Goal: Task Accomplishment & Management: Manage account settings

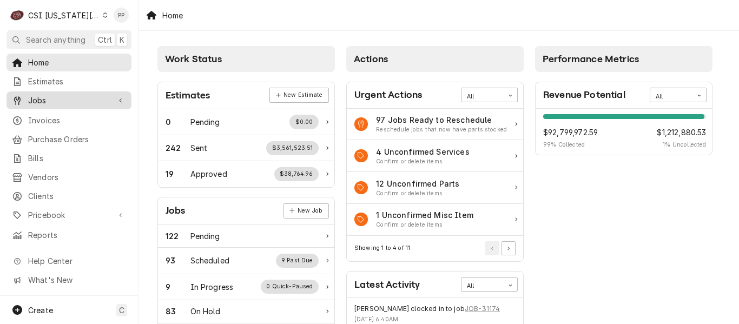
click at [60, 95] on span "Jobs" at bounding box center [69, 100] width 82 height 11
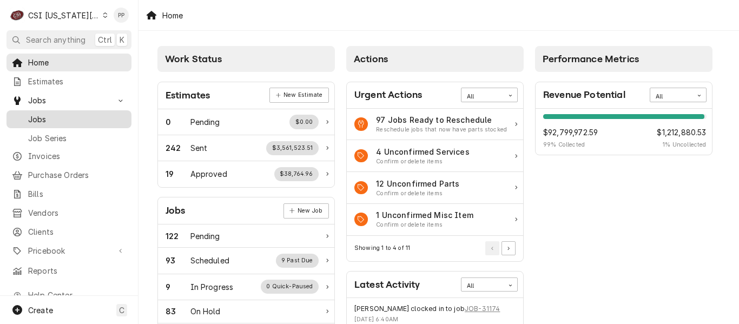
click at [60, 114] on span "Jobs" at bounding box center [77, 119] width 98 height 11
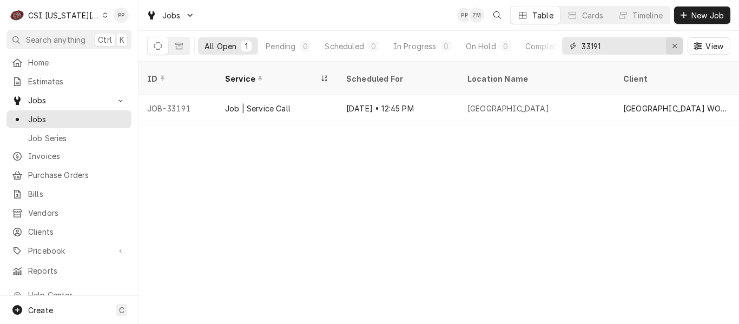
click at [675, 49] on icon "Erase input" at bounding box center [675, 46] width 6 height 8
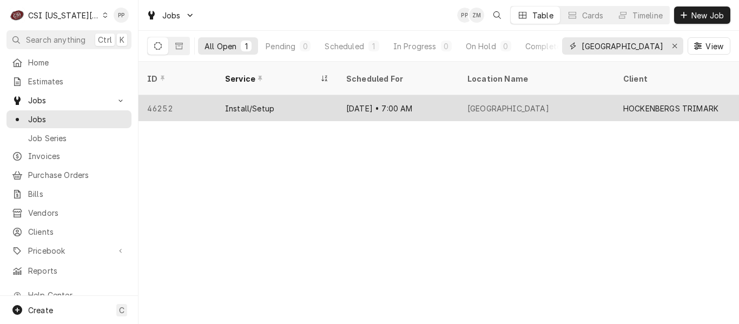
type input "golden valley"
click at [457, 98] on div "Oct 6 • 7:00 AM" at bounding box center [398, 108] width 121 height 26
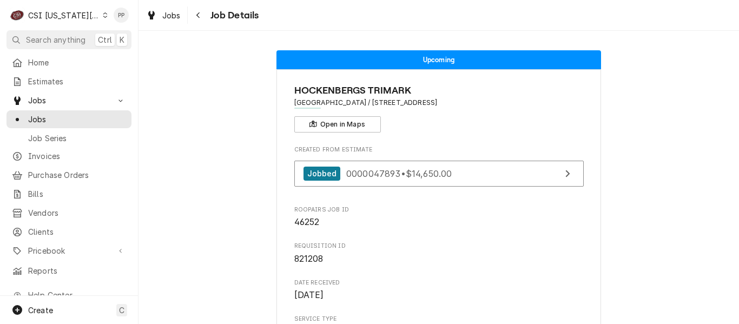
drag, startPoint x: 453, startPoint y: 101, endPoint x: 533, endPoint y: 114, distance: 81.6
click at [533, 114] on div "HOCKENBERGS TRIMARK Golden Valley Memorial Hospital / 1600 North Second Street,…" at bounding box center [438, 107] width 289 height 49
drag, startPoint x: 523, startPoint y: 102, endPoint x: 553, endPoint y: 114, distance: 32.3
click at [563, 110] on div "HOCKENBERGS TRIMARK Golden Valley Memorial Hospital / 1600 North Second Street,…" at bounding box center [438, 107] width 289 height 49
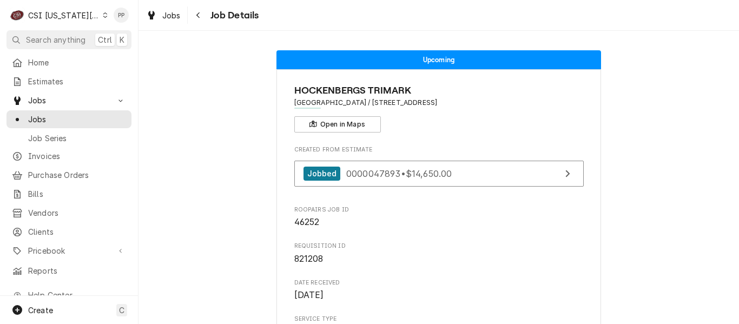
drag, startPoint x: 543, startPoint y: 115, endPoint x: 502, endPoint y: 123, distance: 41.9
click at [542, 115] on div "HOCKENBERGS TRIMARK Golden Valley Memorial Hospital / 1600 North Second Street,…" at bounding box center [438, 107] width 289 height 49
click at [496, 123] on div "HOCKENBERGS TRIMARK Golden Valley Memorial Hospital / 1600 North Second Street,…" at bounding box center [438, 107] width 289 height 49
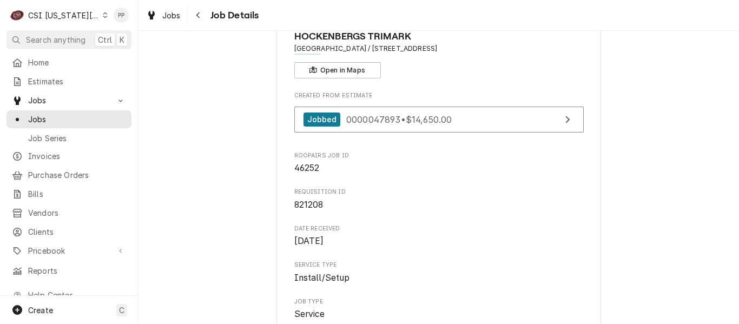
drag, startPoint x: 394, startPoint y: 49, endPoint x: 526, endPoint y: 76, distance: 134.7
click at [552, 69] on div "HOCKENBERGS TRIMARK Golden Valley Memorial Hospital / 1600 North Second Street,…" at bounding box center [438, 53] width 289 height 49
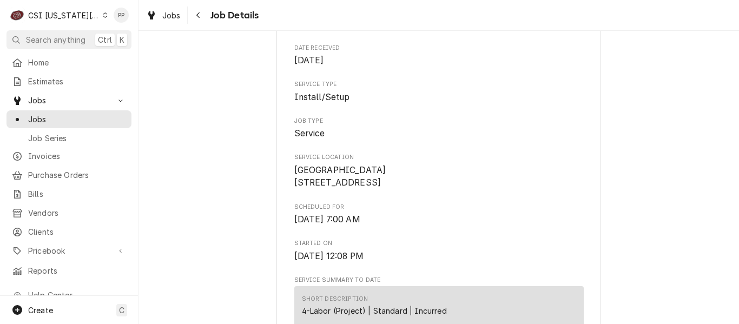
scroll to position [0, 0]
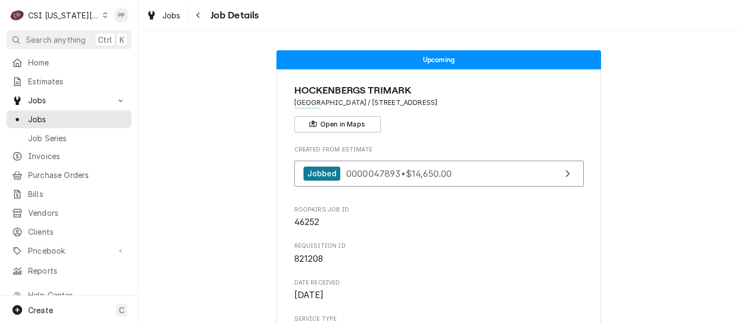
click at [488, 123] on div "HOCKENBERGS TRIMARK Golden Valley Memorial Hospital / 1600 North Second Street,…" at bounding box center [438, 107] width 289 height 49
click at [67, 63] on span "Home" at bounding box center [77, 62] width 98 height 11
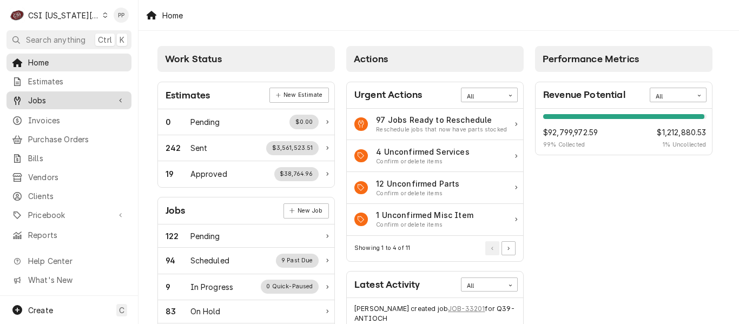
drag, startPoint x: 65, startPoint y: 96, endPoint x: 75, endPoint y: 106, distance: 13.4
click at [65, 96] on span "Jobs" at bounding box center [69, 100] width 82 height 11
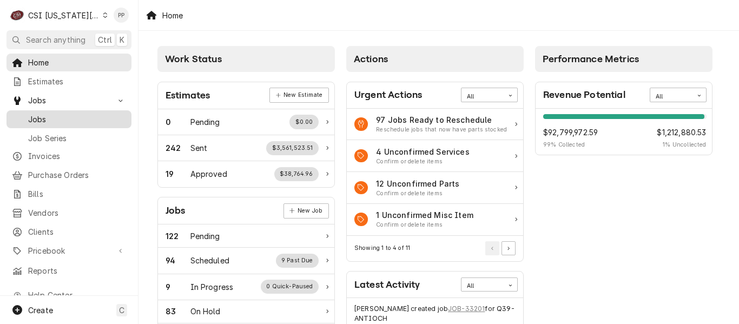
click at [73, 117] on span "Jobs" at bounding box center [77, 119] width 98 height 11
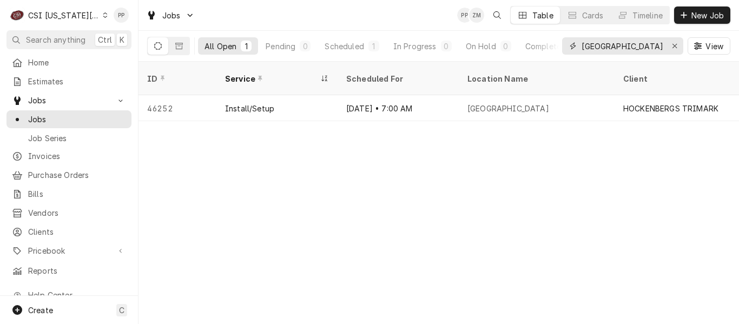
click at [671, 41] on div "Erase input" at bounding box center [674, 46] width 11 height 11
click at [663, 43] on input "Dynamic Content Wrapper" at bounding box center [632, 45] width 102 height 17
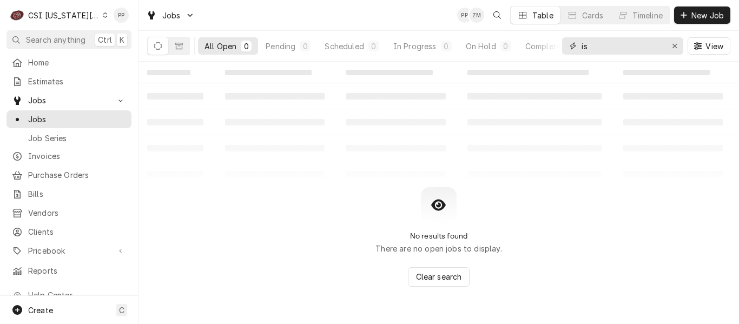
type input "i"
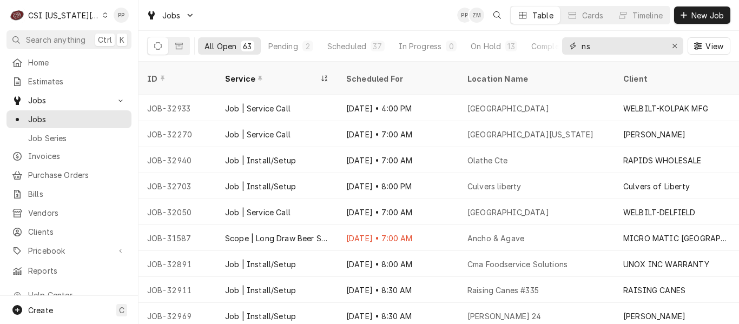
type input "n"
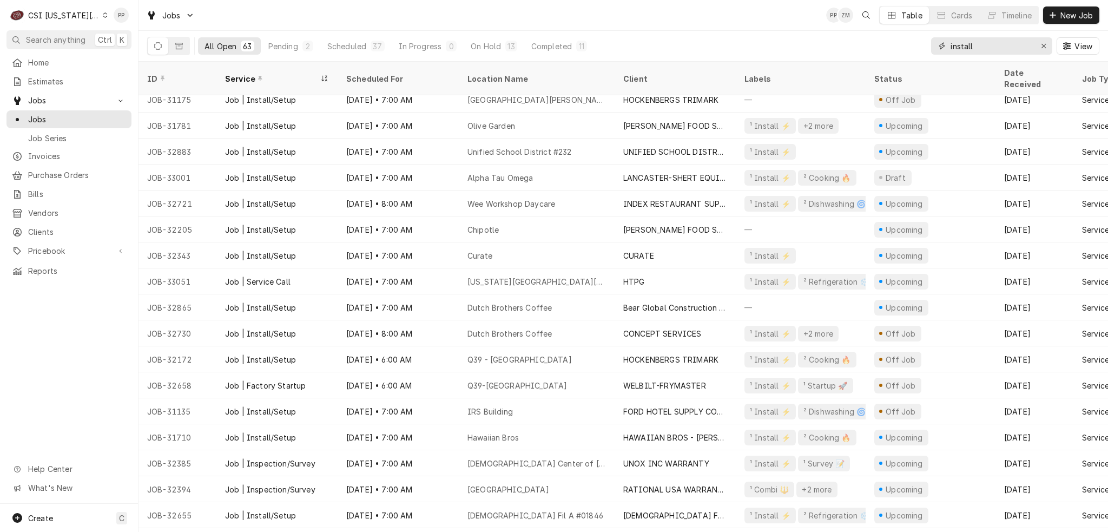
scroll to position [597, 0]
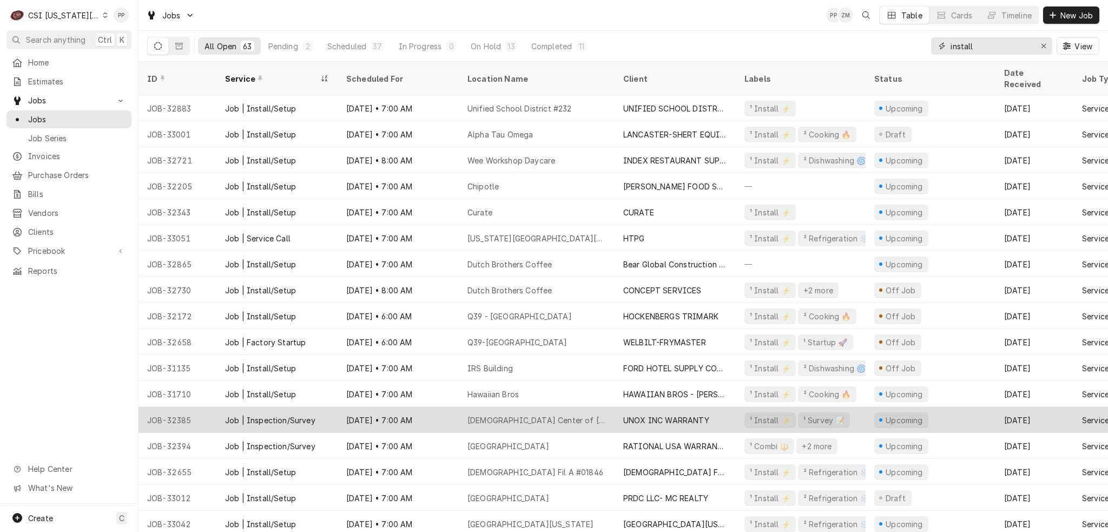
type input "install"
click at [597, 323] on div "Islamic Center of Johnson County" at bounding box center [537, 420] width 156 height 26
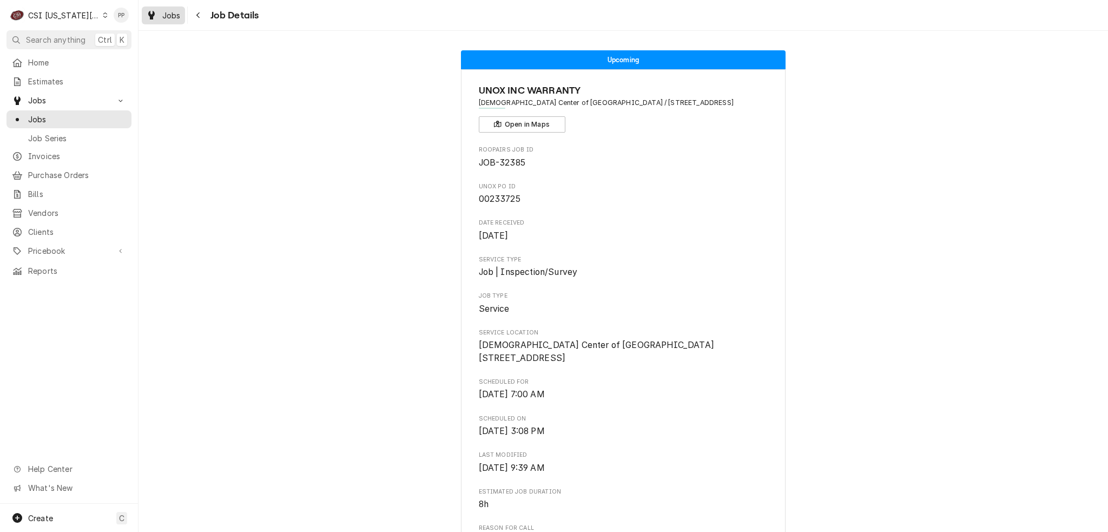
click at [164, 14] on span "Jobs" at bounding box center [171, 15] width 18 height 11
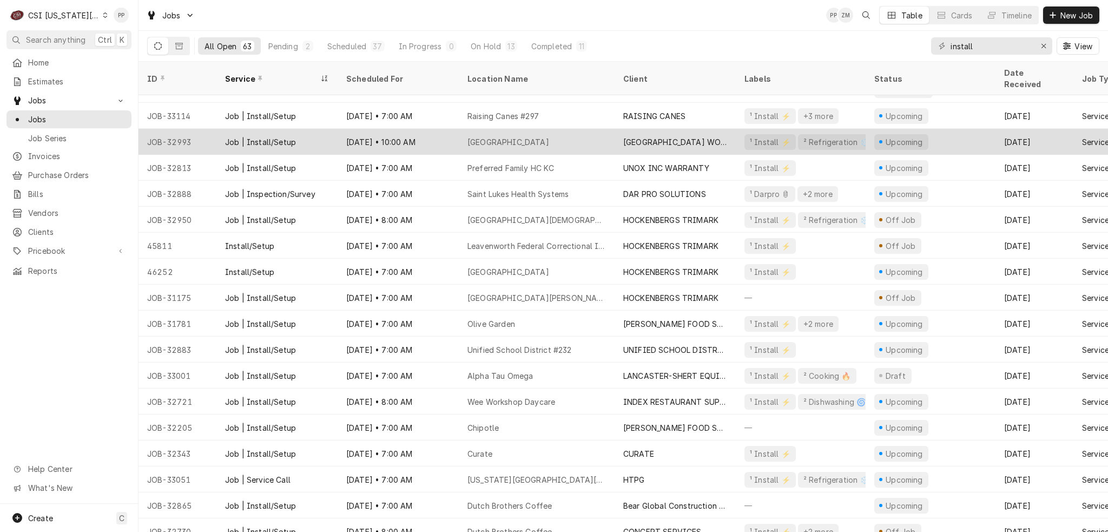
scroll to position [368, 0]
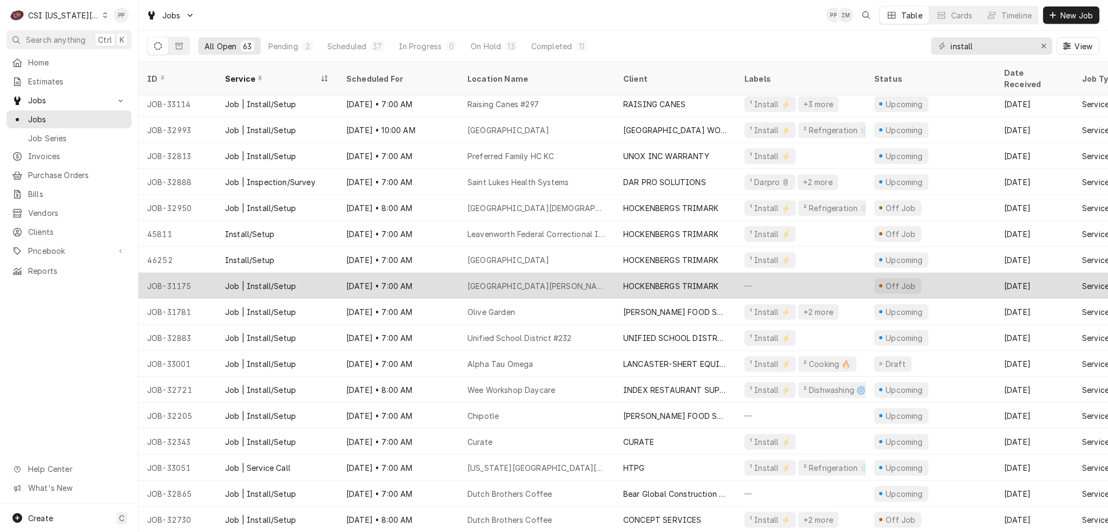
click at [584, 280] on div "Villa St Francis Catholic Care Center" at bounding box center [536, 285] width 138 height 11
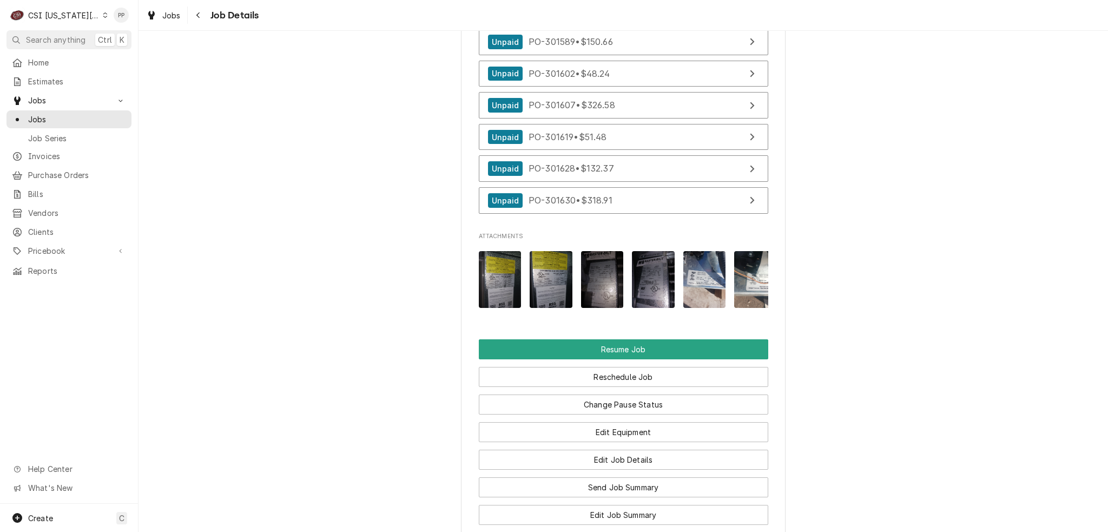
scroll to position [1700, 0]
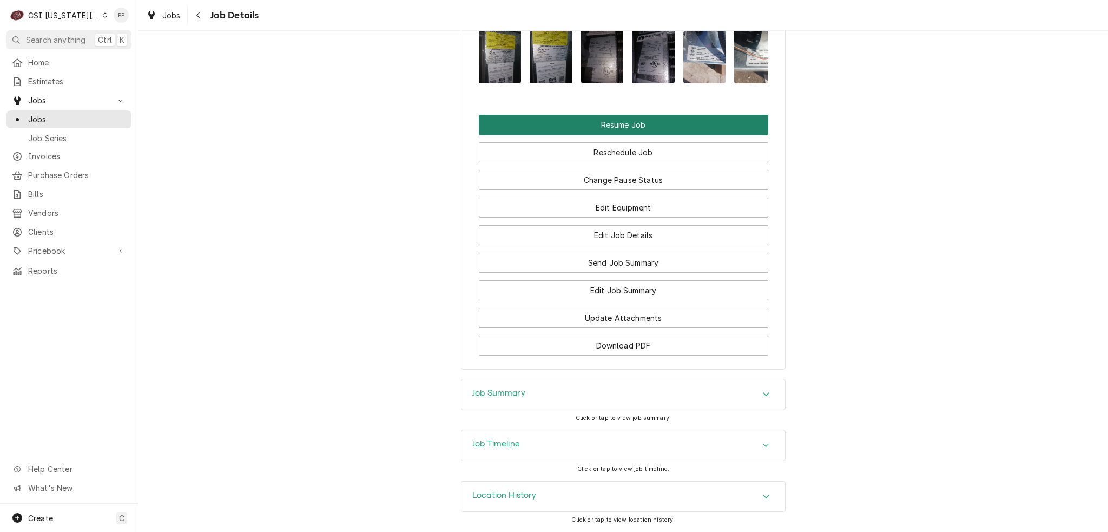
click at [623, 132] on button "Resume Job" at bounding box center [623, 125] width 289 height 20
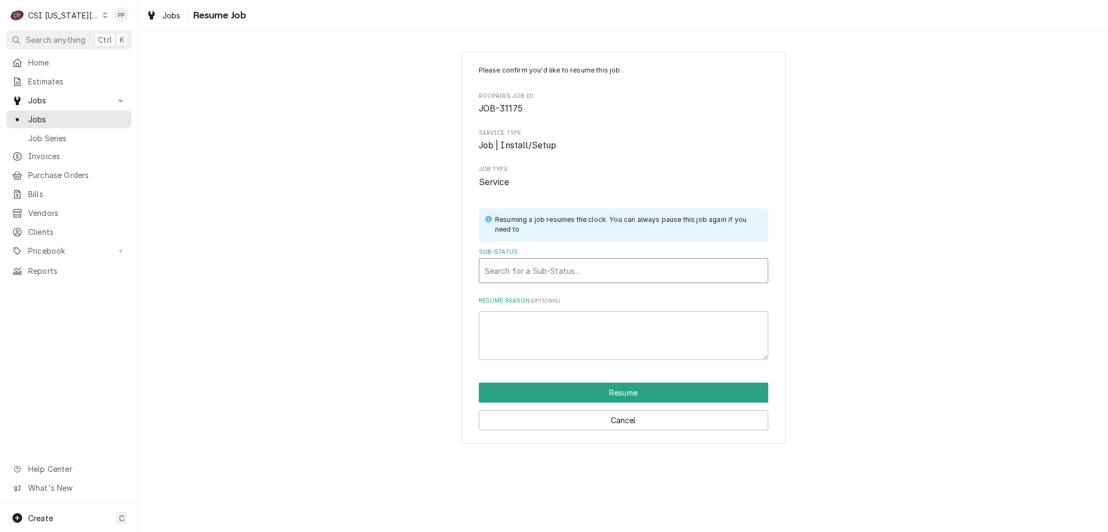
click at [565, 273] on div "Sub-Status" at bounding box center [623, 270] width 277 height 19
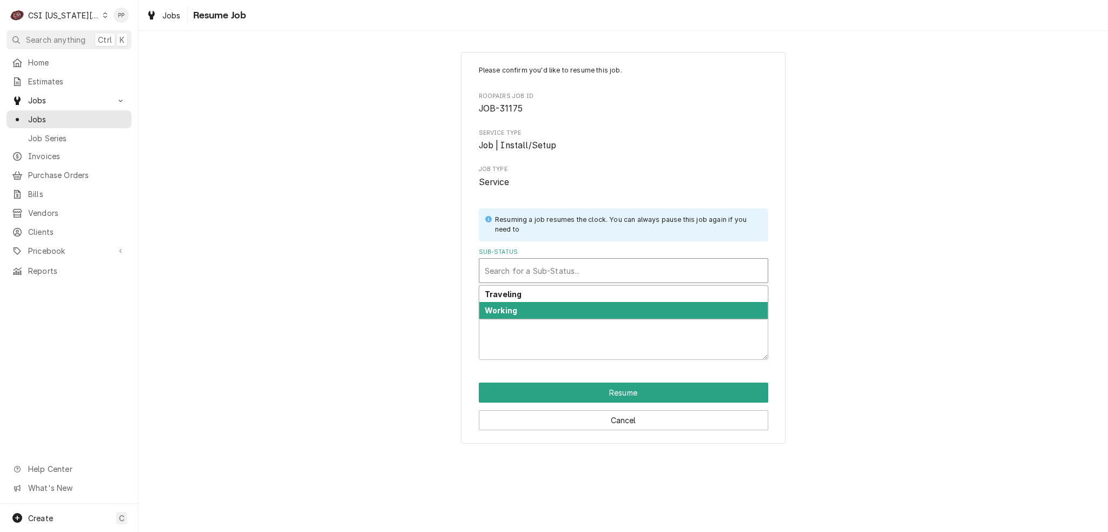
click at [561, 311] on div "Working" at bounding box center [623, 310] width 288 height 17
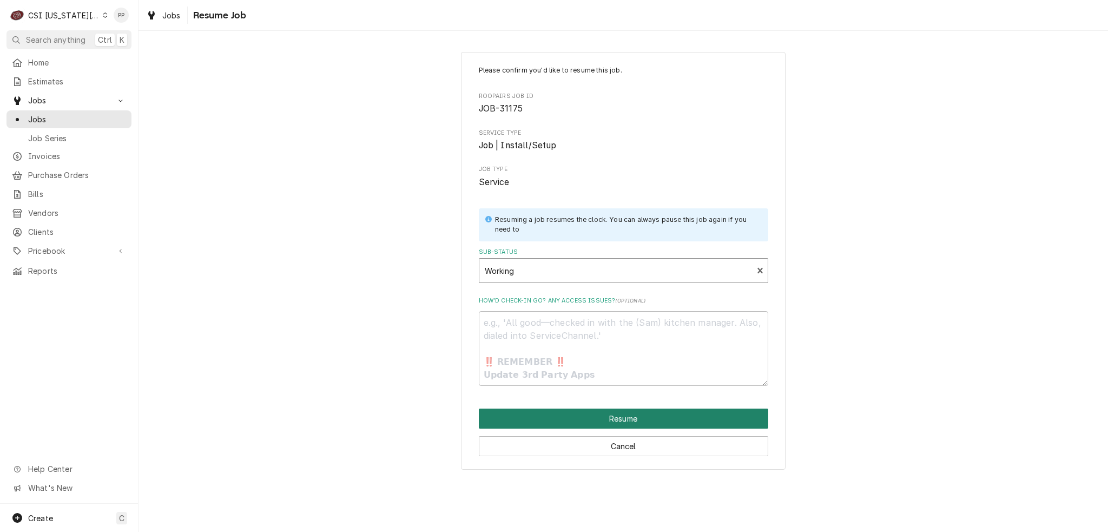
click at [605, 421] on button "Resume" at bounding box center [623, 418] width 289 height 20
type textarea "x"
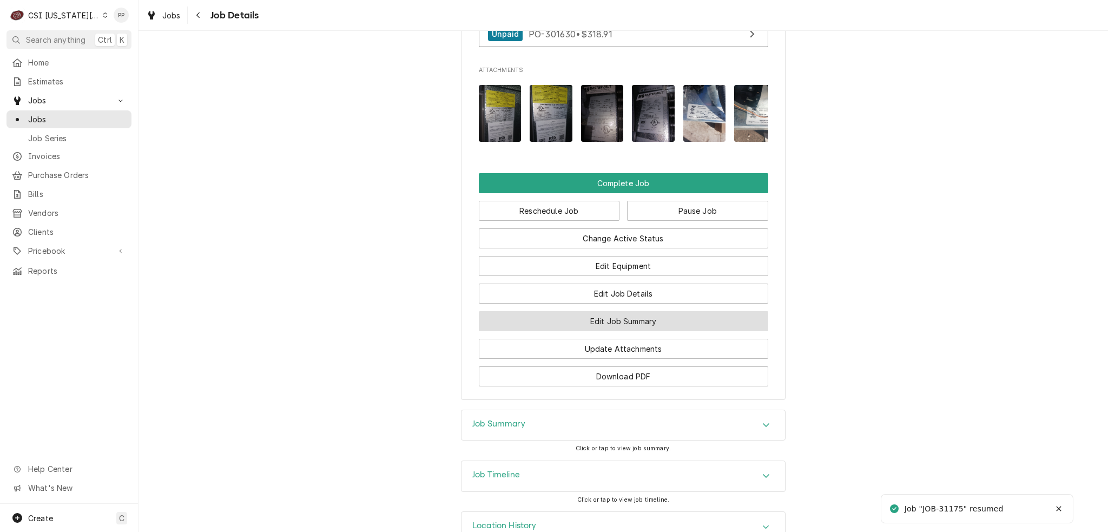
scroll to position [1636, 0]
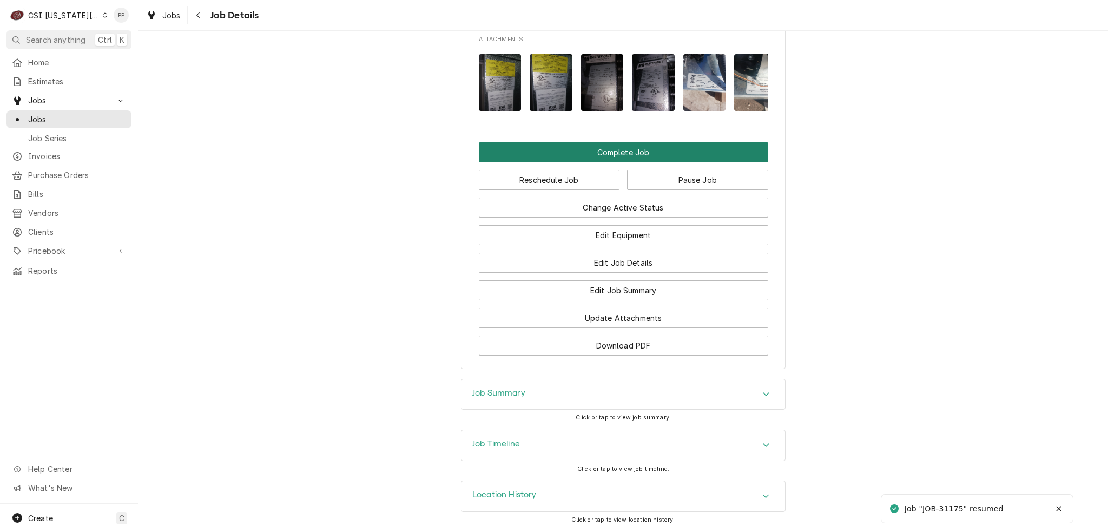
click at [620, 153] on button "Complete Job" at bounding box center [623, 152] width 289 height 20
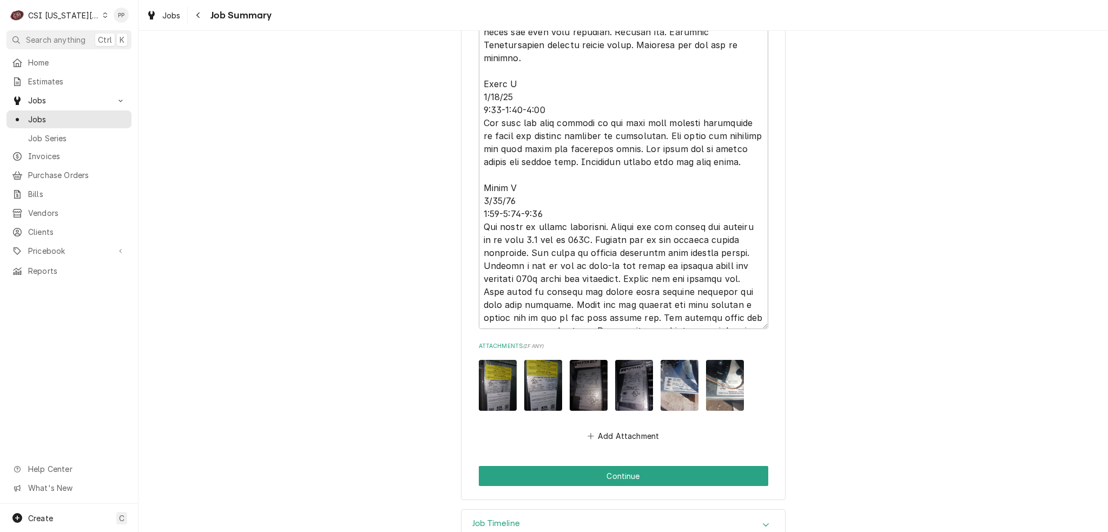
scroll to position [2486, 0]
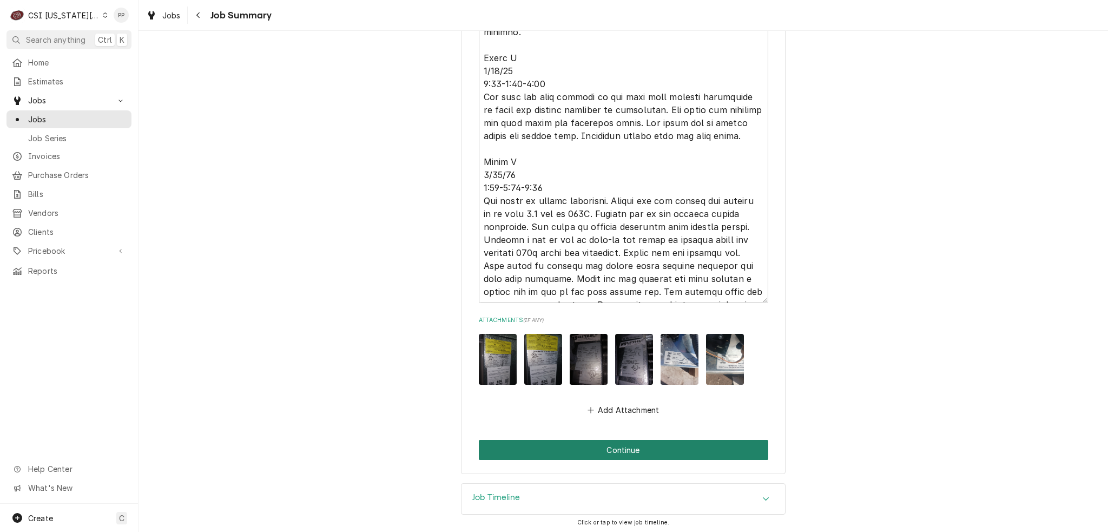
click at [617, 451] on button "Continue" at bounding box center [623, 450] width 289 height 20
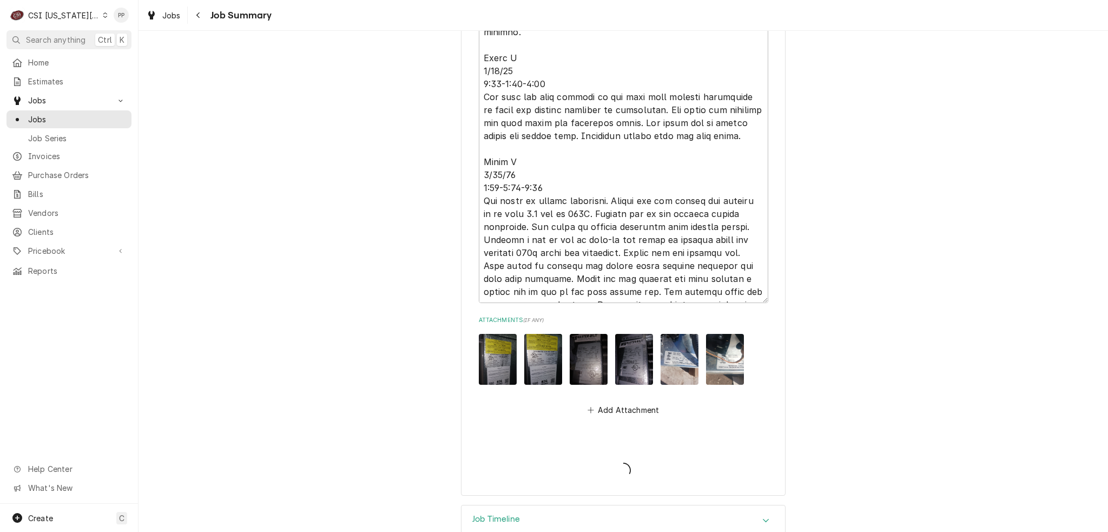
type textarea "x"
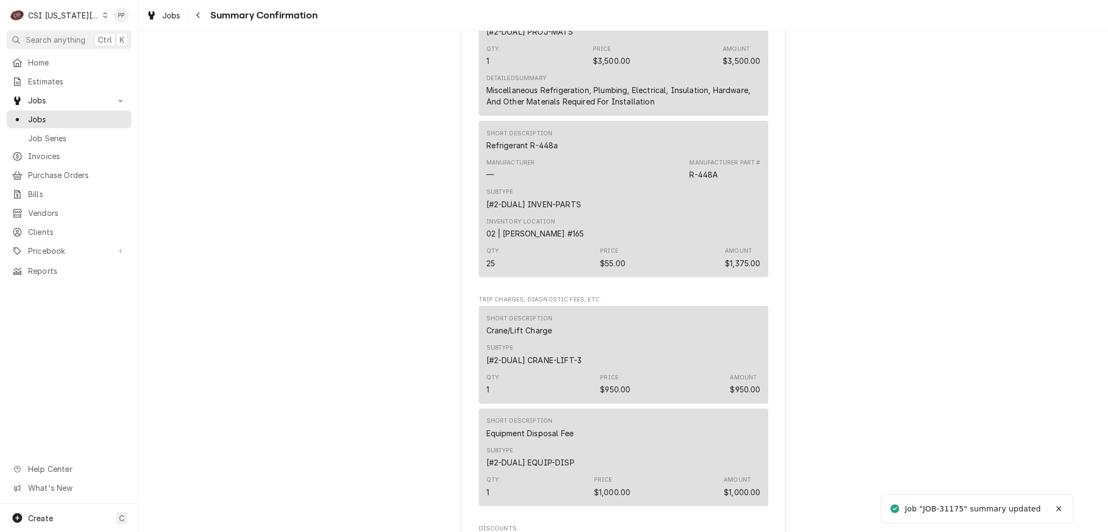
scroll to position [1448, 0]
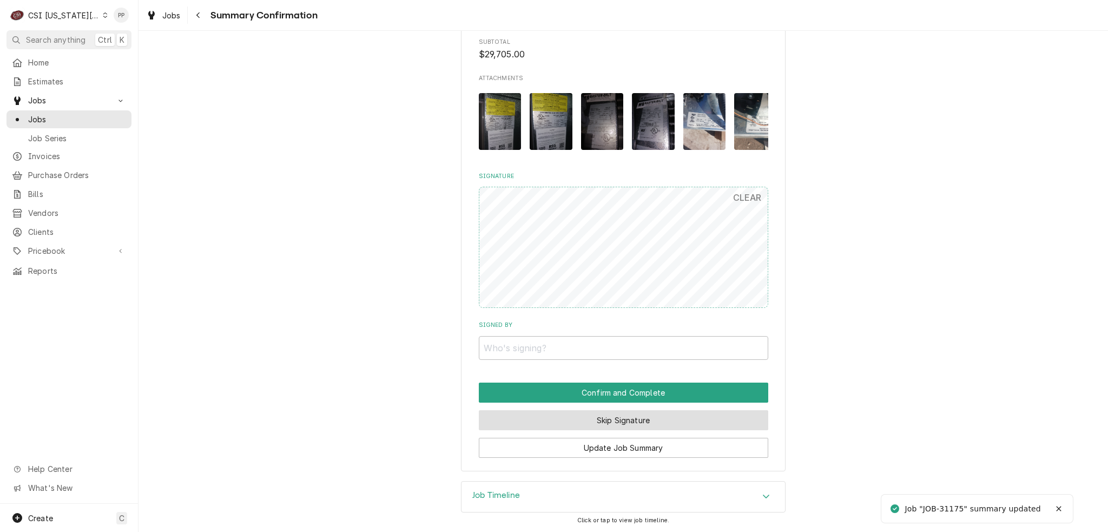
click at [608, 420] on button "Skip Signature" at bounding box center [623, 420] width 289 height 20
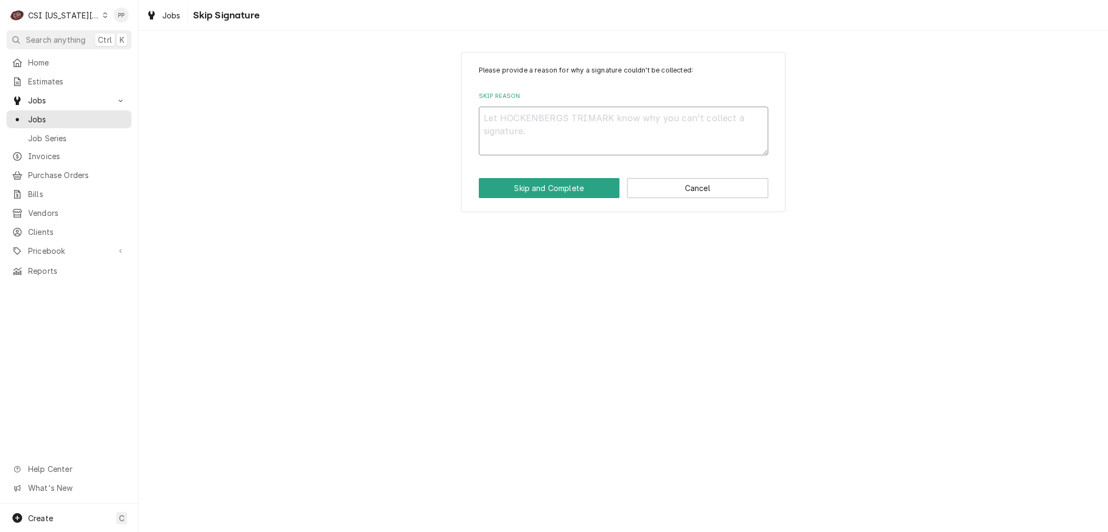
click at [529, 137] on textarea "Skip Reason" at bounding box center [623, 131] width 289 height 49
type textarea "x"
type textarea "p"
type textarea "x"
type textarea "ph"
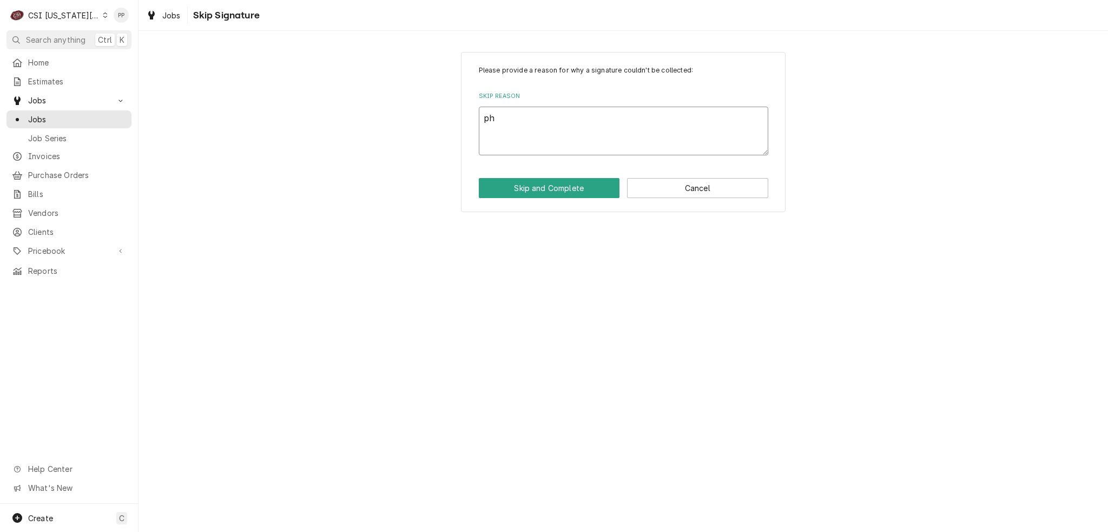
type textarea "x"
type textarea "phi"
type textarea "x"
type textarea "phil"
type textarea "x"
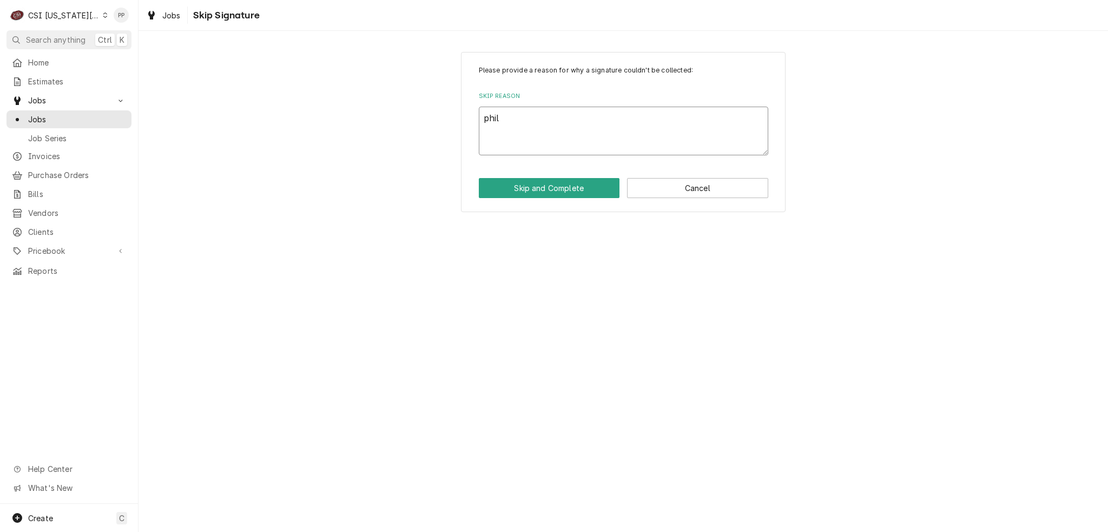
type textarea "phil"
type textarea "x"
type textarea "phil m"
type textarea "x"
type textarea "phil ma"
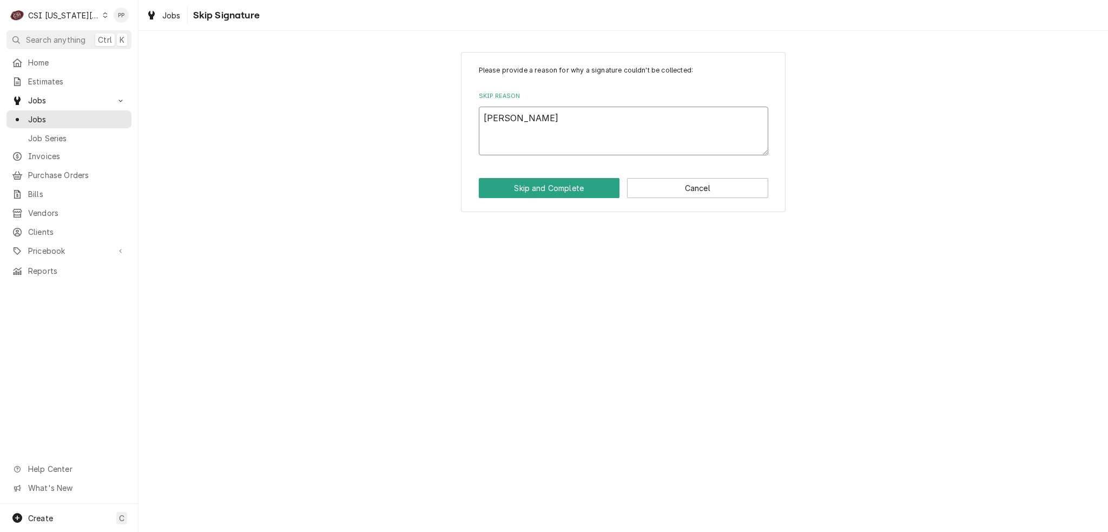
type textarea "x"
type textarea "phil man"
type textarea "x"
type textarea "phil manu"
type textarea "x"
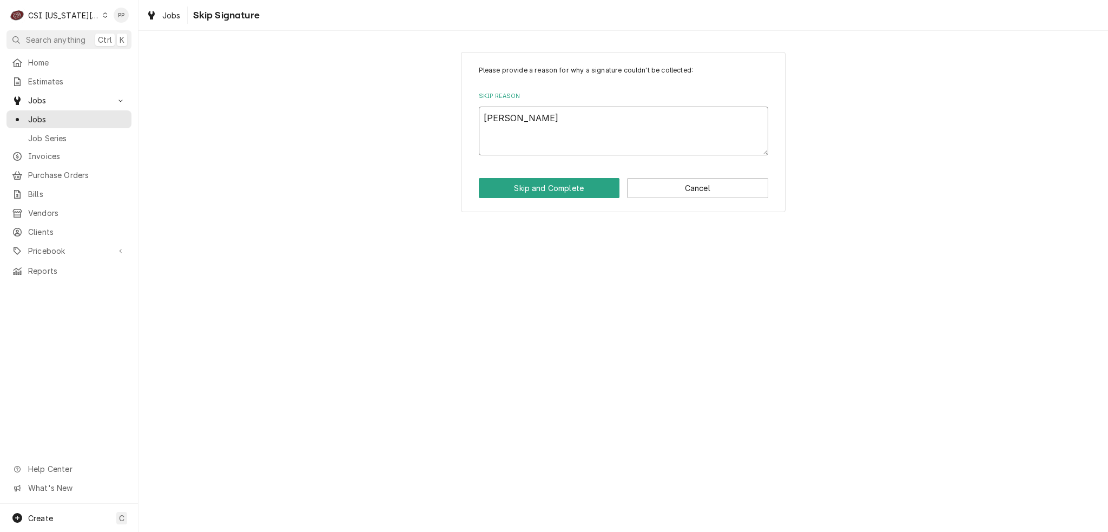
type textarea "phil manua"
type textarea "x"
type textarea "phil manual"
type textarea "x"
type textarea "phil manual"
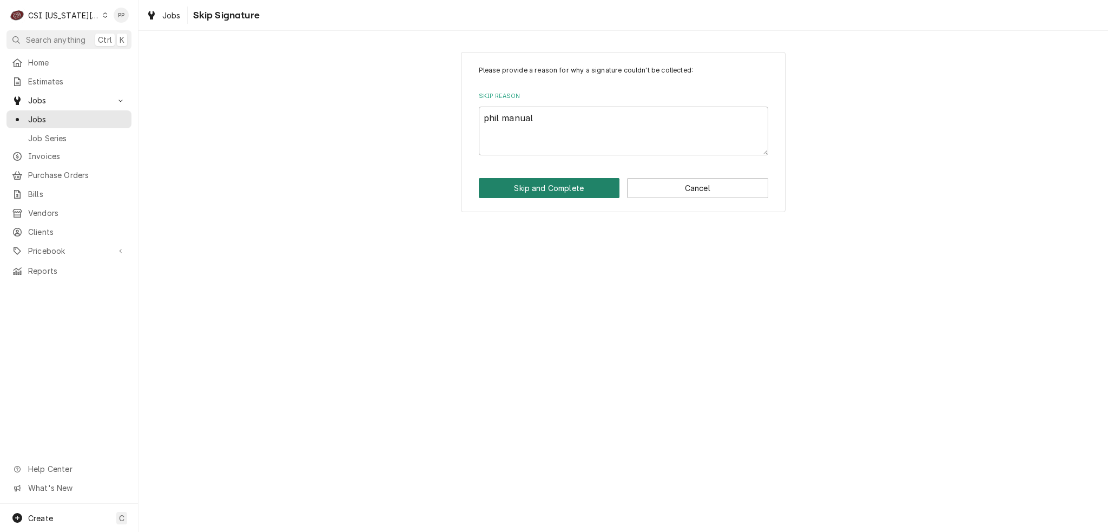
click at [537, 193] on button "Skip and Complete" at bounding box center [549, 188] width 141 height 20
type textarea "x"
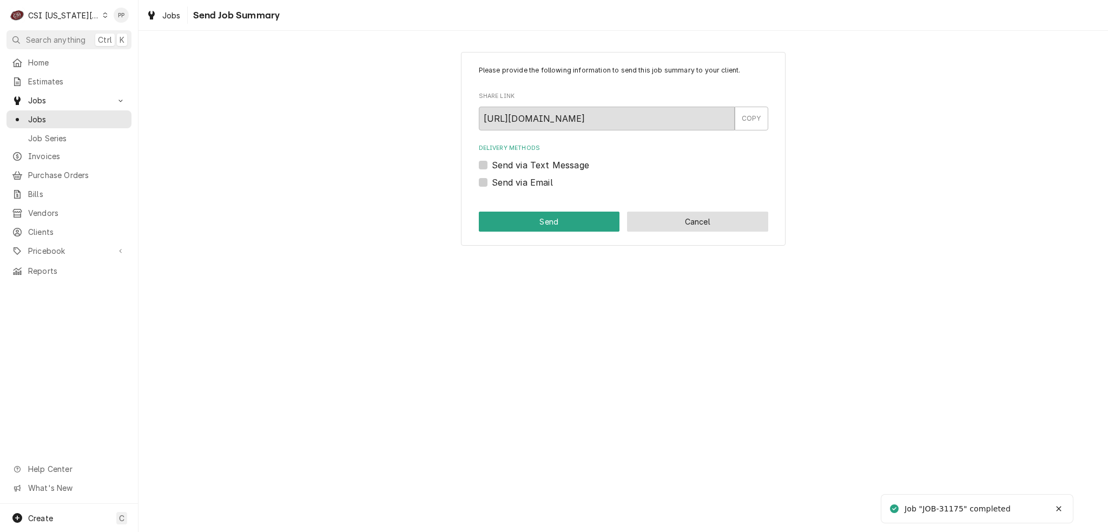
click at [671, 224] on button "Cancel" at bounding box center [697, 221] width 141 height 20
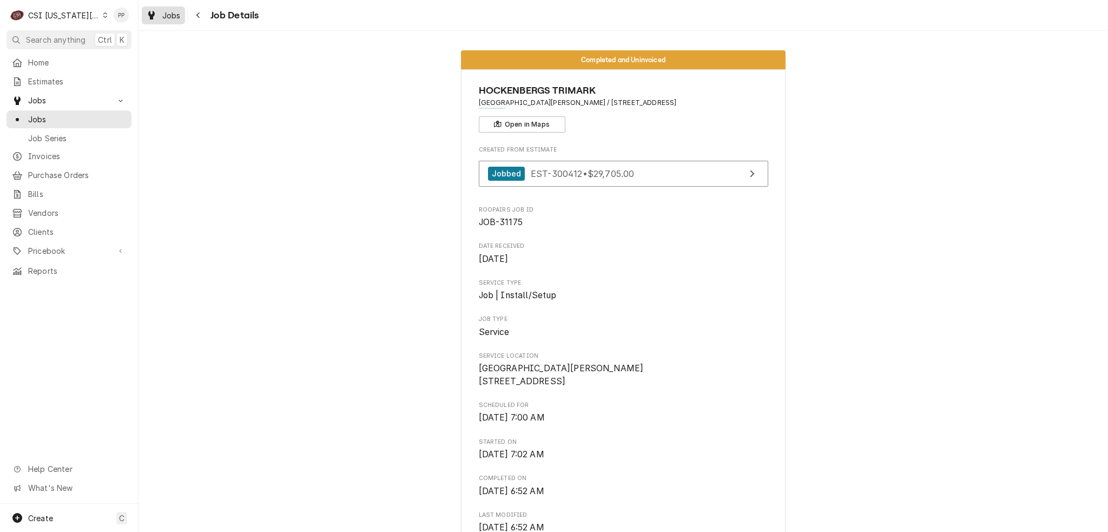
click at [148, 16] on icon "Dynamic Content Wrapper" at bounding box center [151, 15] width 6 height 9
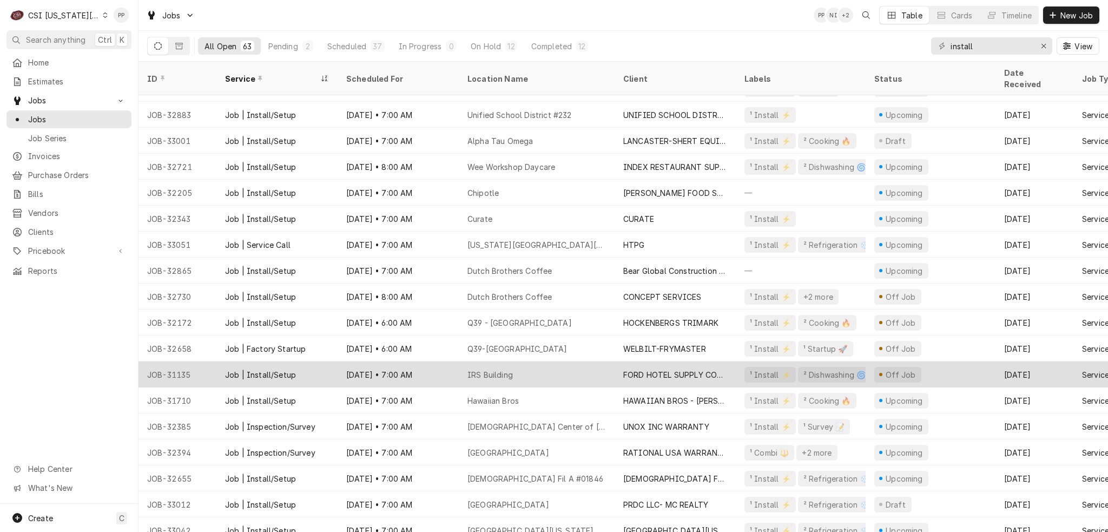
scroll to position [645, 0]
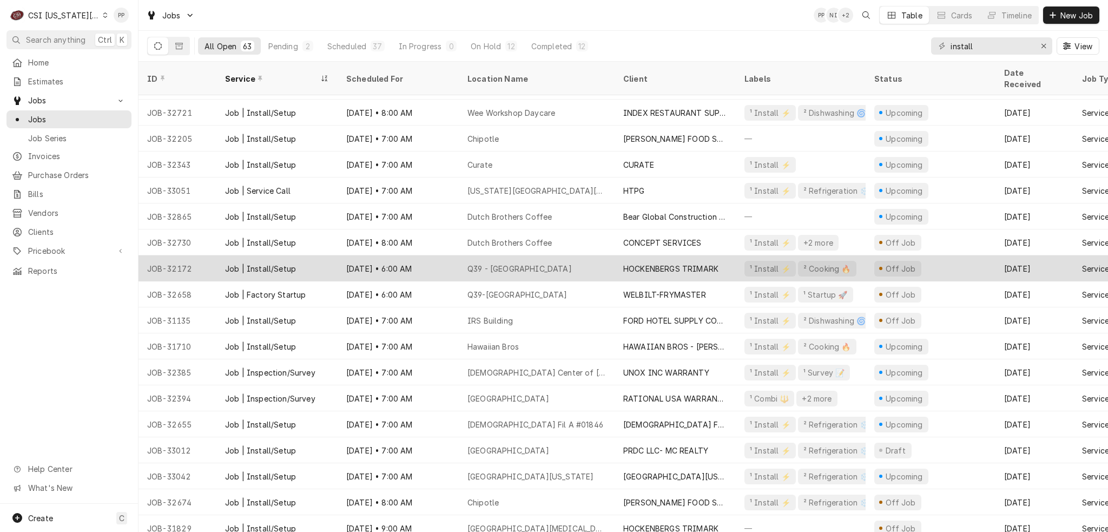
click at [576, 259] on div "Q39 - [GEOGRAPHIC_DATA]" at bounding box center [537, 268] width 156 height 26
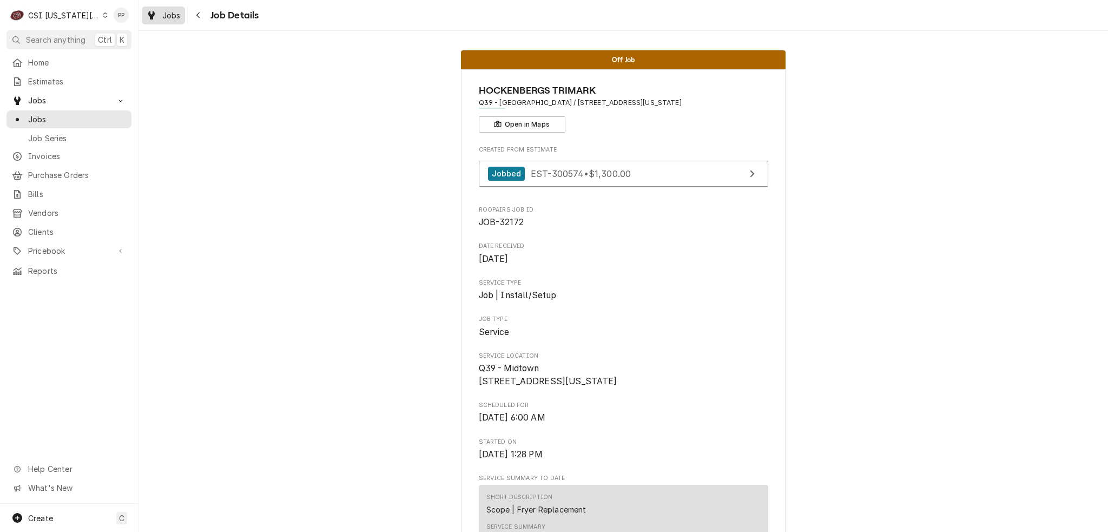
click at [157, 16] on div "Jobs" at bounding box center [163, 16] width 39 height 14
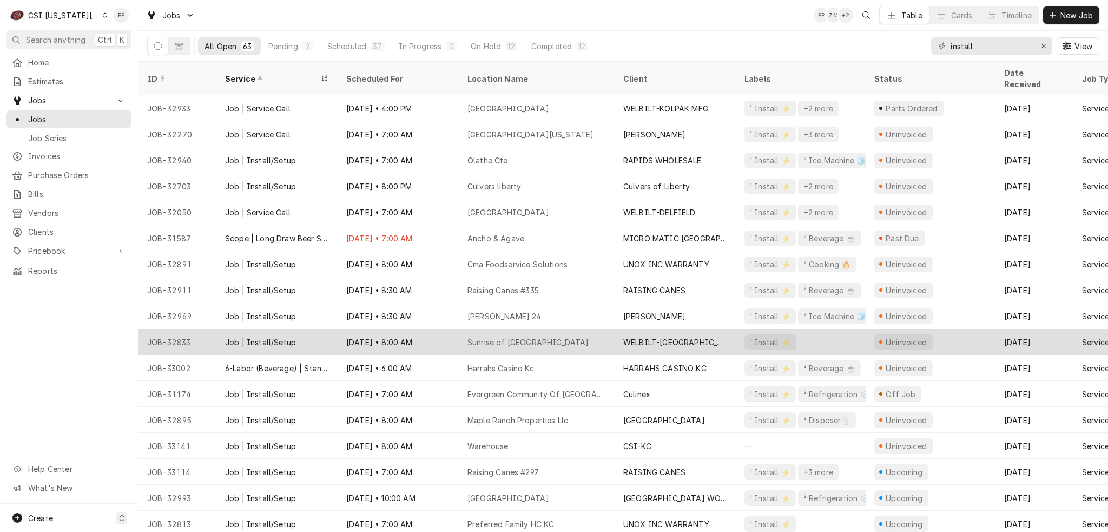
click at [591, 329] on div "Sunrise of Leawood" at bounding box center [537, 342] width 156 height 26
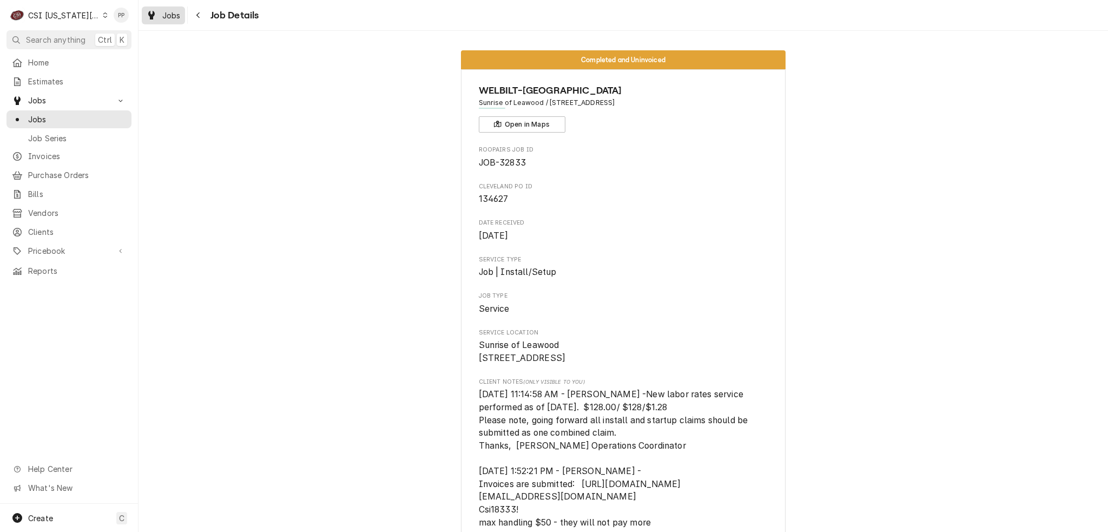
click at [158, 18] on div "Jobs" at bounding box center [163, 16] width 39 height 14
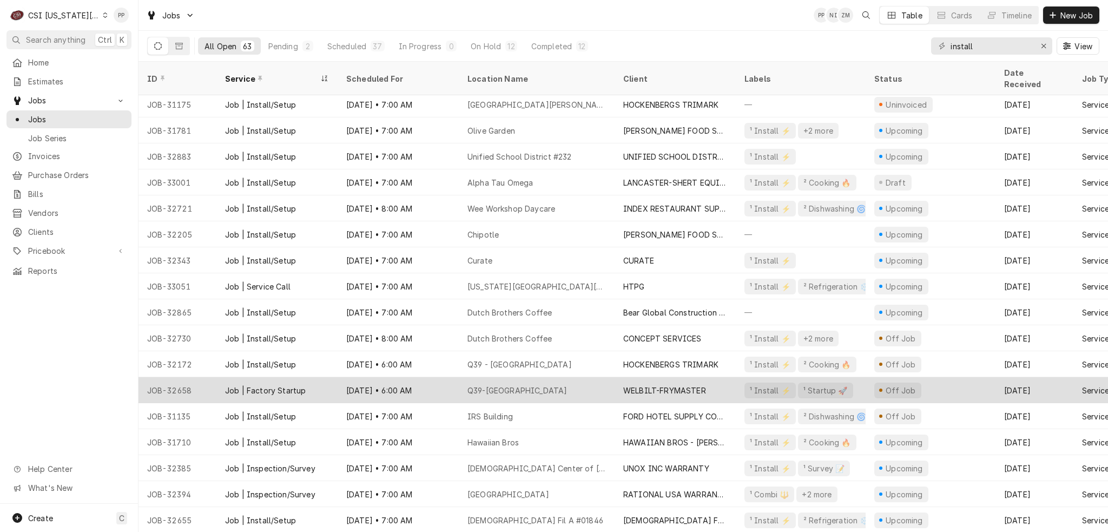
scroll to position [597, 0]
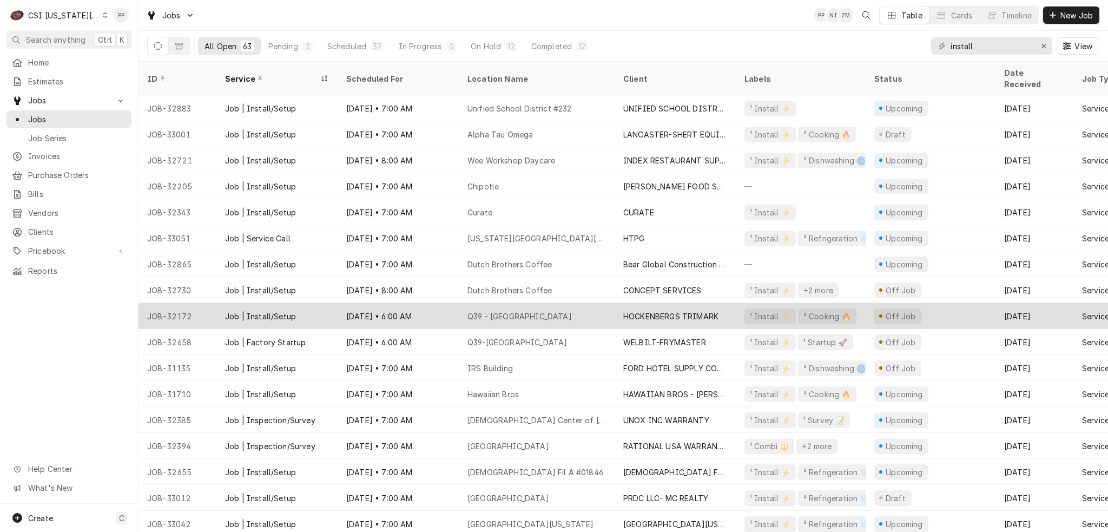
click at [673, 310] on div "HOCKENBERGS TRIMARK" at bounding box center [670, 315] width 95 height 11
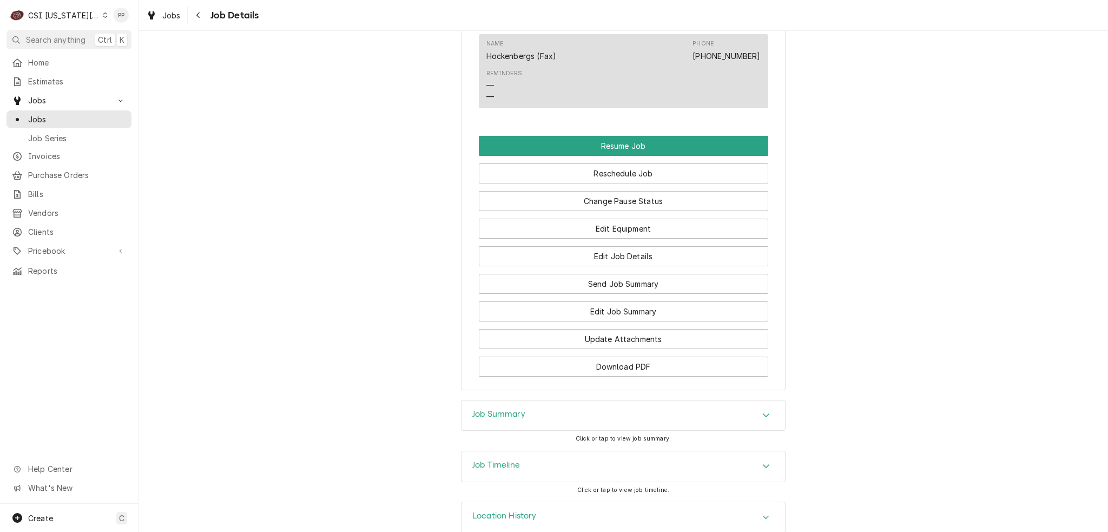
scroll to position [1474, 0]
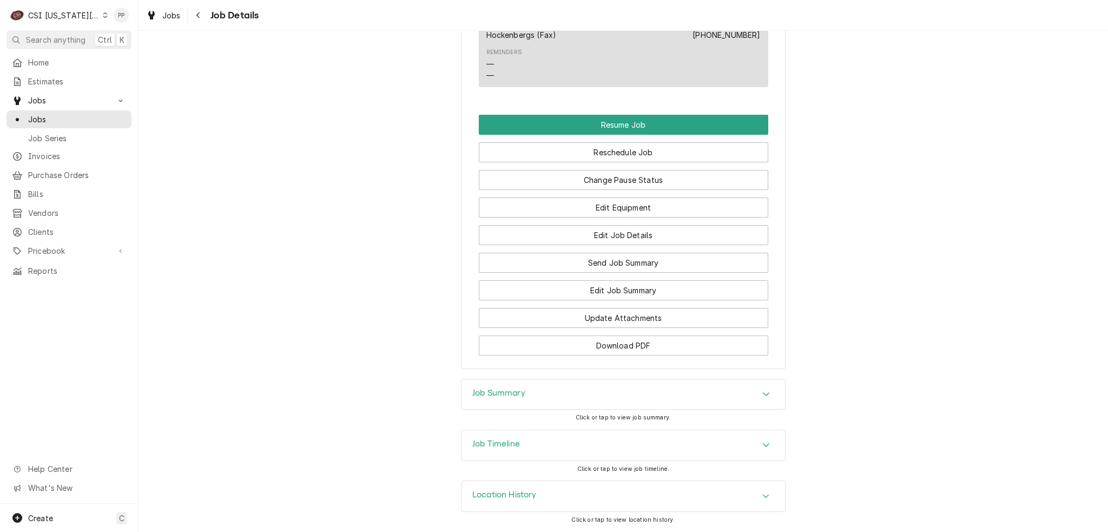
click at [556, 390] on div "Job Summary" at bounding box center [622, 394] width 323 height 30
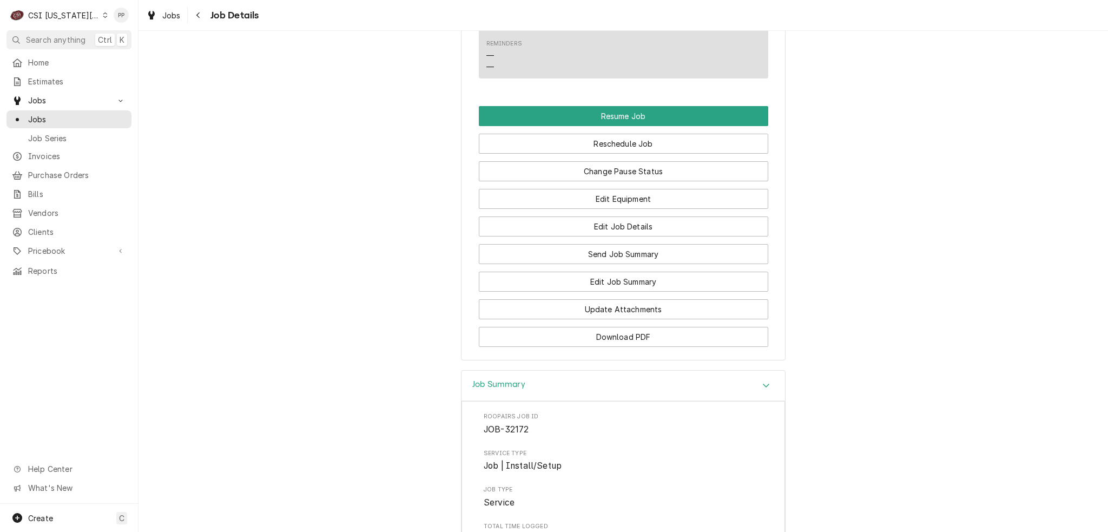
click at [768, 392] on div "Accordion Header" at bounding box center [766, 385] width 16 height 13
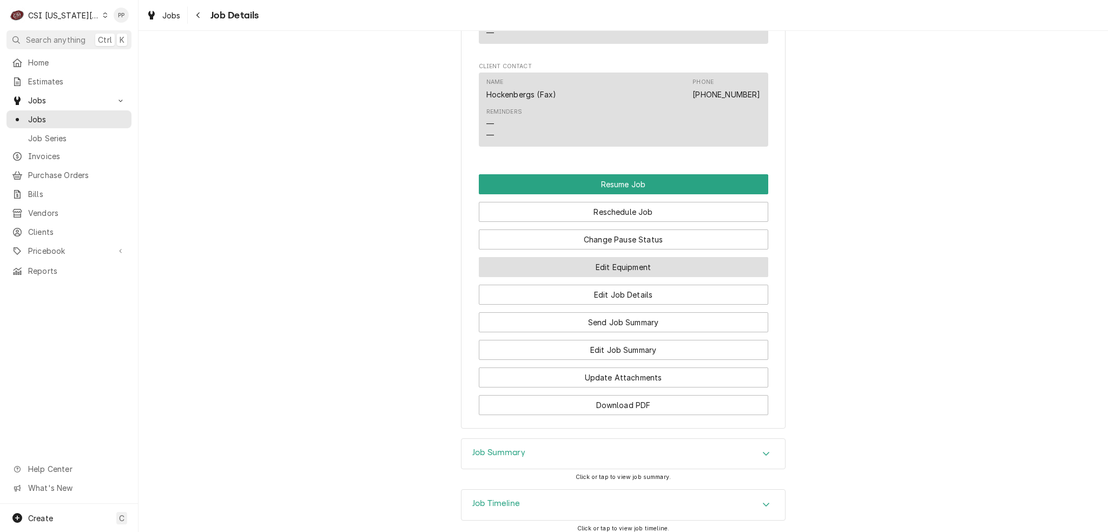
scroll to position [1258, 0]
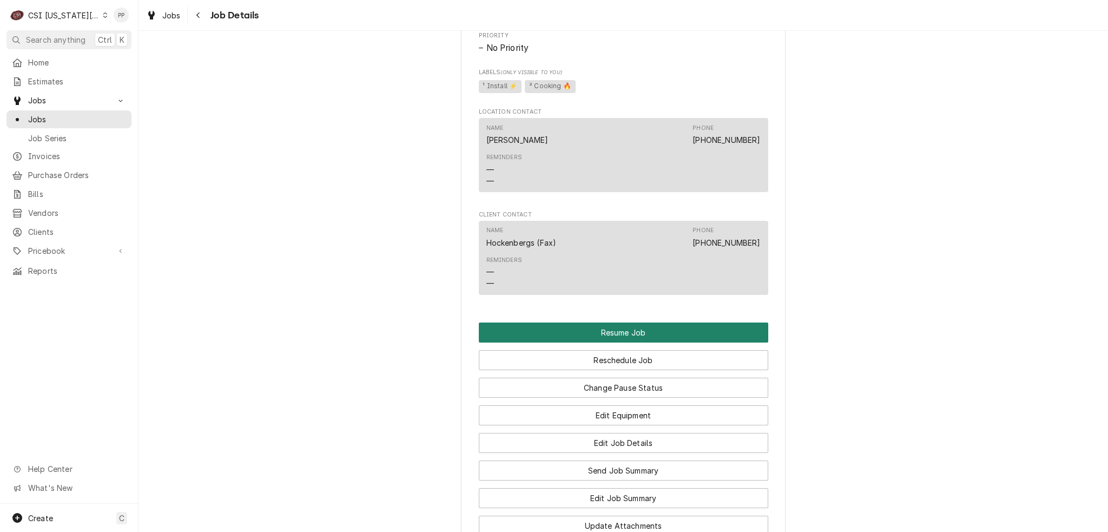
click at [617, 342] on button "Resume Job" at bounding box center [623, 332] width 289 height 20
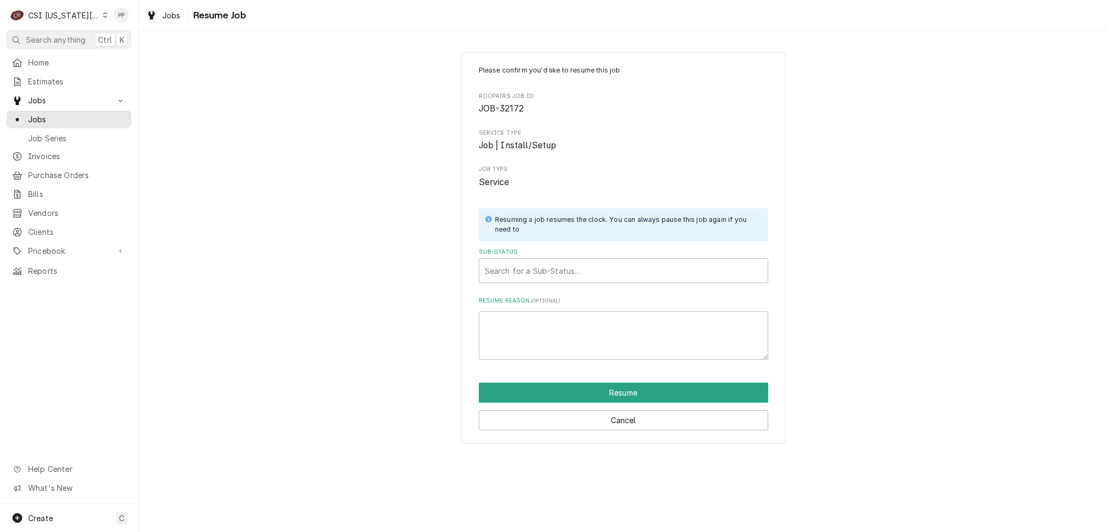
click at [555, 286] on div "Please confirm you'd like to resume this job. Roopairs Job ID JOB-32172 Service…" at bounding box center [623, 212] width 289 height 294
click at [544, 270] on div "Sub-Status" at bounding box center [623, 270] width 277 height 19
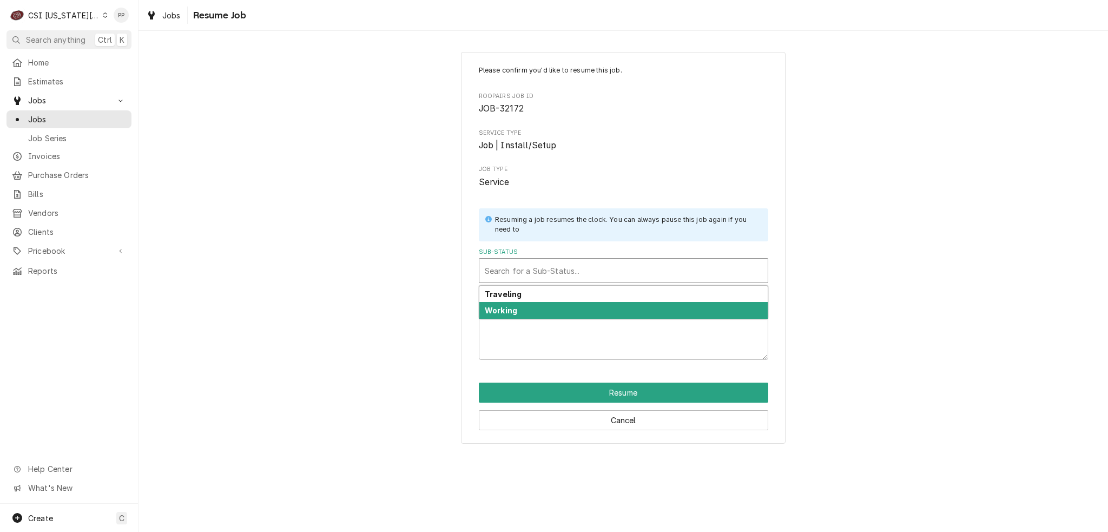
click at [533, 313] on div "Working" at bounding box center [623, 310] width 288 height 17
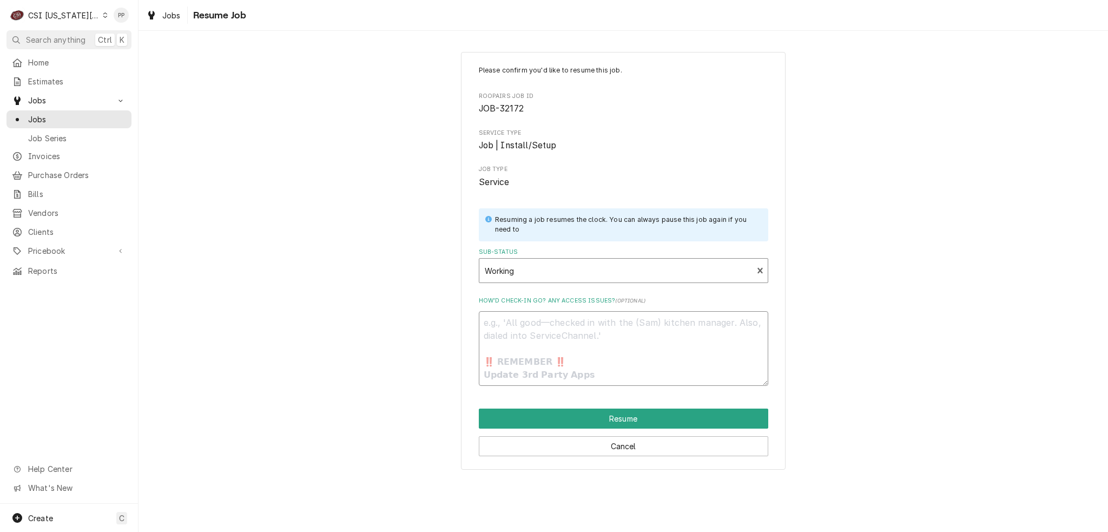
click at [532, 338] on textarea "How’d check-in go? Any access issues? ( optional )" at bounding box center [623, 348] width 289 height 75
click at [619, 413] on button "Resume" at bounding box center [623, 418] width 289 height 20
type textarea "x"
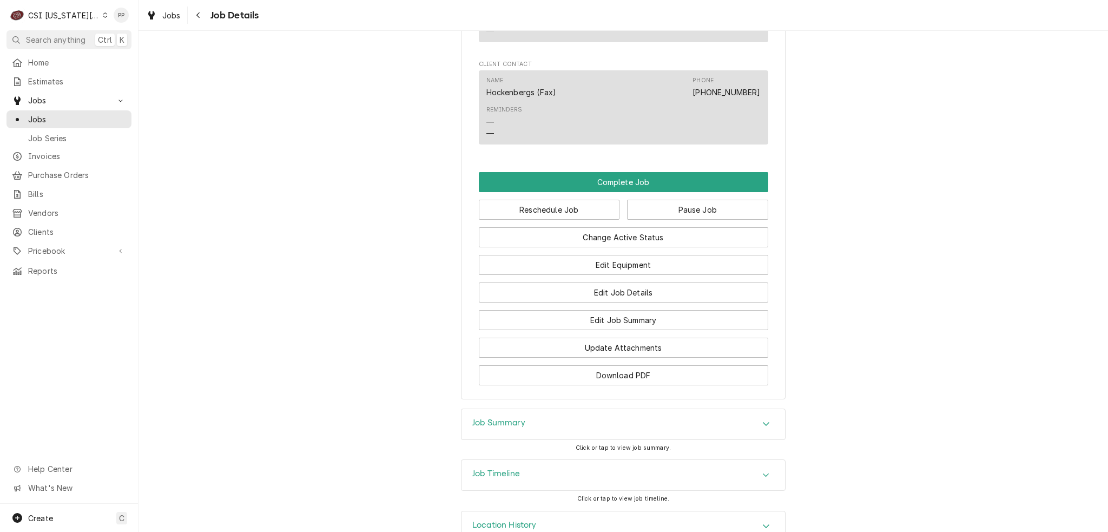
scroll to position [1411, 0]
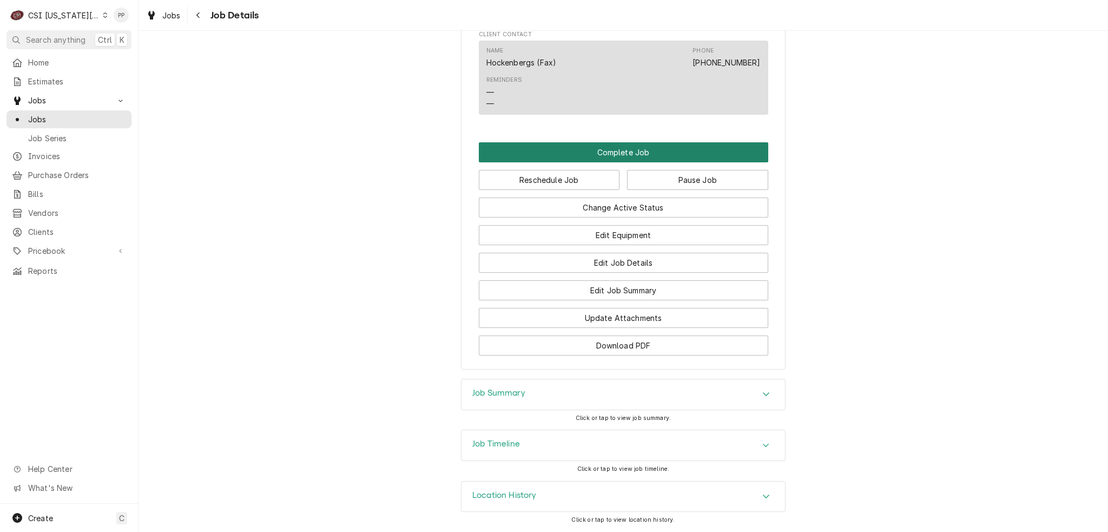
click at [609, 156] on button "Complete Job" at bounding box center [623, 152] width 289 height 20
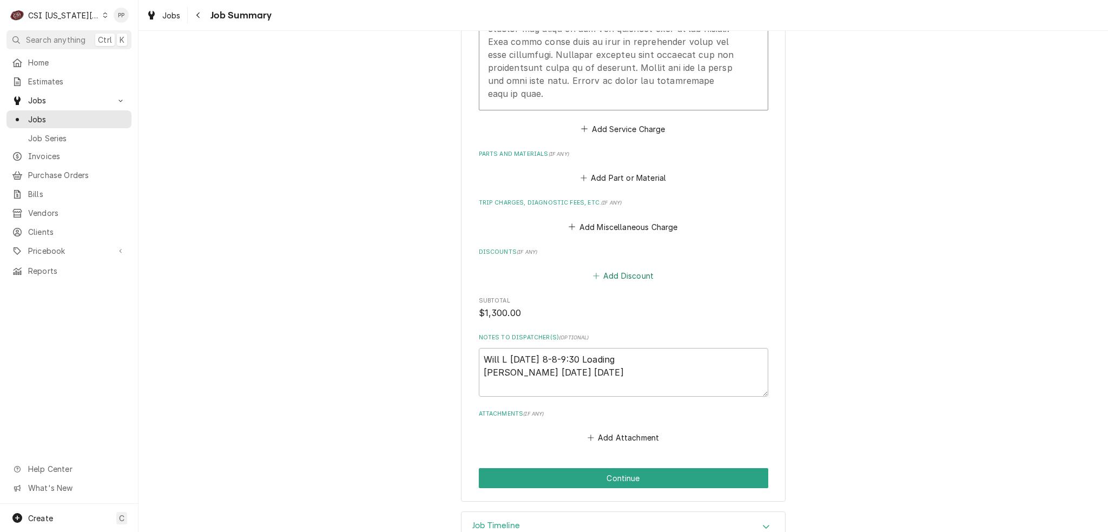
scroll to position [1295, 0]
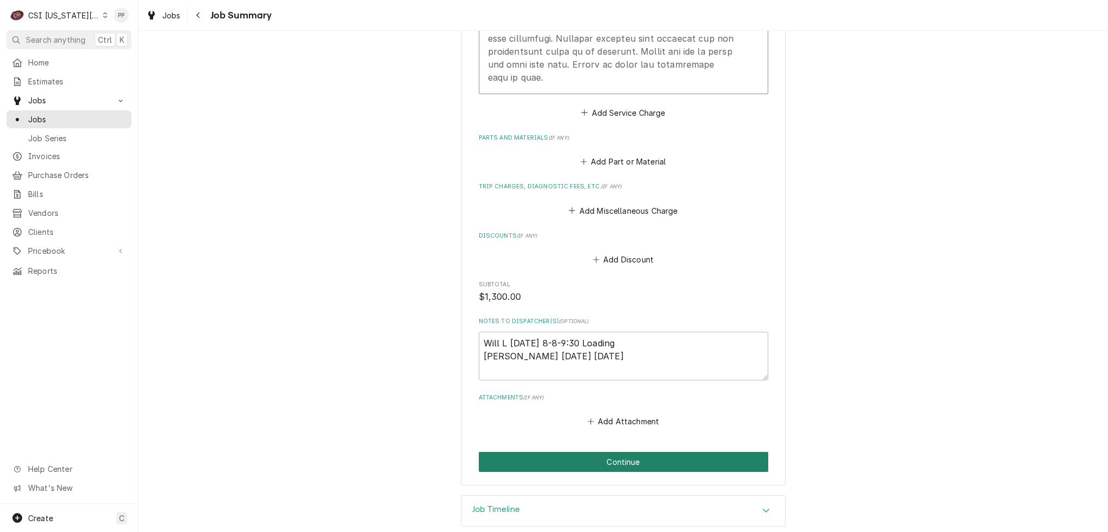
click at [616, 452] on button "Continue" at bounding box center [623, 462] width 289 height 20
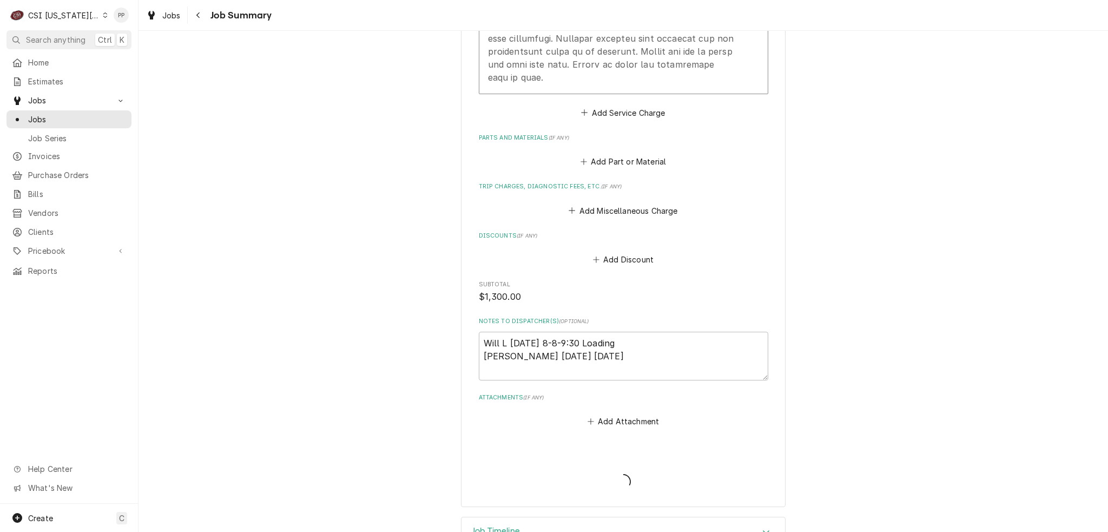
type textarea "x"
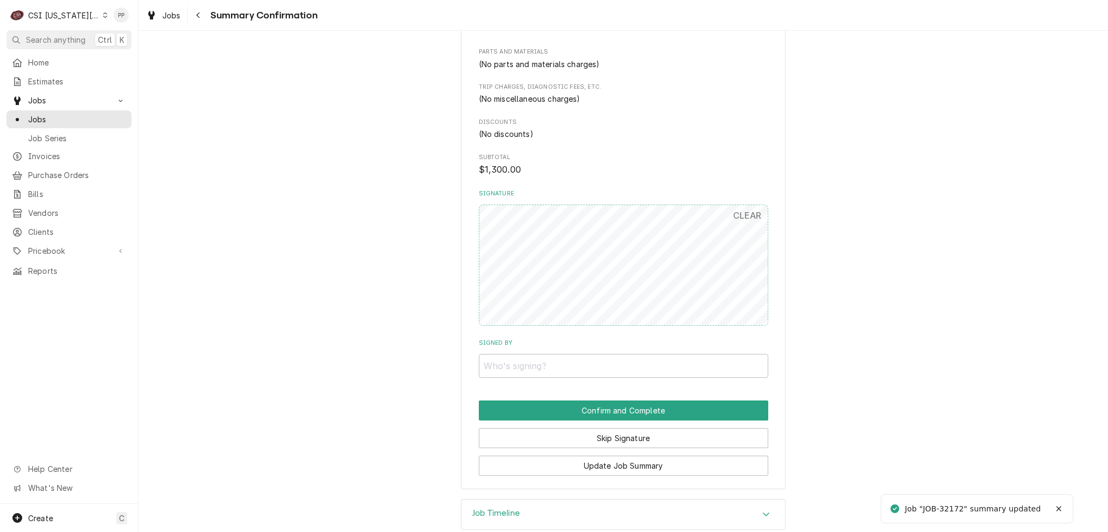
scroll to position [1132, 0]
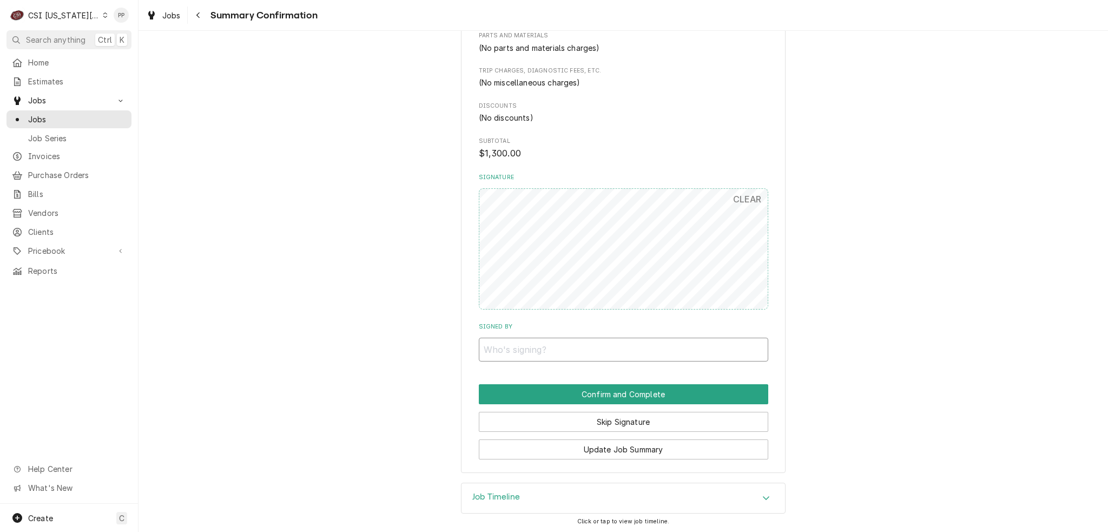
click at [552, 350] on input "Signed By" at bounding box center [623, 350] width 289 height 24
click at [536, 352] on input "Signed By" at bounding box center [623, 350] width 289 height 24
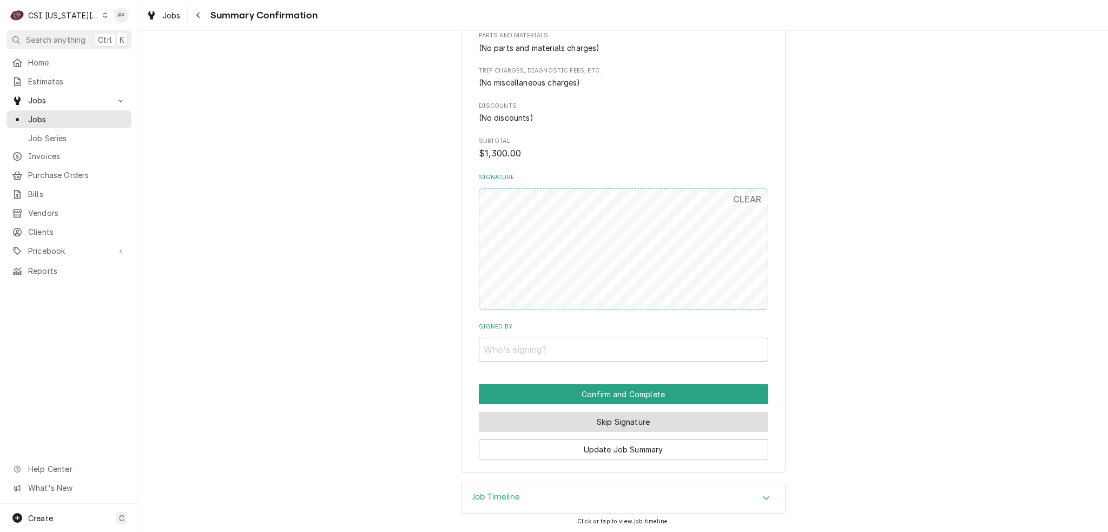
click at [604, 414] on button "Skip Signature" at bounding box center [623, 422] width 289 height 20
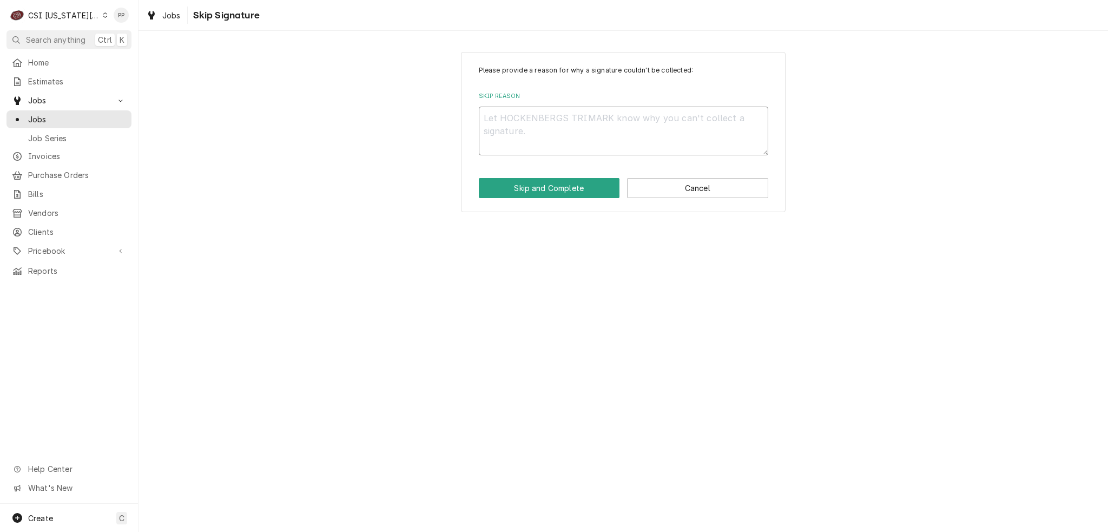
click at [514, 122] on textarea "Skip Reason" at bounding box center [623, 131] width 289 height 49
type textarea "x"
type textarea "m"
type textarea "x"
type textarea "ma"
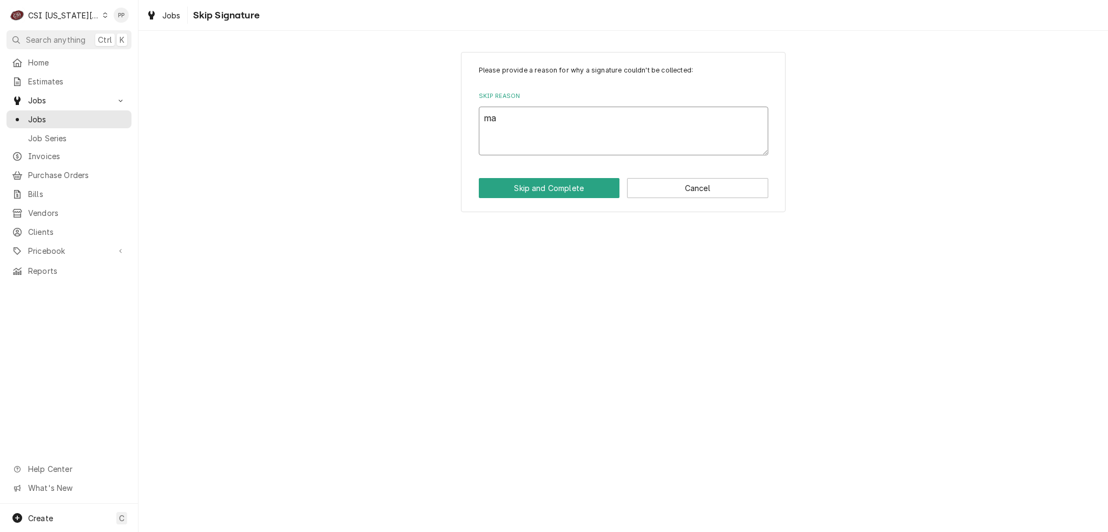
type textarea "x"
type textarea "man"
type textarea "x"
type textarea "manu"
type textarea "x"
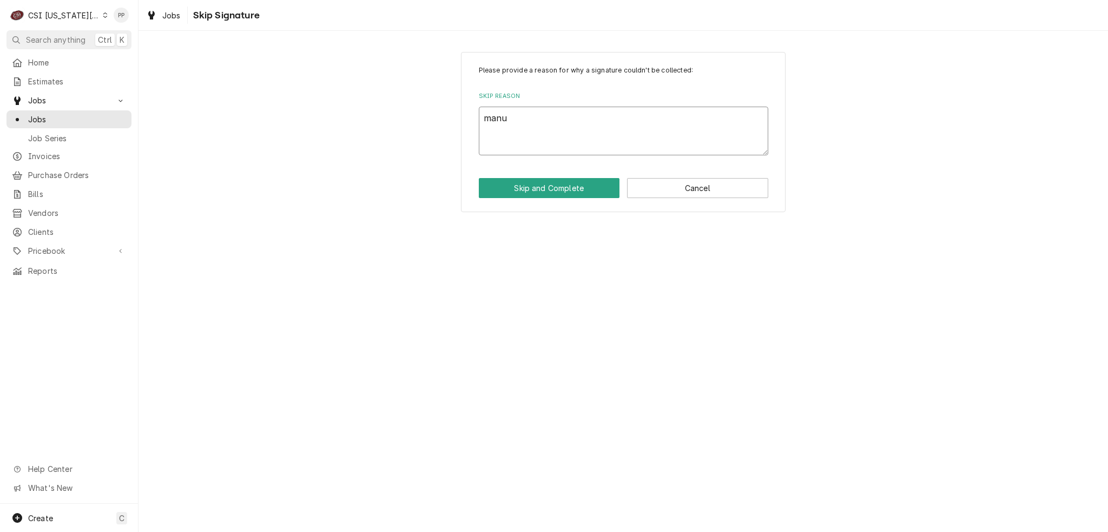
type textarea "manul"
type textarea "x"
type textarea "manula"
type textarea "x"
type textarea "manula"
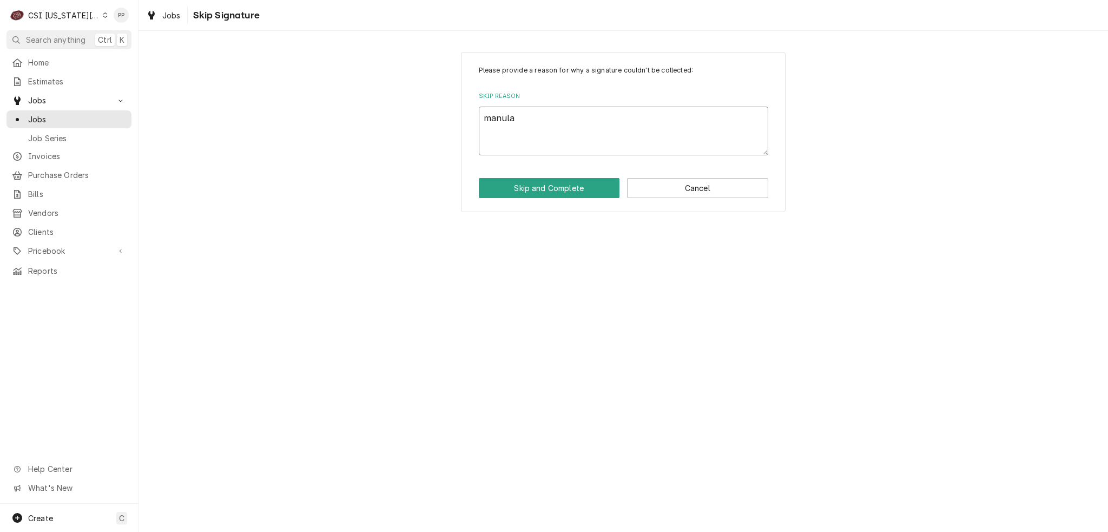
type textarea "x"
type textarea "manula c"
type textarea "x"
type textarea "manula cl"
type textarea "x"
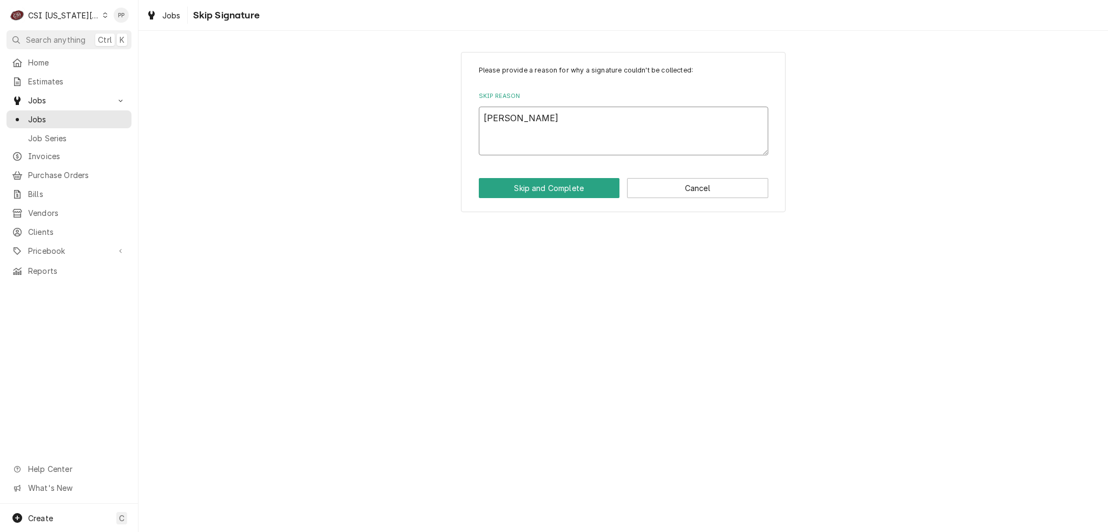
type textarea "manula clo"
type textarea "x"
type textarea "manula clos"
type textarea "x"
type textarea "manula clo"
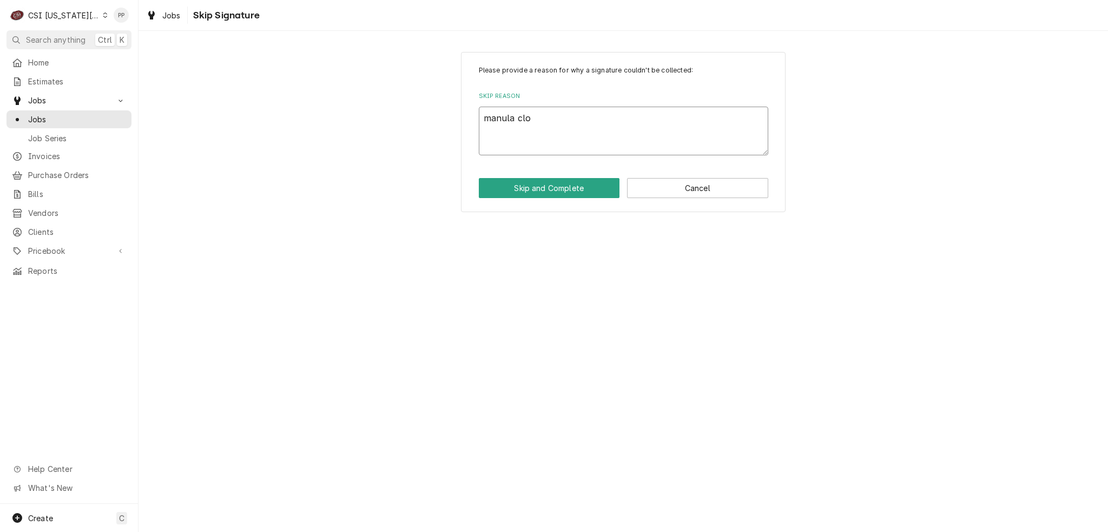
type textarea "x"
type textarea "manula cl"
type textarea "x"
type textarea "manula c"
type textarea "x"
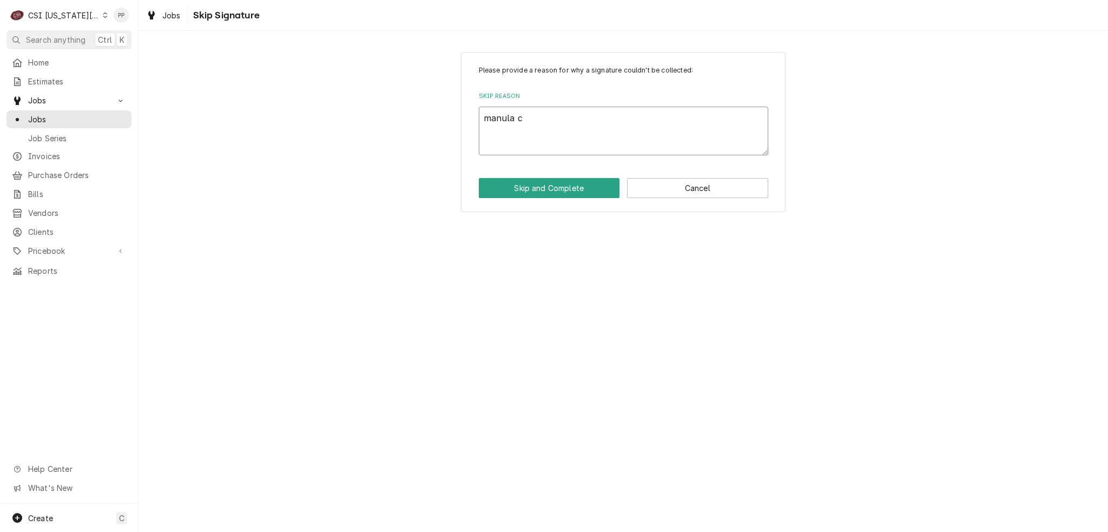
type textarea "manula"
type textarea "x"
type textarea "manula"
type textarea "x"
type textarea "manul"
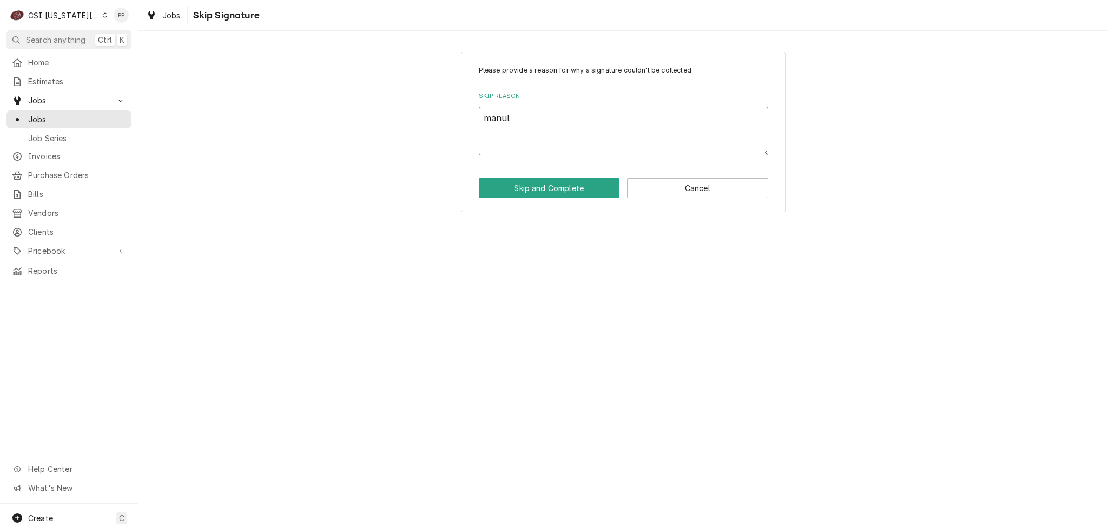
type textarea "x"
type textarea "manu"
type textarea "x"
type textarea "manua"
type textarea "x"
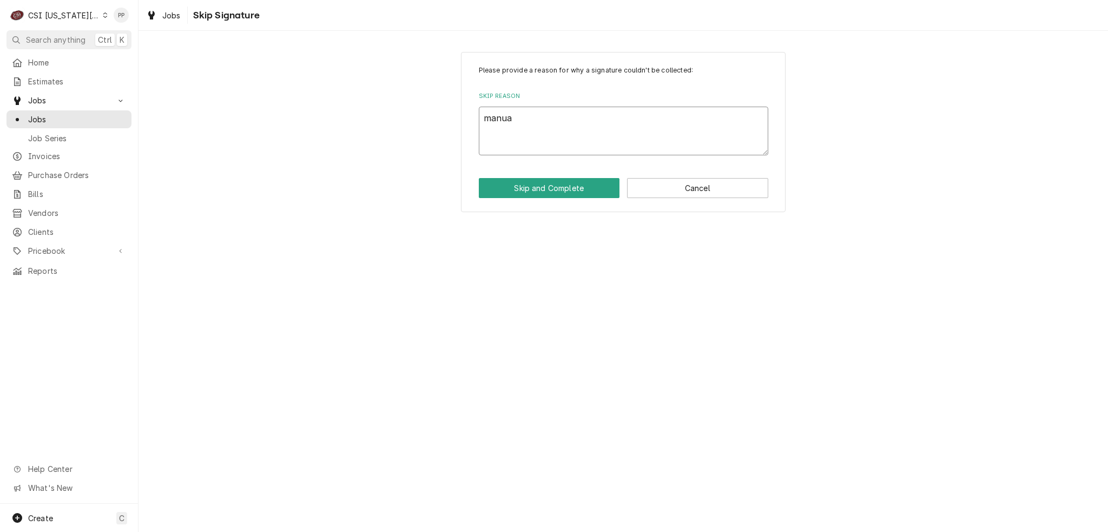
type textarea "manual"
type textarea "x"
type textarea "manual"
type textarea "x"
type textarea "manual c"
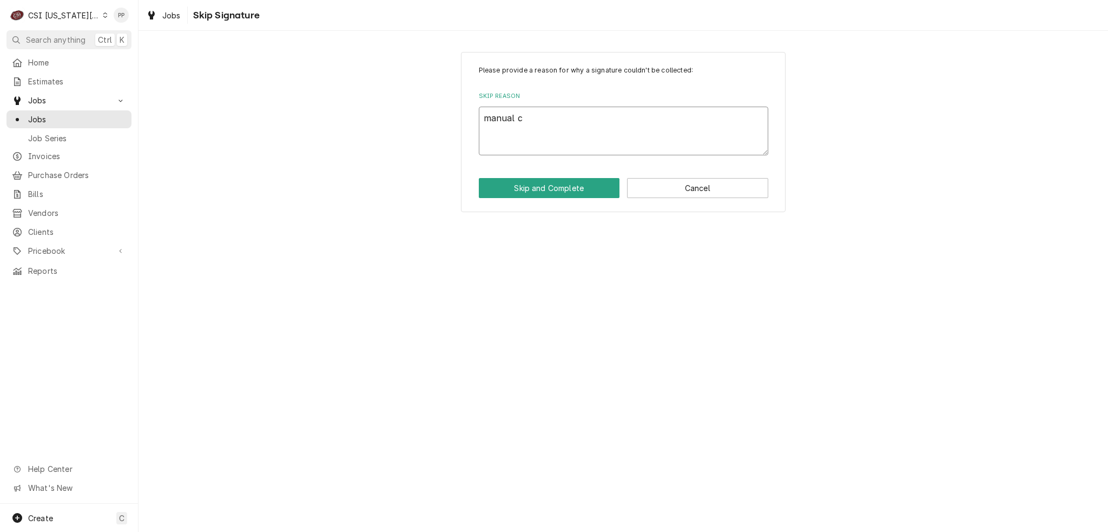
type textarea "x"
type textarea "manual cl"
type textarea "x"
type textarea "manual clo"
type textarea "x"
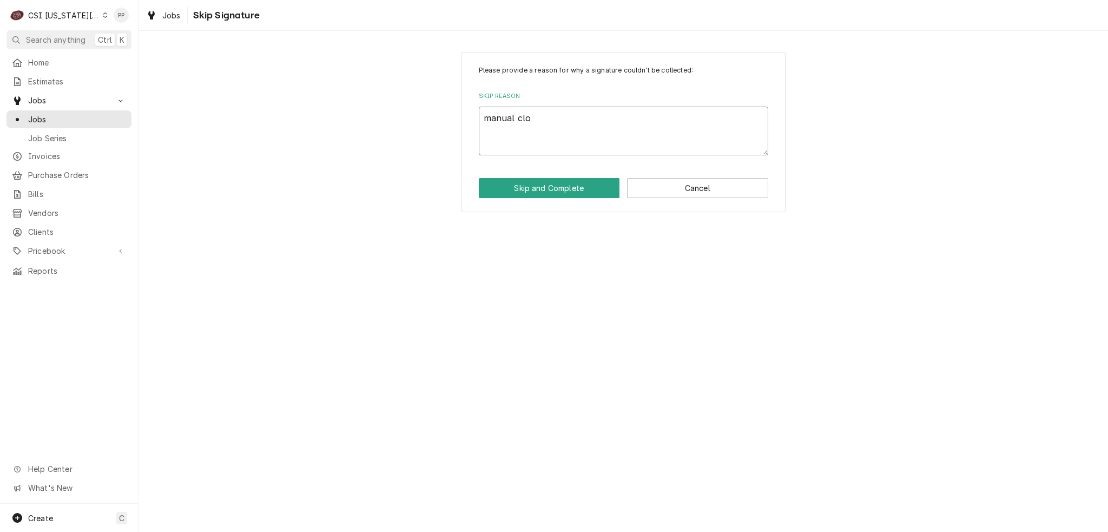
type textarea "manual clos"
type textarea "x"
type textarea "manual close"
type textarea "x"
type textarea "manual close"
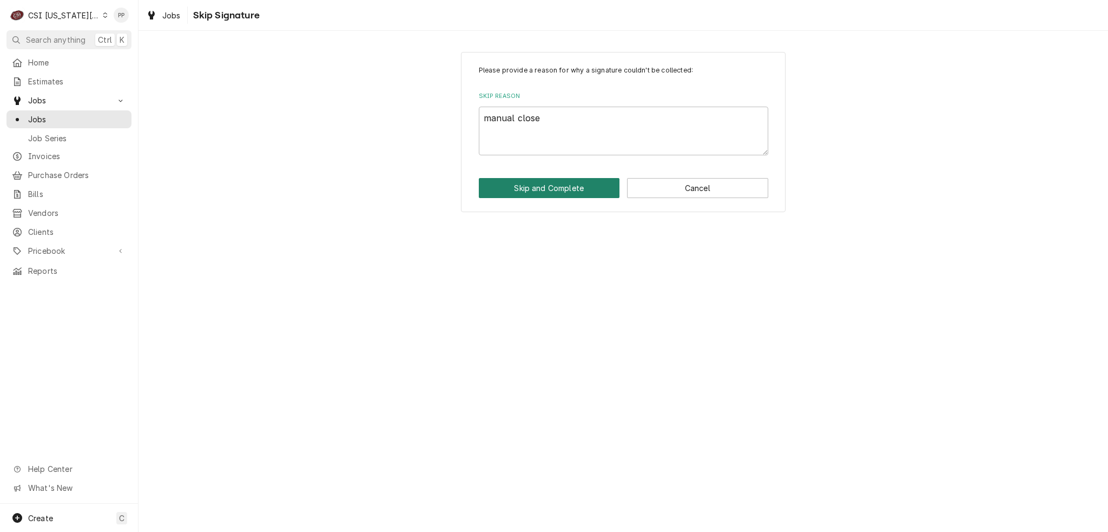
click at [531, 181] on button "Skip and Complete" at bounding box center [549, 188] width 141 height 20
type textarea "x"
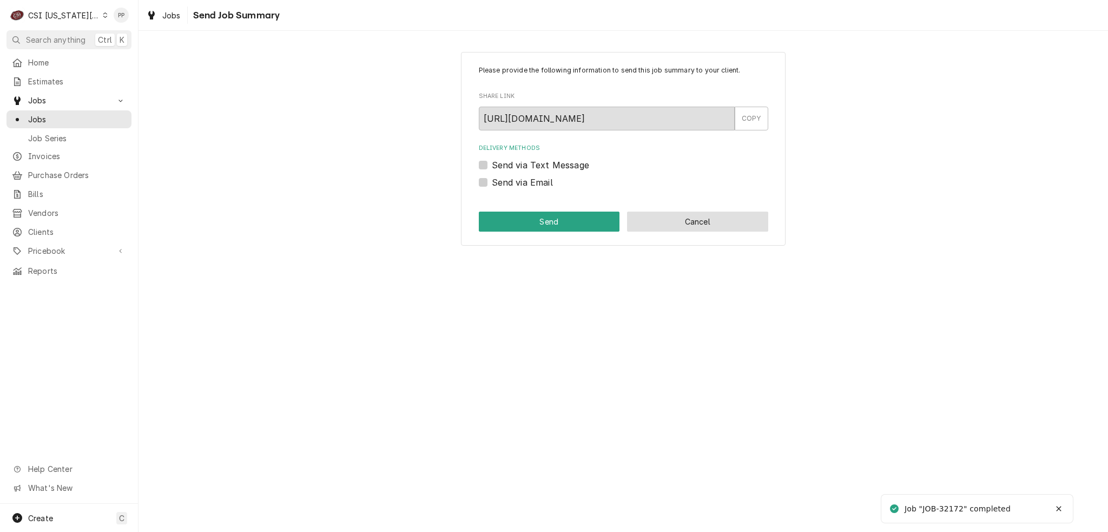
click at [654, 223] on button "Cancel" at bounding box center [697, 221] width 141 height 20
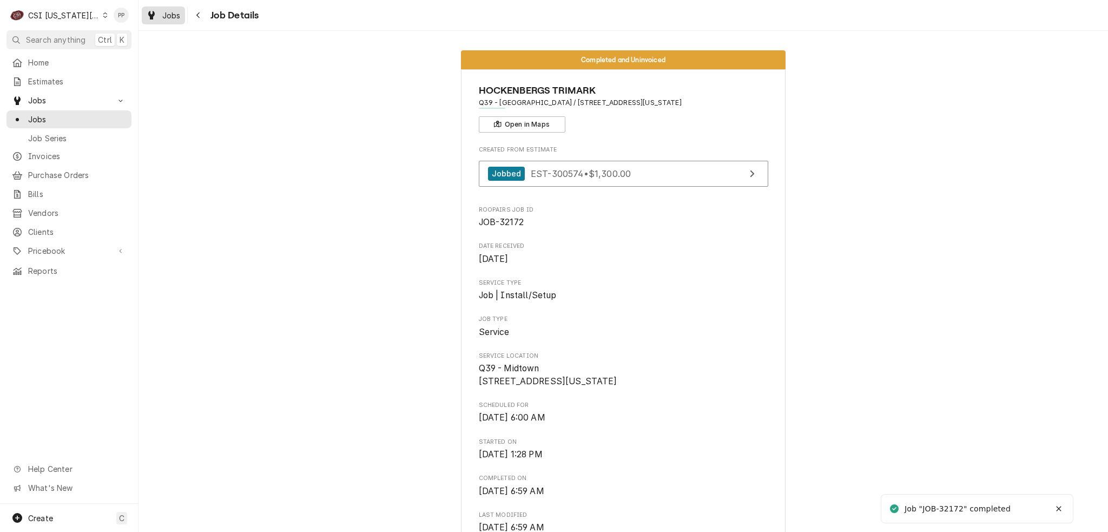
click at [159, 15] on div "Jobs" at bounding box center [163, 16] width 39 height 14
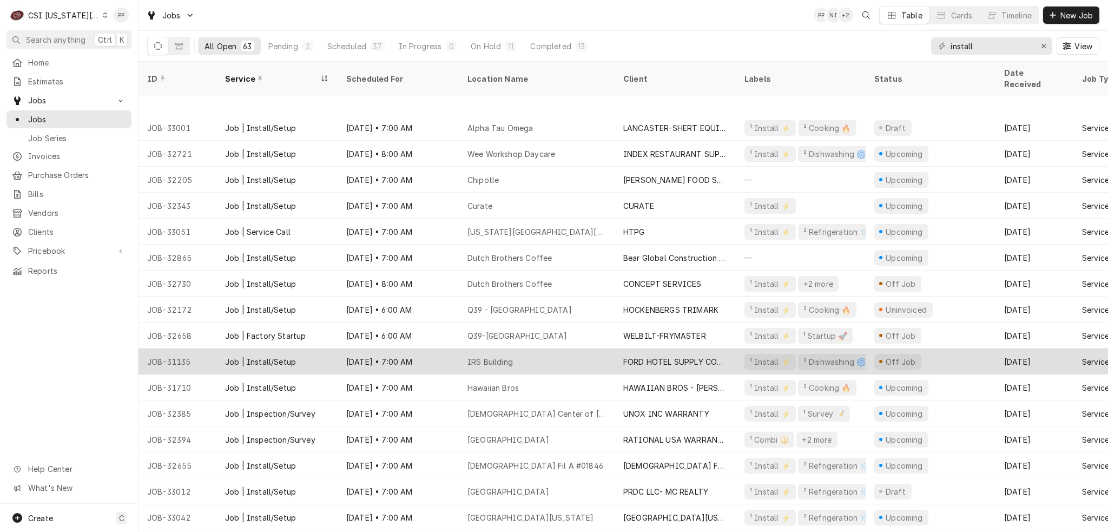
scroll to position [658, 0]
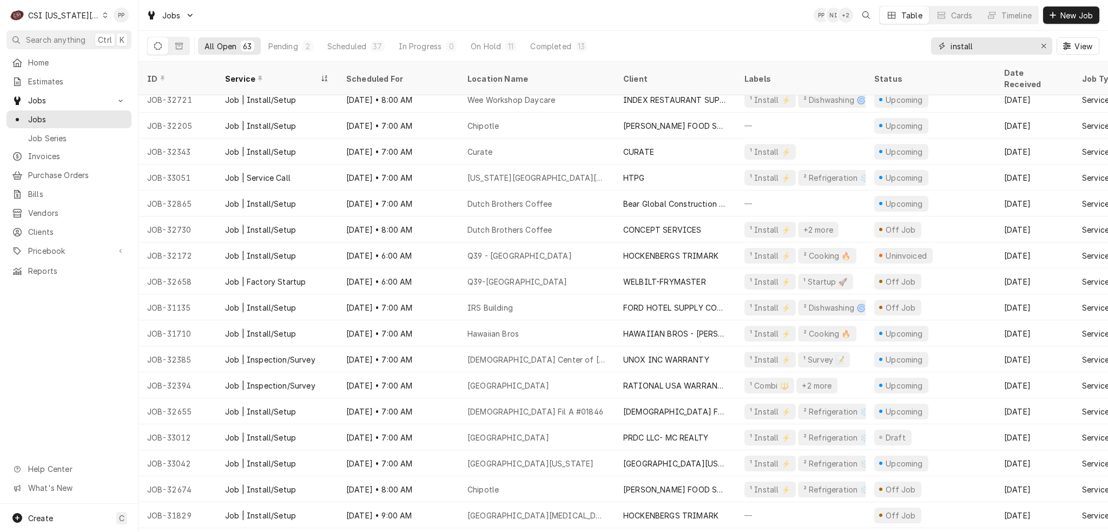
drag, startPoint x: 1041, startPoint y: 44, endPoint x: 1020, endPoint y: 48, distance: 21.5
click at [1041, 44] on icon "Erase input" at bounding box center [1044, 46] width 6 height 8
click at [1020, 48] on input "Dynamic Content Wrapper" at bounding box center [990, 45] width 81 height 17
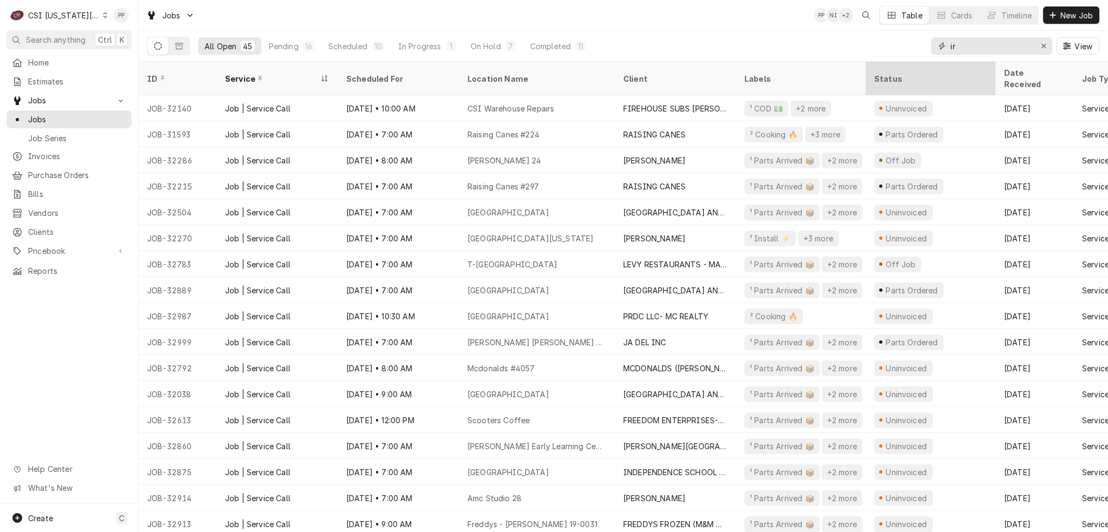
type input "i"
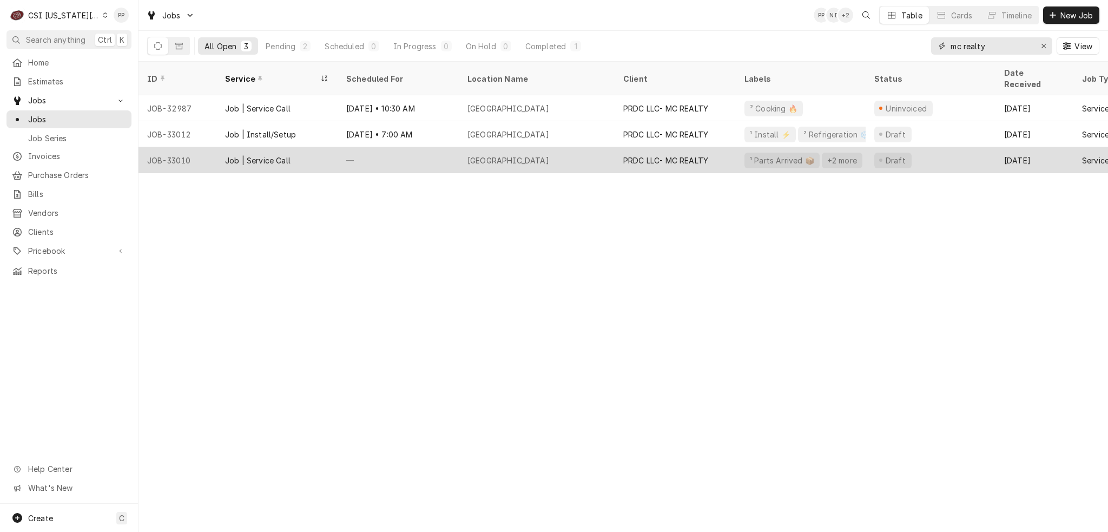
type input "mc realty"
click at [555, 147] on div "[GEOGRAPHIC_DATA]" at bounding box center [537, 160] width 156 height 26
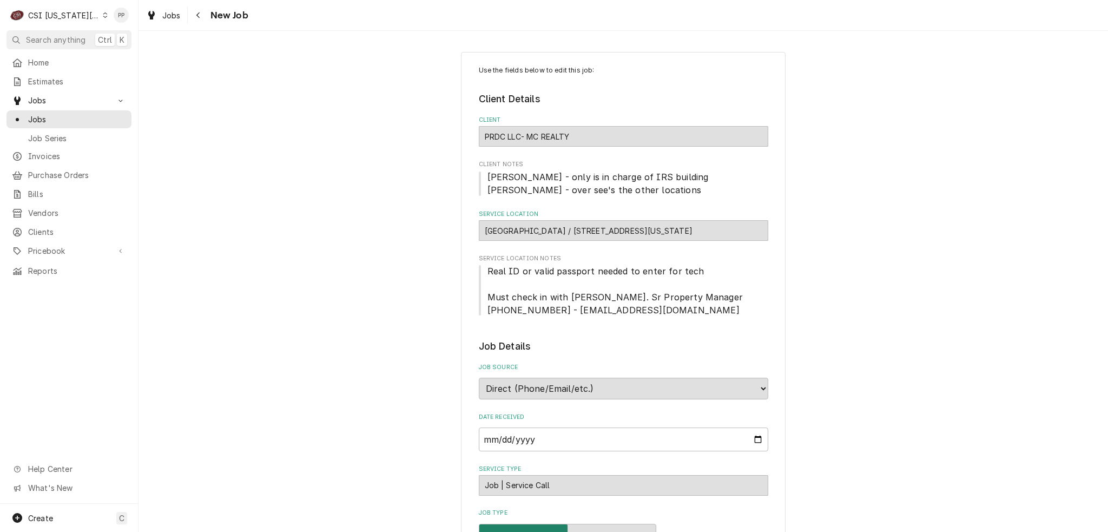
type textarea "x"
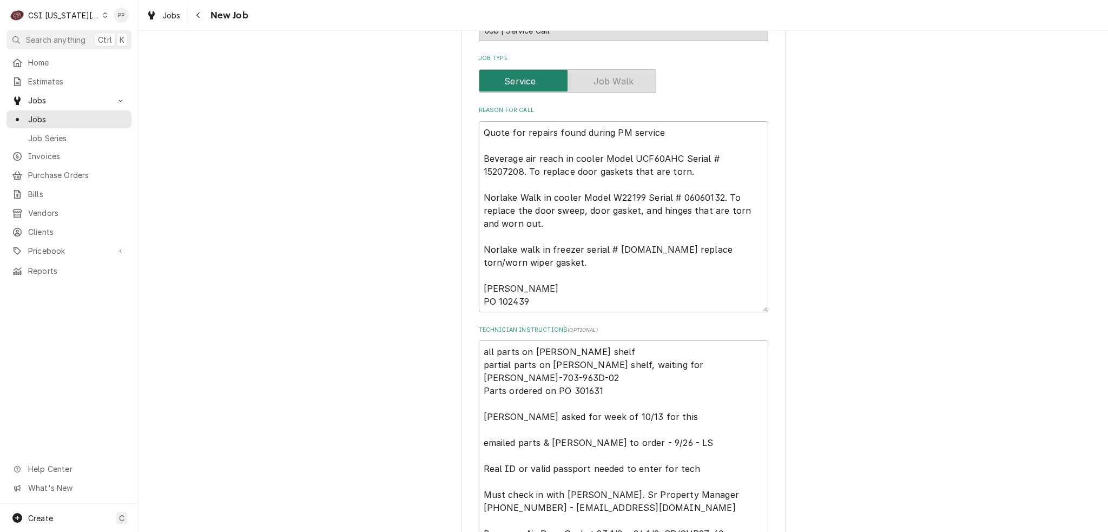
scroll to position [487, 0]
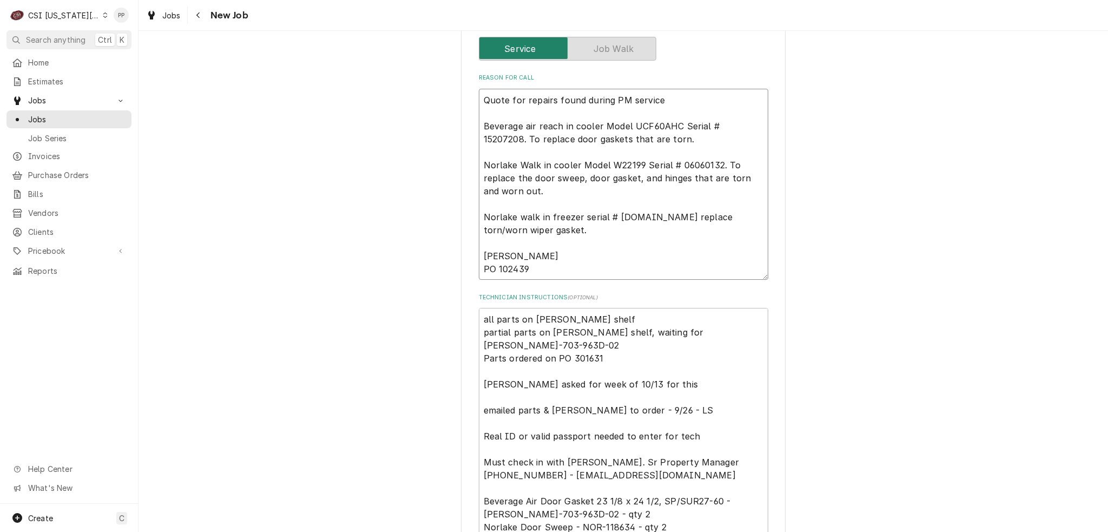
drag, startPoint x: 530, startPoint y: 184, endPoint x: 472, endPoint y: 155, distance: 64.8
click at [472, 155] on div "Use the fields below to edit this job: Client Details Client PRDC LLC- MC REALT…" at bounding box center [623, 339] width 325 height 1549
click at [547, 186] on textarea "Quote for repairs found during PM service Beverage air reach in cooler Model UC…" at bounding box center [623, 184] width 289 height 191
drag, startPoint x: 553, startPoint y: 188, endPoint x: 453, endPoint y: 153, distance: 105.9
click at [452, 152] on div "Use the fields below to edit this job: Client Details Client PRDC LLC- MC REALT…" at bounding box center [622, 339] width 969 height 1568
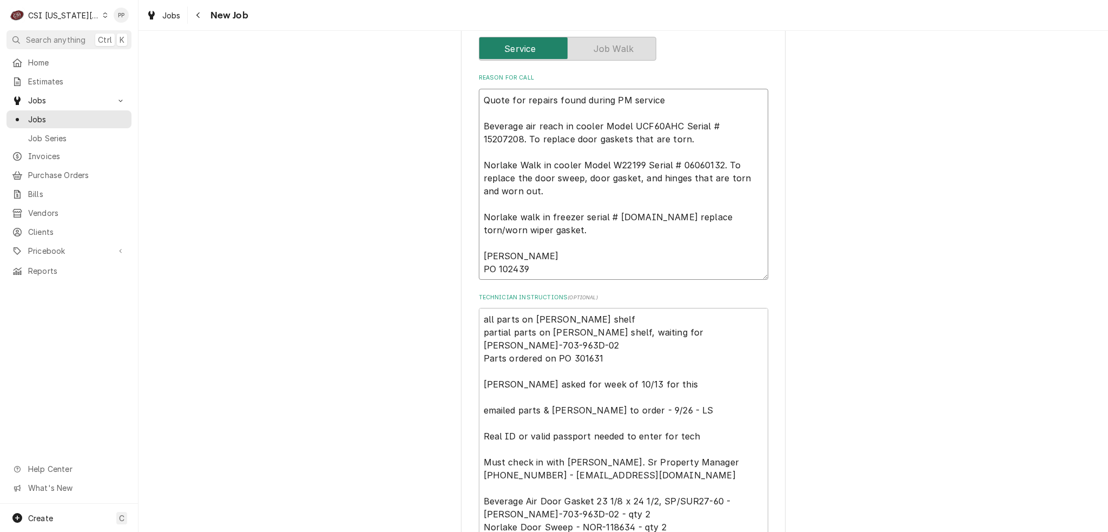
click at [560, 190] on textarea "Quote for repairs found during PM service Beverage air reach in cooler Model UC…" at bounding box center [623, 184] width 289 height 191
drag, startPoint x: 510, startPoint y: 214, endPoint x: 573, endPoint y: 232, distance: 65.6
click at [573, 232] on textarea "Quote for repairs found during PM service Beverage air reach in cooler Model UC…" at bounding box center [623, 184] width 289 height 191
click at [570, 233] on textarea "Quote for repairs found during PM service Beverage air reach in cooler Model UC…" at bounding box center [623, 184] width 289 height 191
drag, startPoint x: 570, startPoint y: 233, endPoint x: 479, endPoint y: 211, distance: 93.3
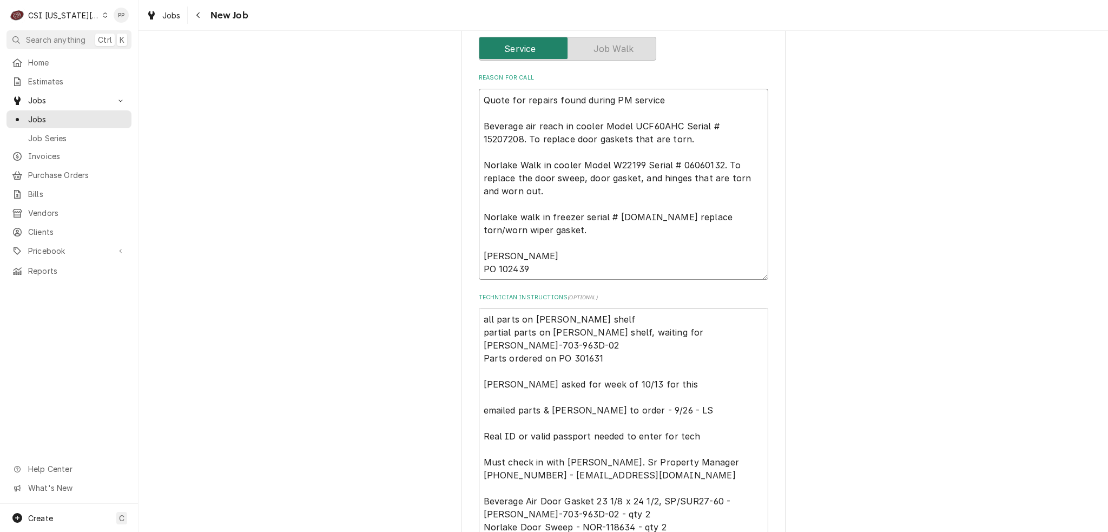
click at [480, 213] on textarea "Quote for repairs found during PM service Beverage air reach in cooler Model UC…" at bounding box center [623, 184] width 289 height 191
click at [544, 199] on textarea "Quote for repairs found during PM service Beverage air reach in cooler Model UC…" at bounding box center [623, 184] width 289 height 191
drag, startPoint x: 625, startPoint y: 142, endPoint x: 616, endPoint y: 142, distance: 9.2
click at [482, 128] on textarea "Quote for repairs found during PM service Beverage air reach in cooler Model UC…" at bounding box center [623, 184] width 289 height 191
click at [651, 142] on textarea "Quote for repairs found during PM service Beverage air reach in cooler Model UC…" at bounding box center [623, 184] width 289 height 191
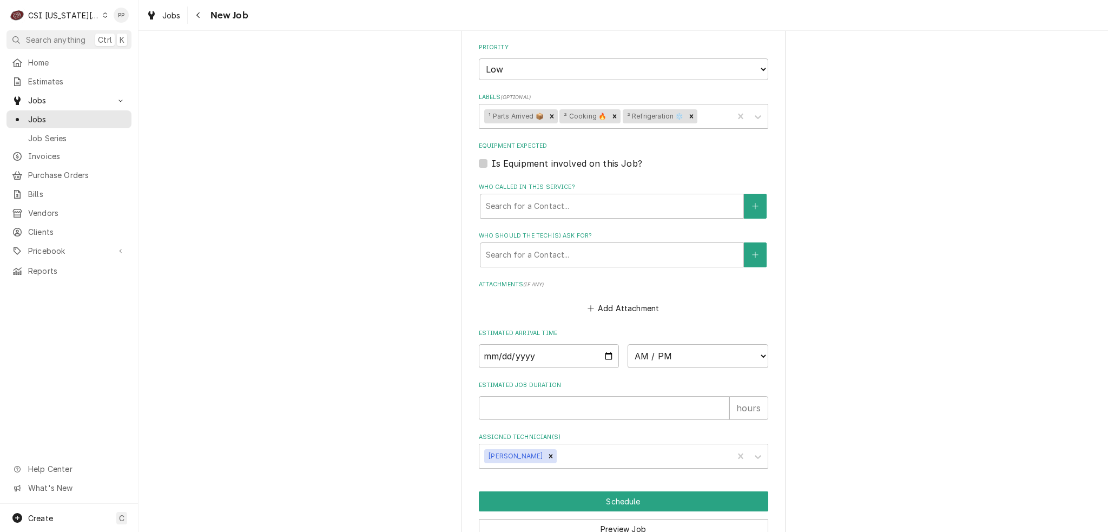
scroll to position [1028, 0]
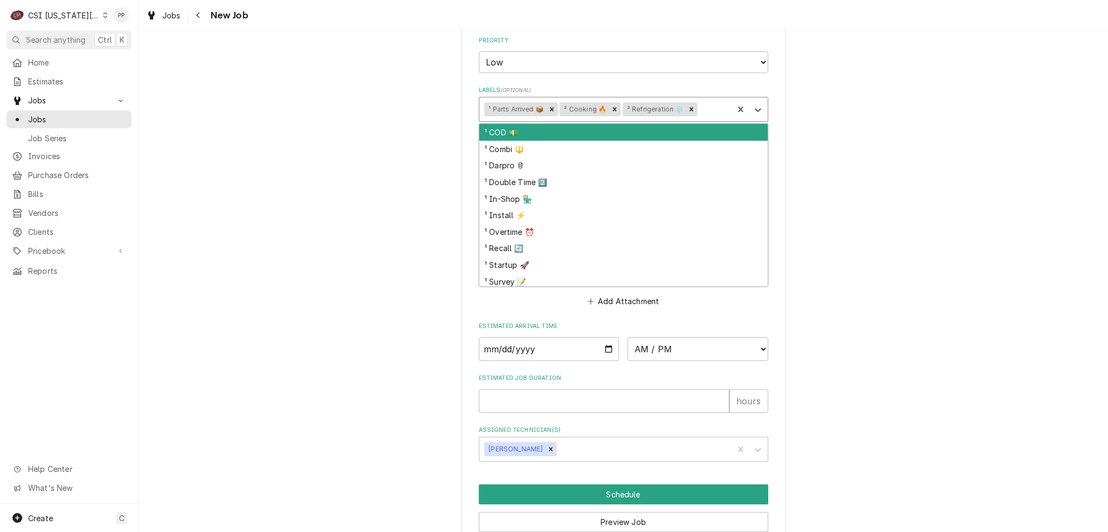
click at [718, 104] on div "Labels" at bounding box center [713, 109] width 28 height 19
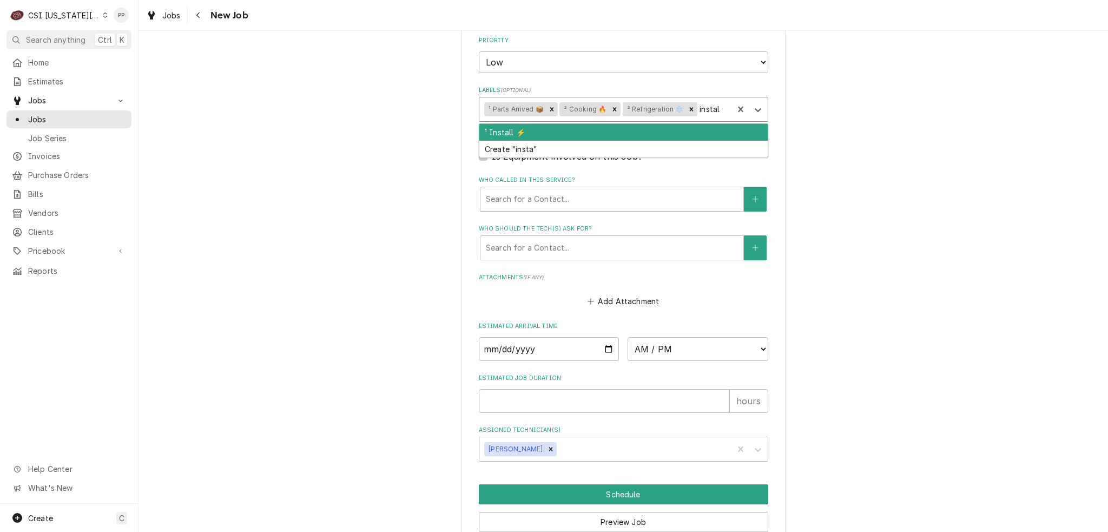
type input "install"
click at [667, 130] on div "¹ Install ⚡️" at bounding box center [623, 132] width 288 height 17
type textarea "x"
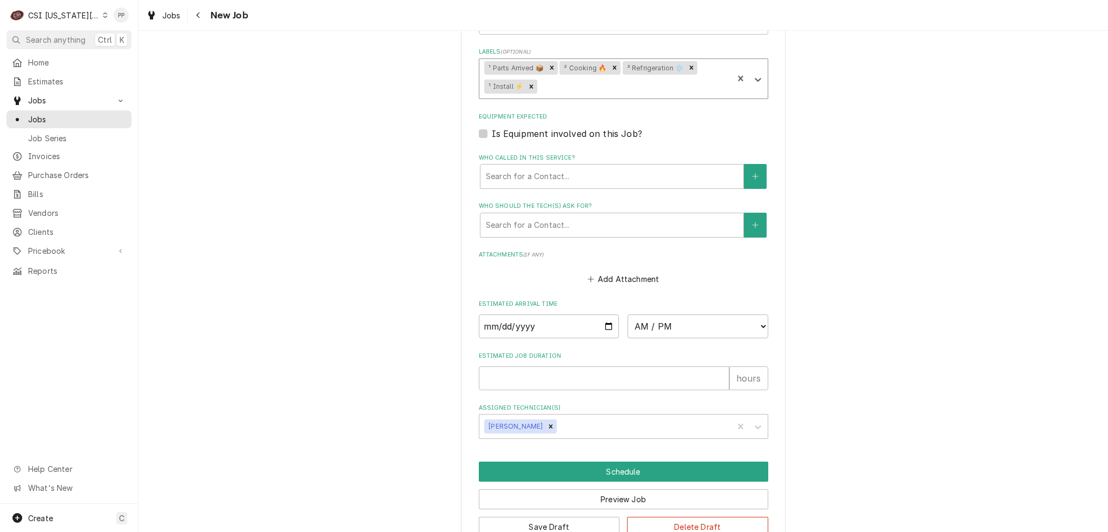
scroll to position [1082, 0]
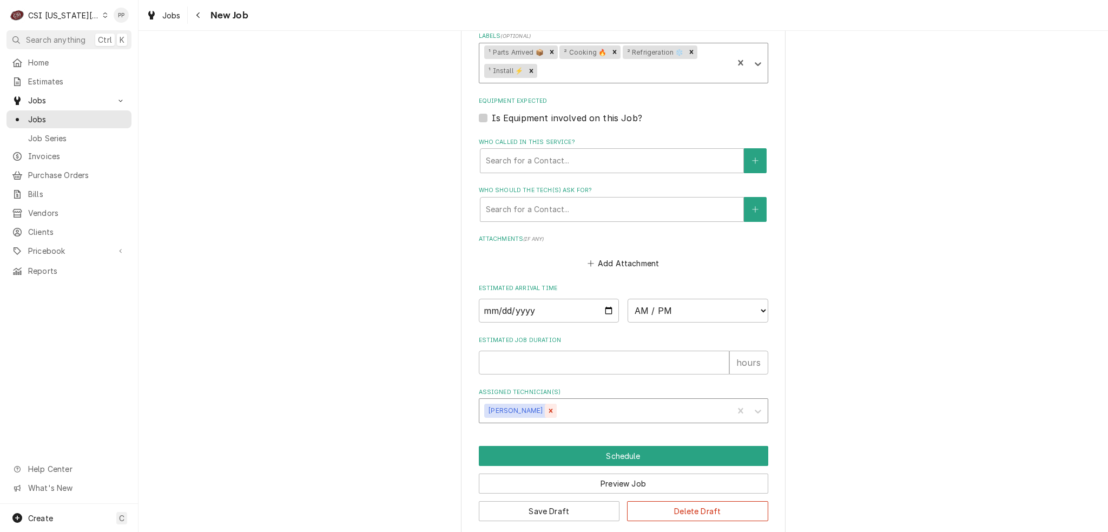
click at [547, 407] on icon "Remove Brian Gonzalez" at bounding box center [551, 411] width 8 height 8
click at [604, 310] on input "Date" at bounding box center [549, 311] width 141 height 24
type textarea "x"
type input "2025-10-06"
type textarea "x"
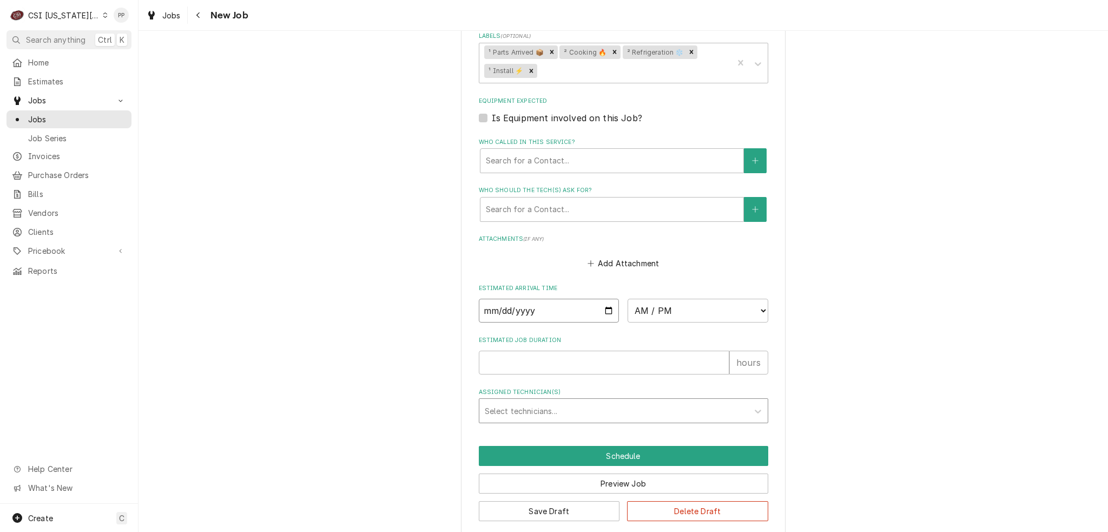
click at [604, 307] on input "2025-10-06" at bounding box center [549, 311] width 141 height 24
click at [713, 294] on div "Estimated Arrival Time 2025-10-06 AM / PM 6:00 AM 6:15 AM 6:30 AM 6:45 AM 7:00 …" at bounding box center [623, 303] width 289 height 38
click at [705, 307] on select "AM / PM 6:00 AM 6:15 AM 6:30 AM 6:45 AM 7:00 AM 7:15 AM 7:30 AM 7:45 AM 8:00 AM…" at bounding box center [697, 311] width 141 height 24
select select "08:00:00"
click at [627, 299] on select "AM / PM 6:00 AM 6:15 AM 6:30 AM 6:45 AM 7:00 AM 7:15 AM 7:30 AM 7:45 AM 8:00 AM…" at bounding box center [697, 311] width 141 height 24
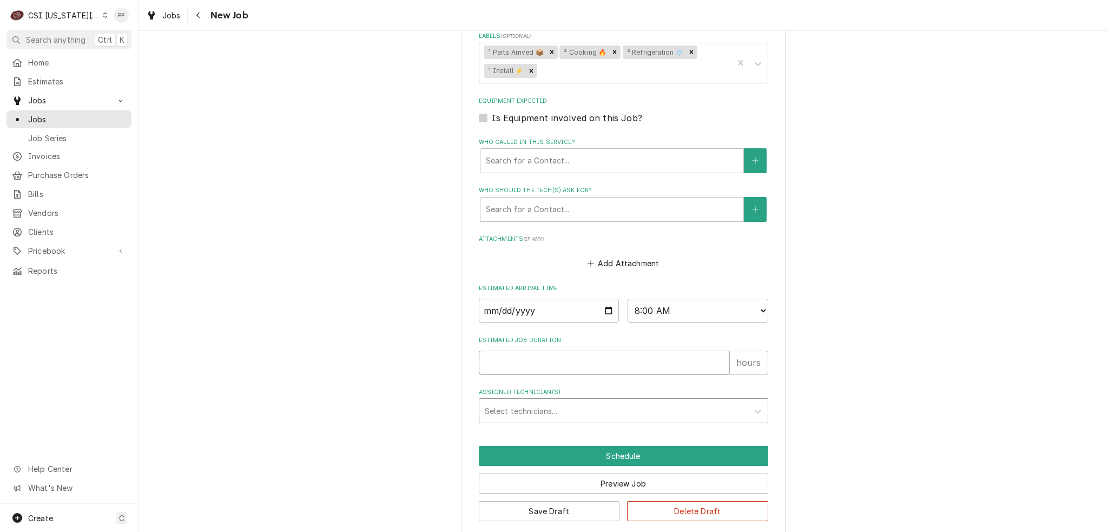
type textarea "x"
click at [545, 352] on input "Estimated Job Duration" at bounding box center [604, 362] width 250 height 24
click at [760, 310] on select "AM / PM 6:00 AM 6:15 AM 6:30 AM 6:45 AM 7:00 AM 7:15 AM 7:30 AM 7:45 AM 8:00 AM…" at bounding box center [697, 311] width 141 height 24
select select "07:00:00"
click at [627, 299] on select "AM / PM 6:00 AM 6:15 AM 6:30 AM 6:45 AM 7:00 AM 7:15 AM 7:30 AM 7:45 AM 8:00 AM…" at bounding box center [697, 311] width 141 height 24
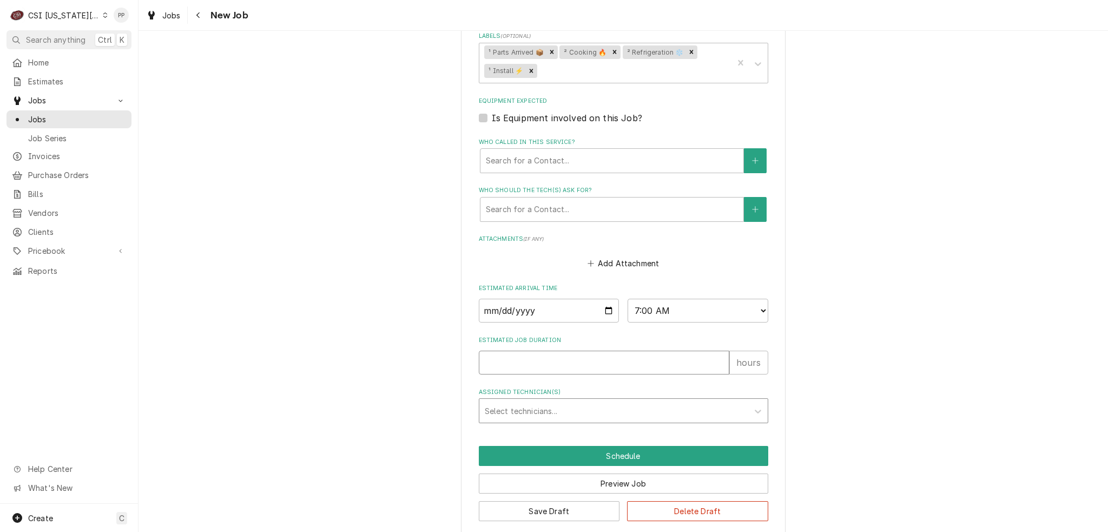
click at [533, 369] on input "Estimated Job Duration" at bounding box center [604, 362] width 250 height 24
type textarea "x"
type input "8"
click at [556, 407] on div "Assigned Technician(s)" at bounding box center [614, 410] width 258 height 19
type textarea "x"
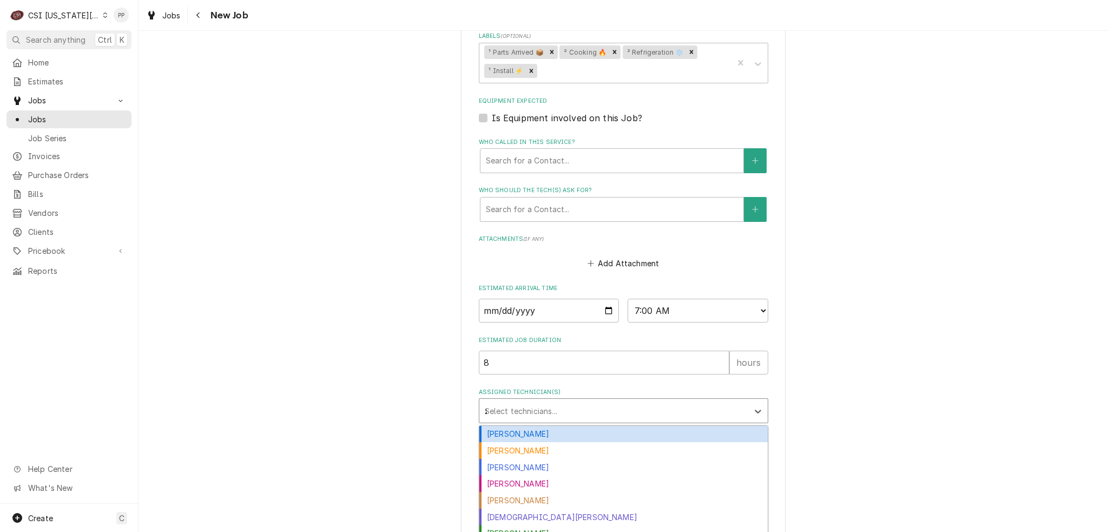
type input "za"
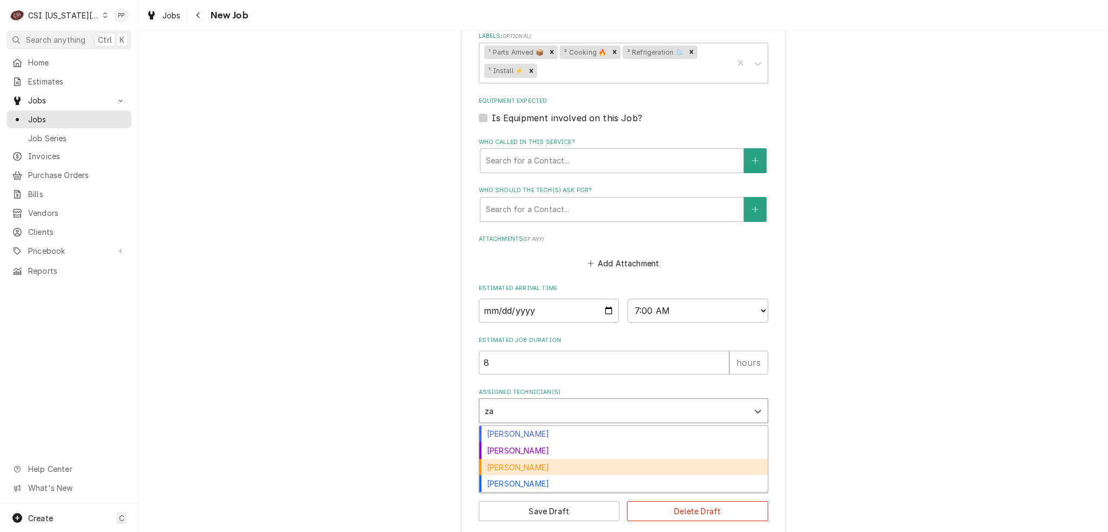
click at [539, 459] on div "Zach Masters" at bounding box center [623, 467] width 288 height 17
type textarea "x"
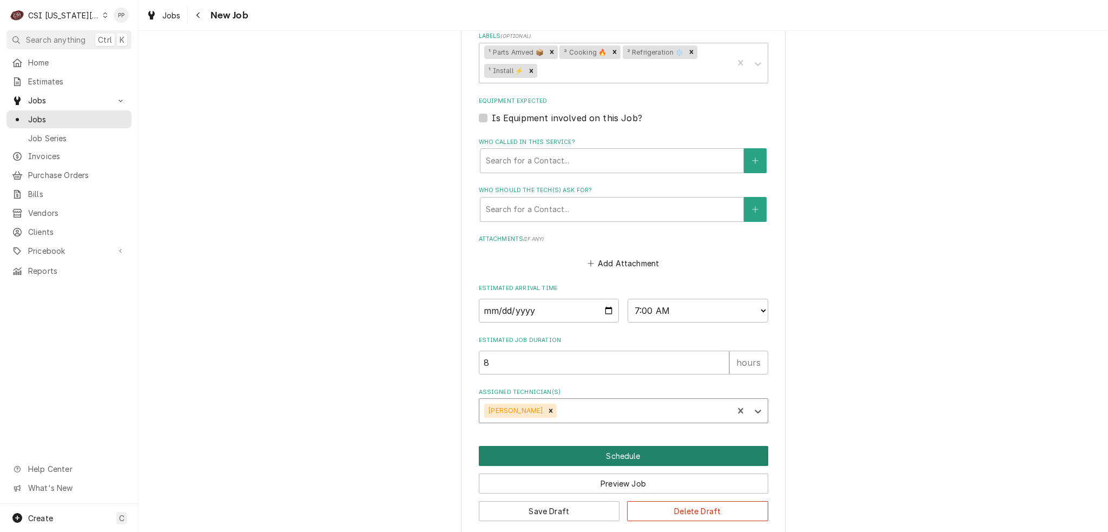
click at [643, 452] on button "Schedule" at bounding box center [623, 456] width 289 height 20
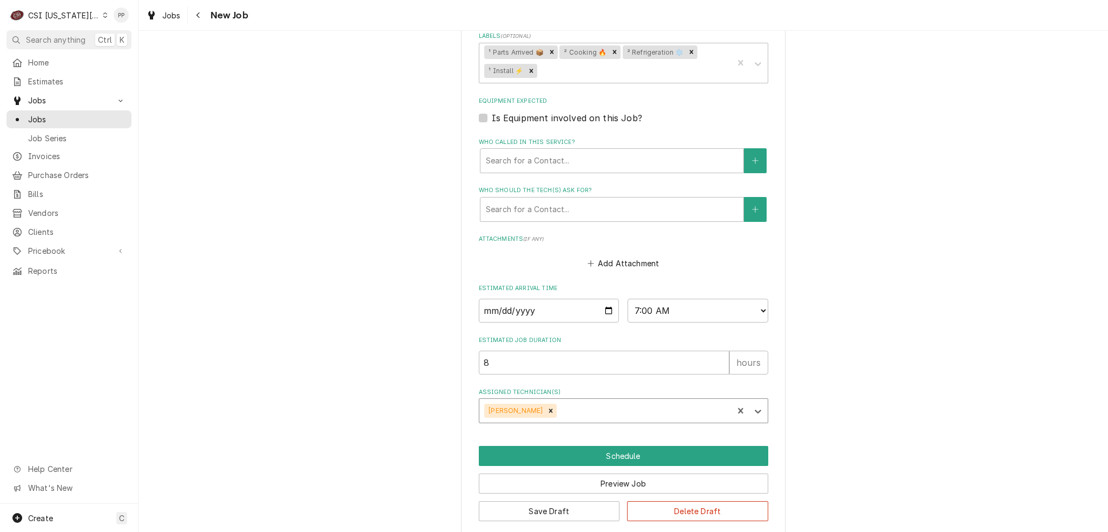
scroll to position [1053, 0]
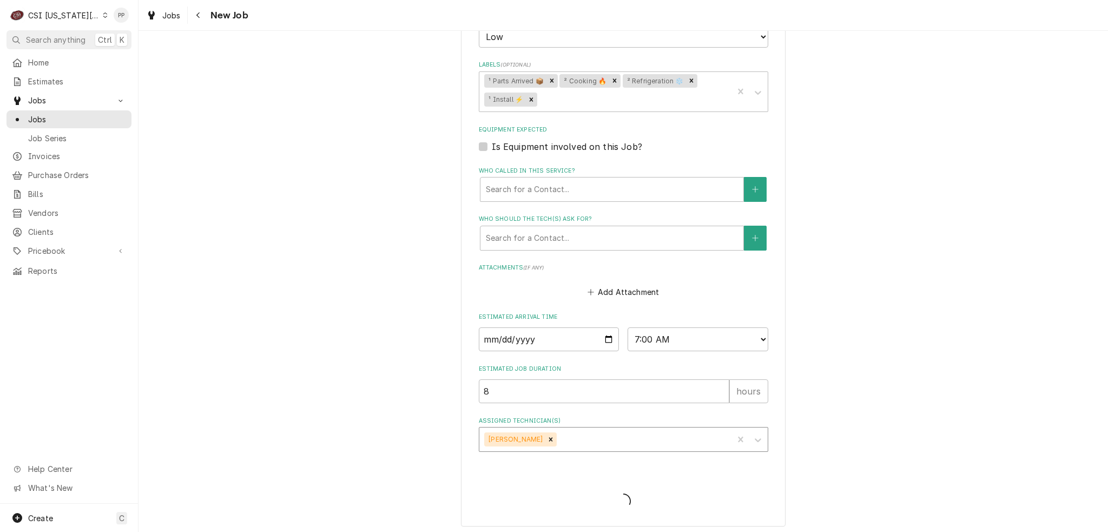
type textarea "x"
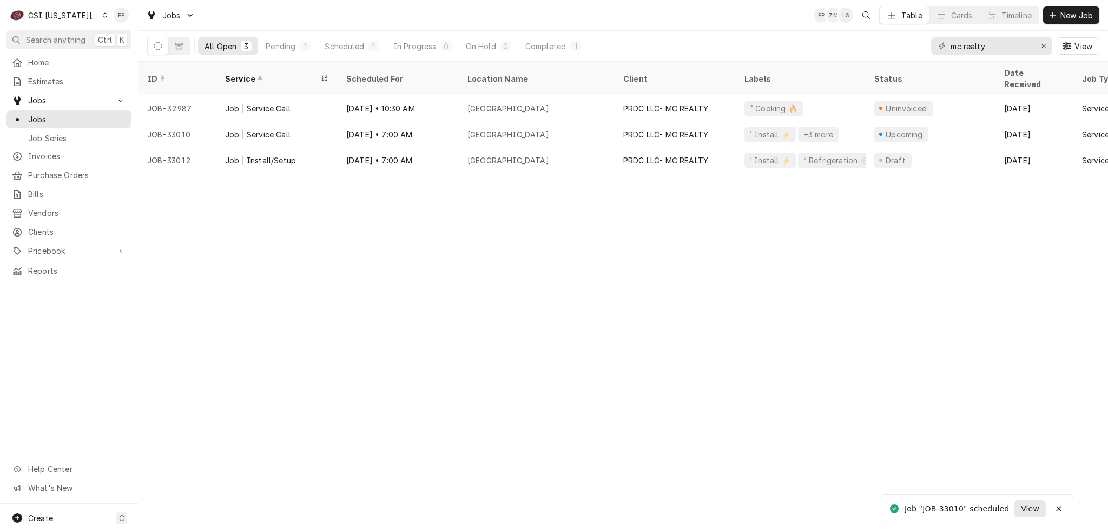
click at [1025, 505] on span "View" at bounding box center [1029, 508] width 23 height 11
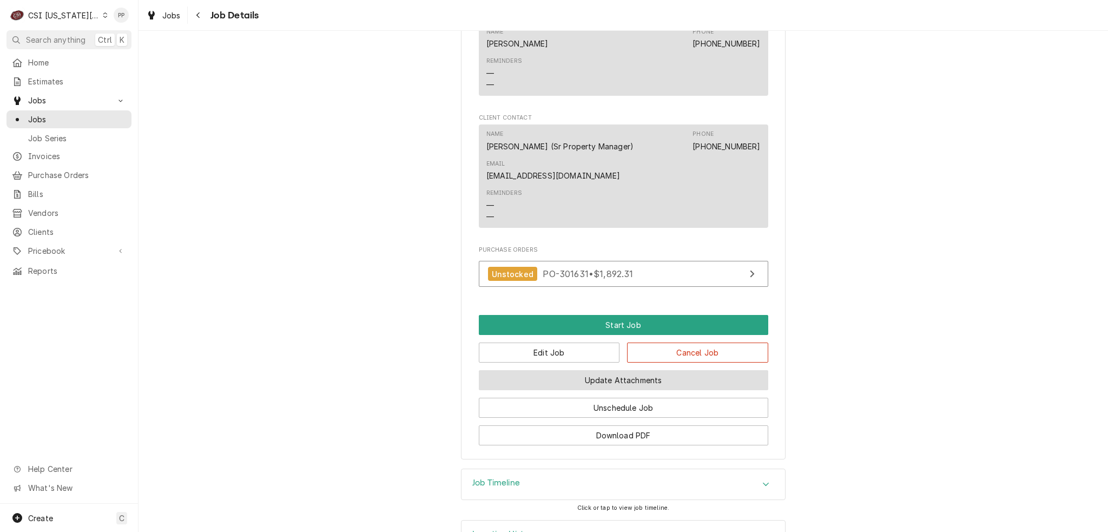
scroll to position [1278, 0]
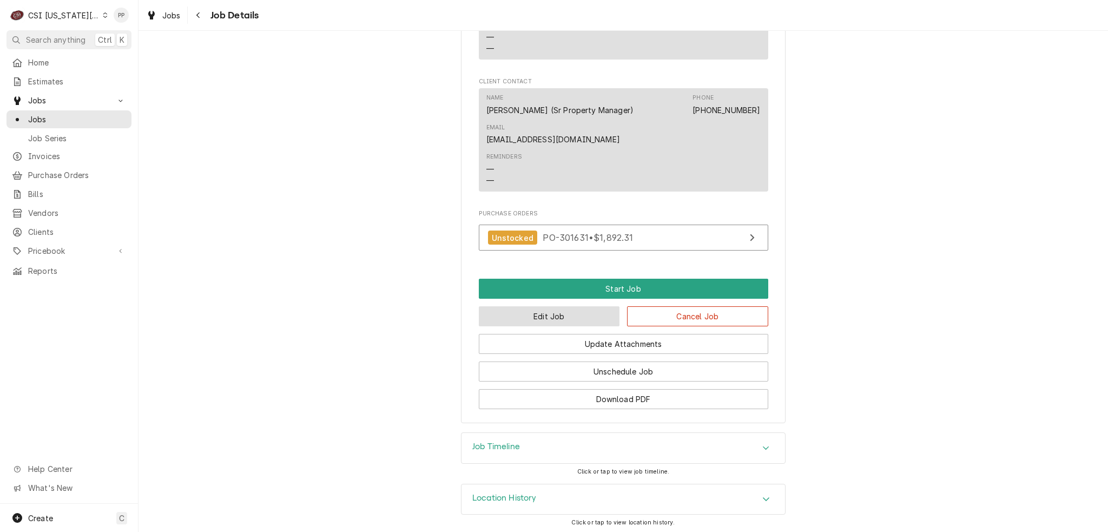
click at [548, 313] on button "Edit Job" at bounding box center [549, 316] width 141 height 20
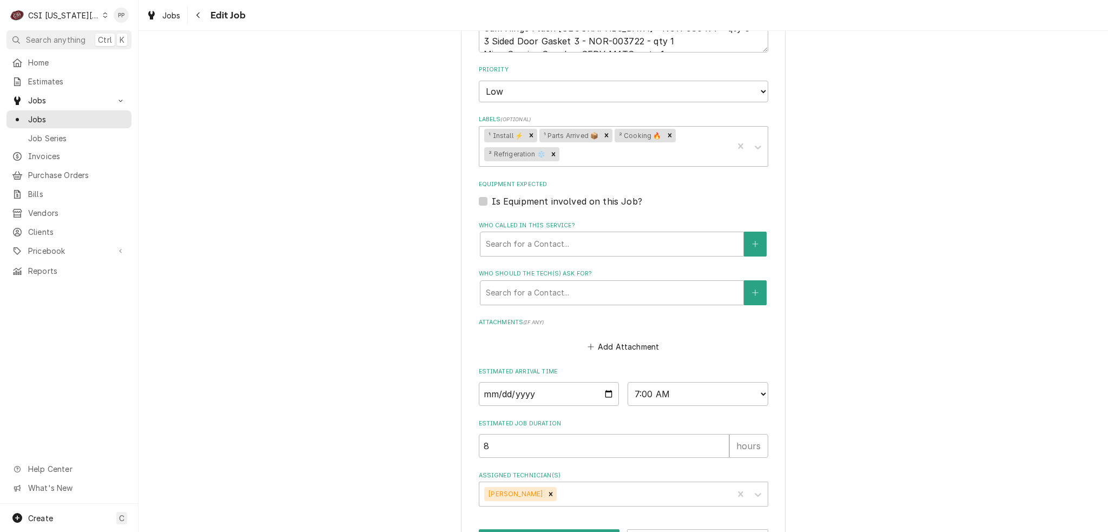
scroll to position [1035, 0]
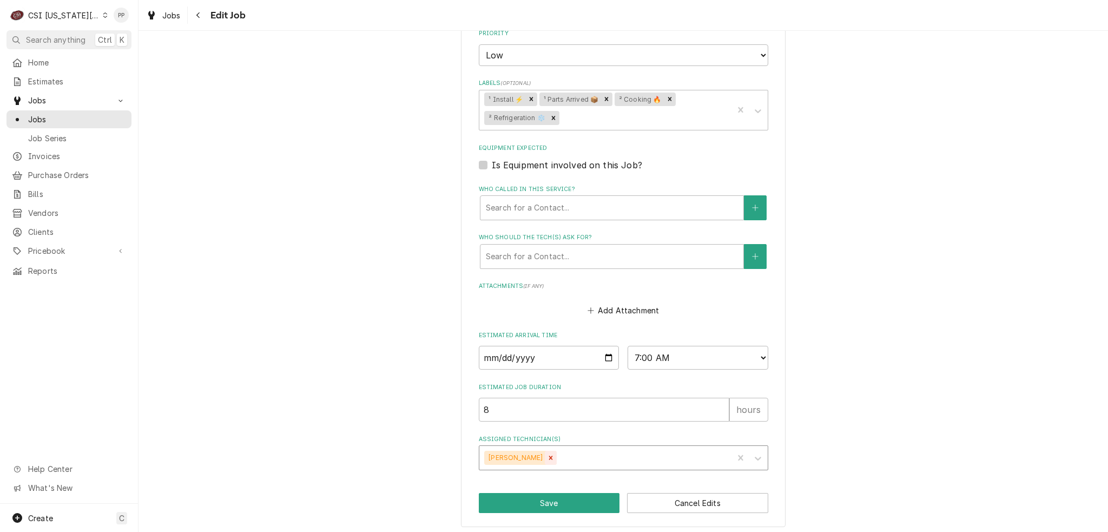
click at [547, 454] on icon "Remove Zach Masters" at bounding box center [551, 458] width 8 height 8
click at [544, 502] on button "Save" at bounding box center [549, 503] width 141 height 20
type textarea "x"
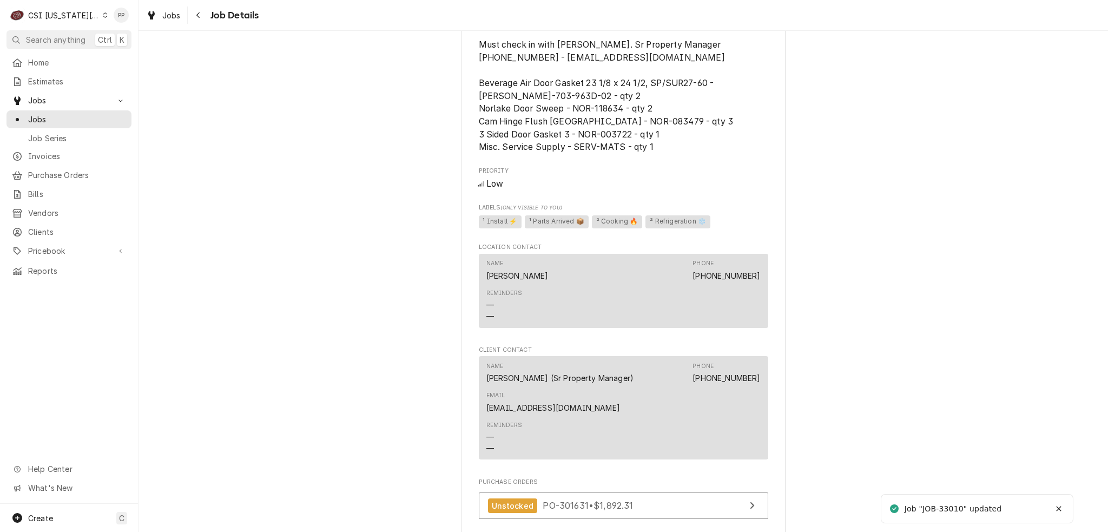
scroll to position [1242, 0]
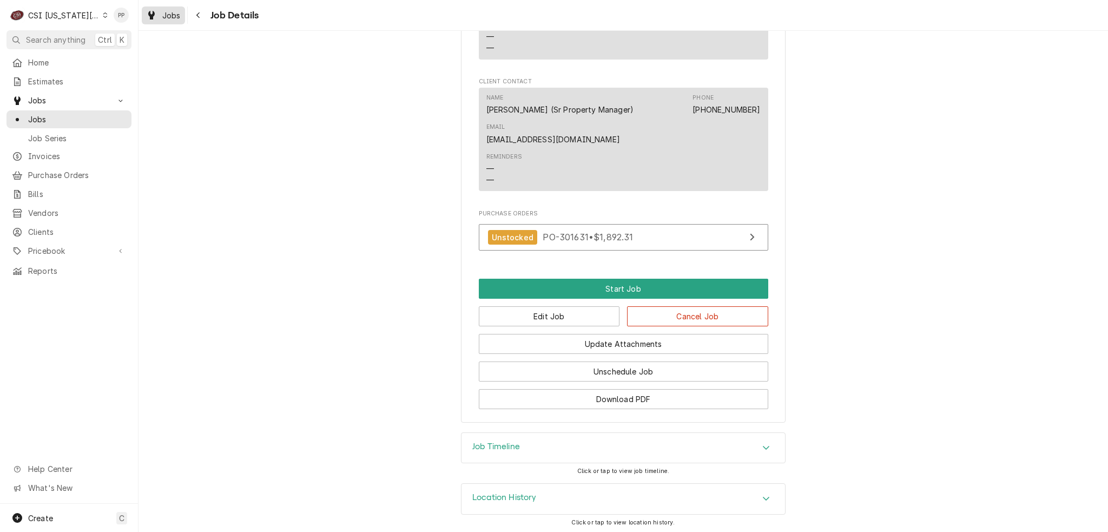
click at [154, 16] on icon "Dynamic Content Wrapper" at bounding box center [151, 15] width 6 height 9
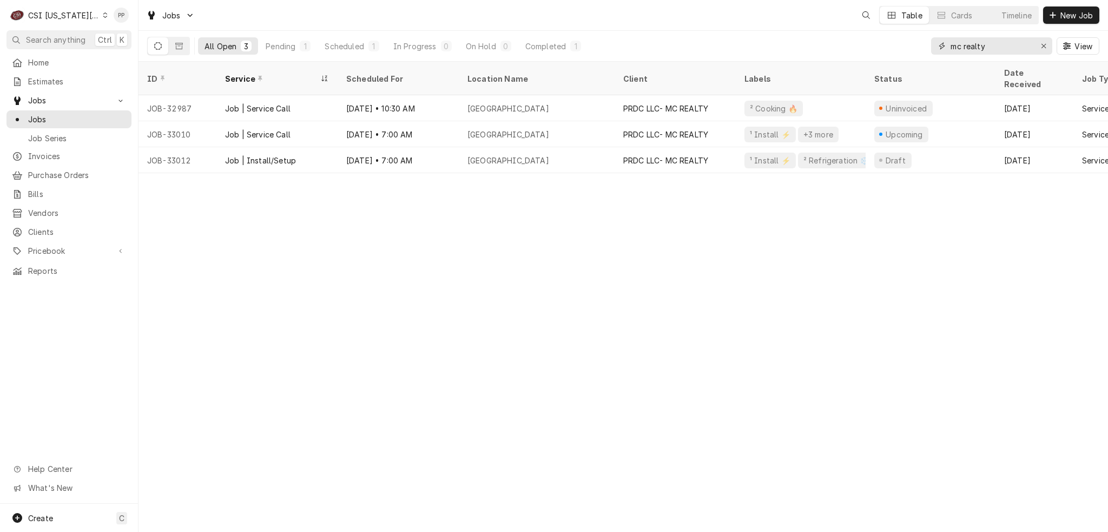
click at [991, 45] on input "mc realty" at bounding box center [990, 45] width 81 height 17
drag, startPoint x: 942, startPoint y: 47, endPoint x: 958, endPoint y: 48, distance: 16.3
click at [941, 47] on div "mc realty" at bounding box center [991, 45] width 121 height 17
type input "p"
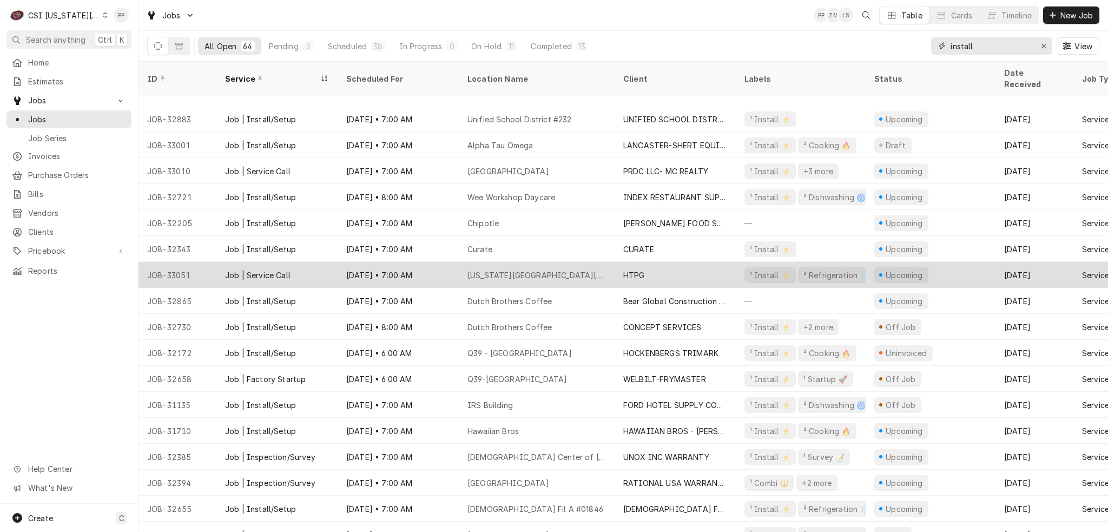
scroll to position [623, 0]
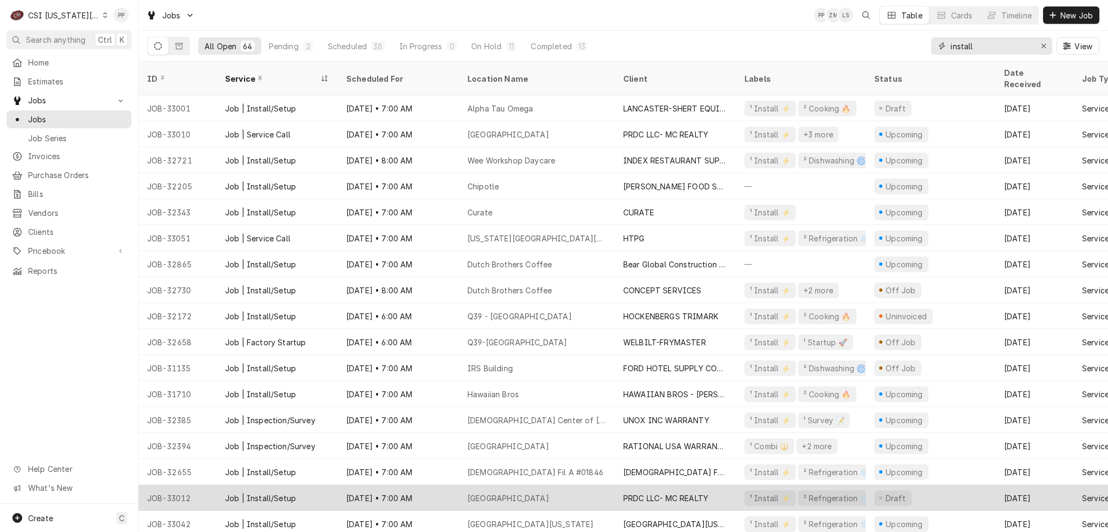
type input "install"
click at [534, 485] on div "[GEOGRAPHIC_DATA]" at bounding box center [537, 498] width 156 height 26
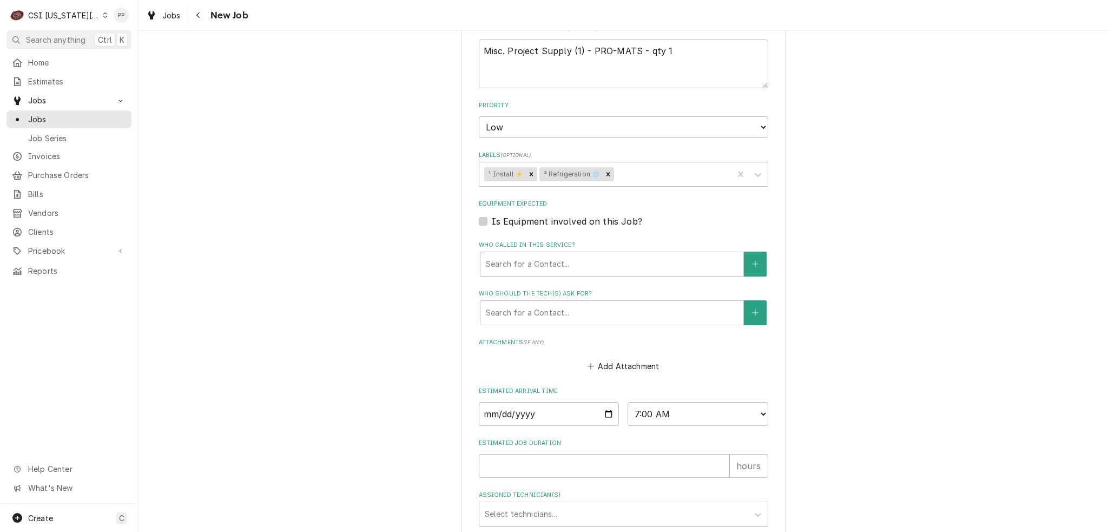
scroll to position [757, 0]
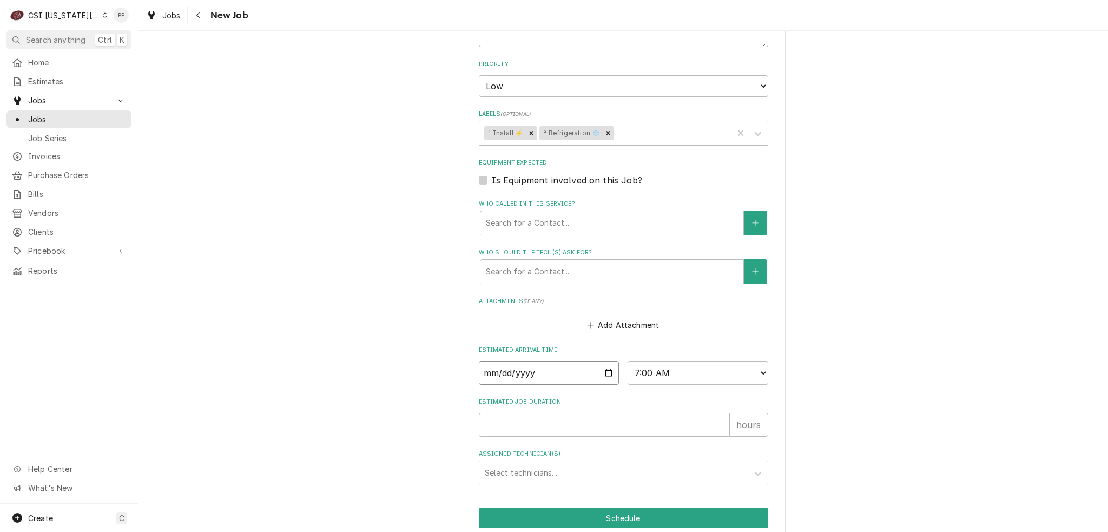
click at [605, 368] on input "[DATE]" at bounding box center [549, 373] width 141 height 24
type textarea "x"
type input "[DATE]"
click at [558, 426] on input "Estimated Job Duration" at bounding box center [604, 425] width 250 height 24
type textarea "x"
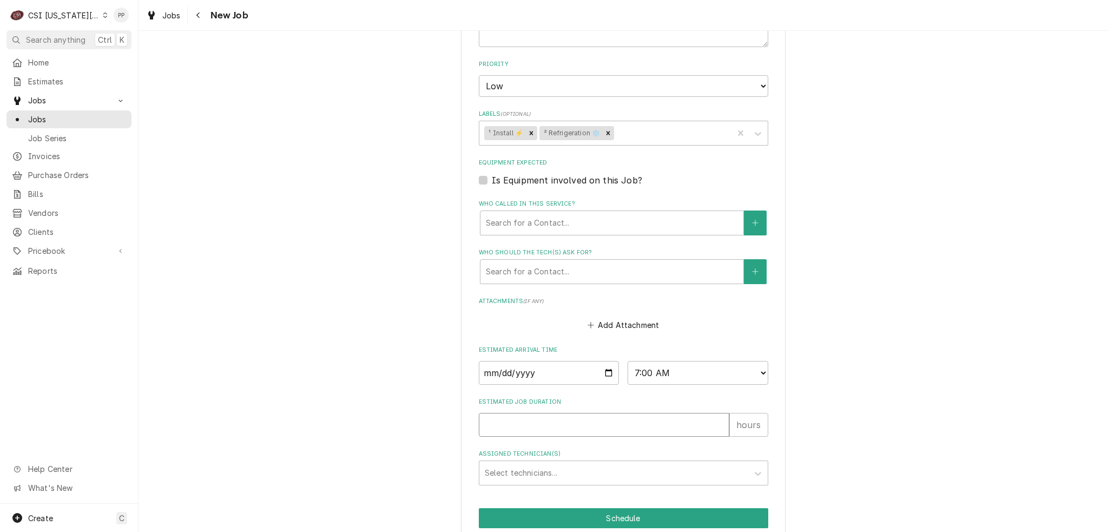
type input "8"
type textarea "x"
type input "8"
click at [568, 508] on button "Schedule" at bounding box center [623, 518] width 289 height 20
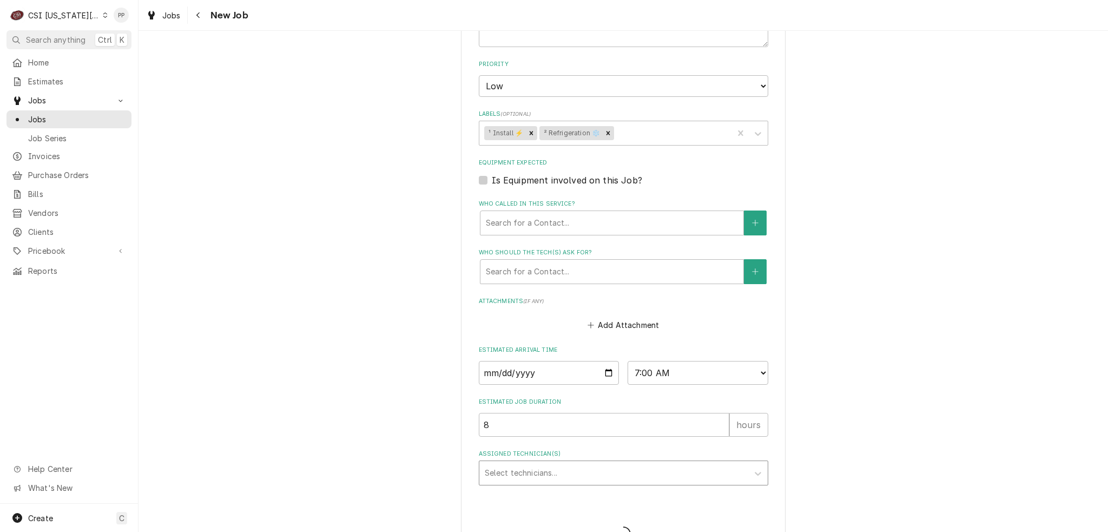
type textarea "x"
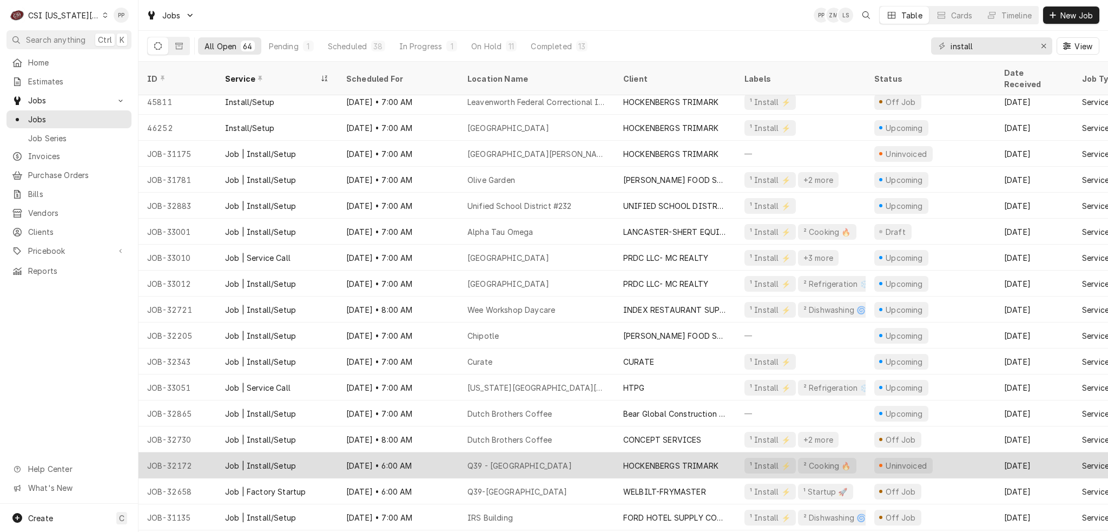
scroll to position [461, 0]
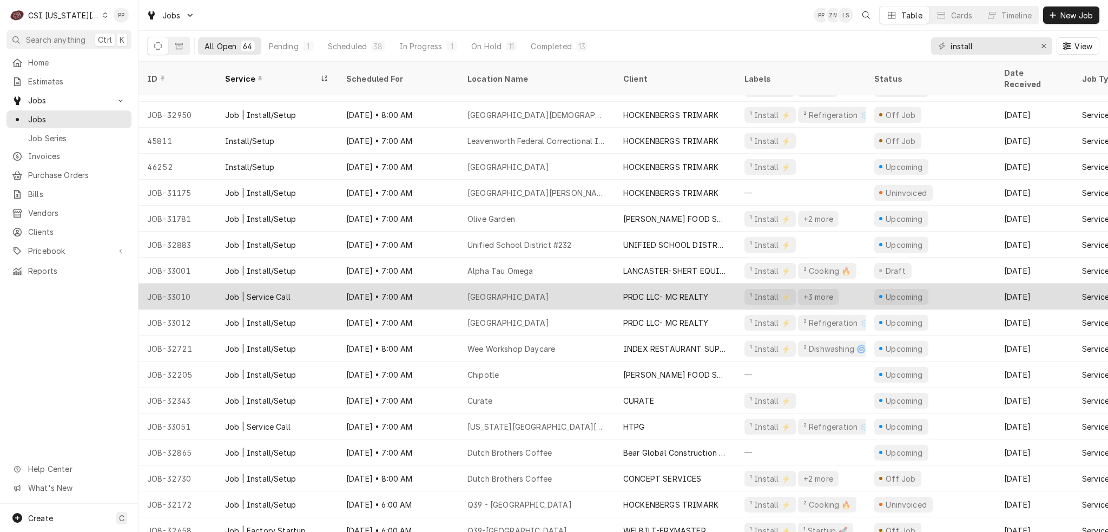
click at [512, 283] on div "Irs Building" at bounding box center [537, 296] width 156 height 26
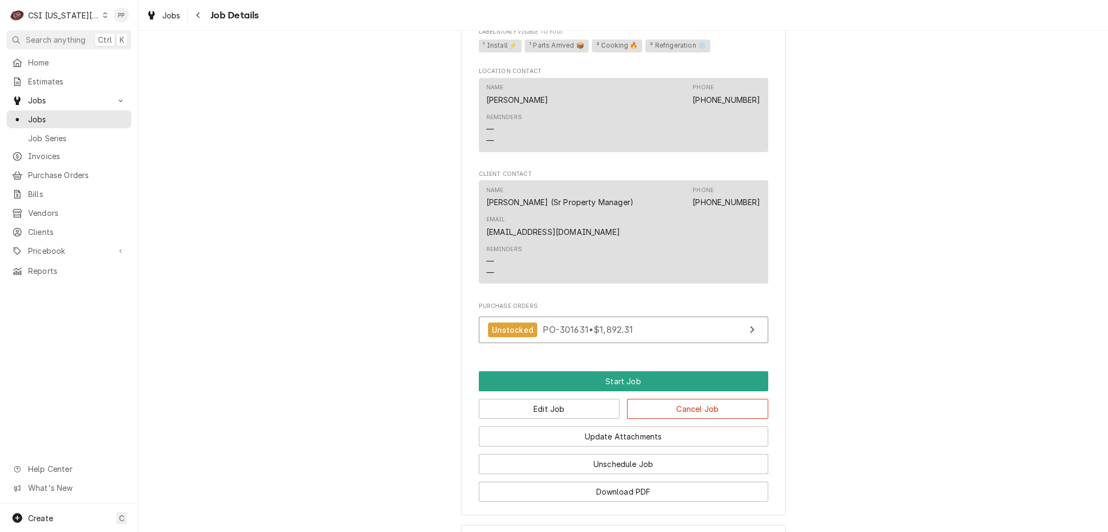
scroll to position [1242, 0]
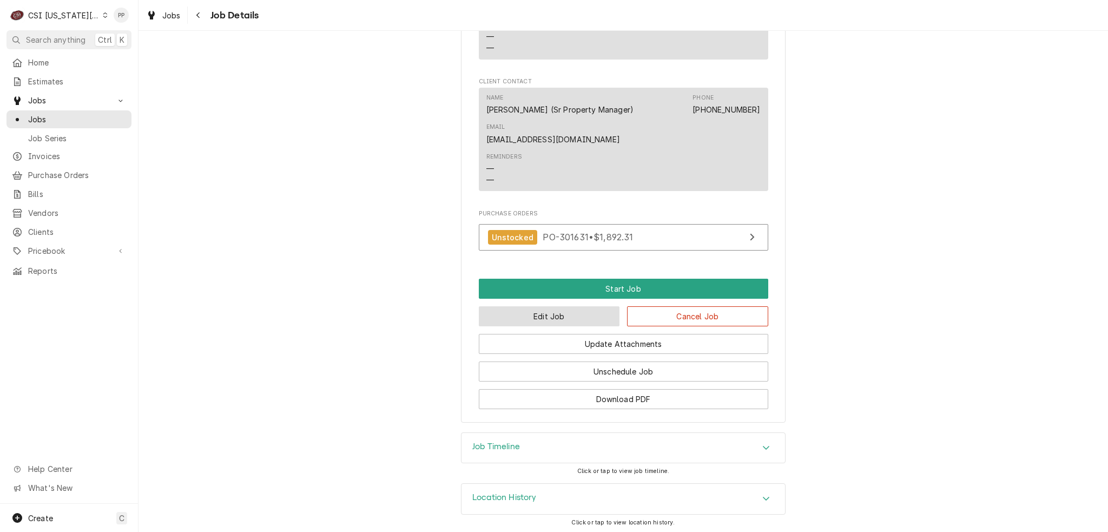
click at [548, 311] on button "Edit Job" at bounding box center [549, 316] width 141 height 20
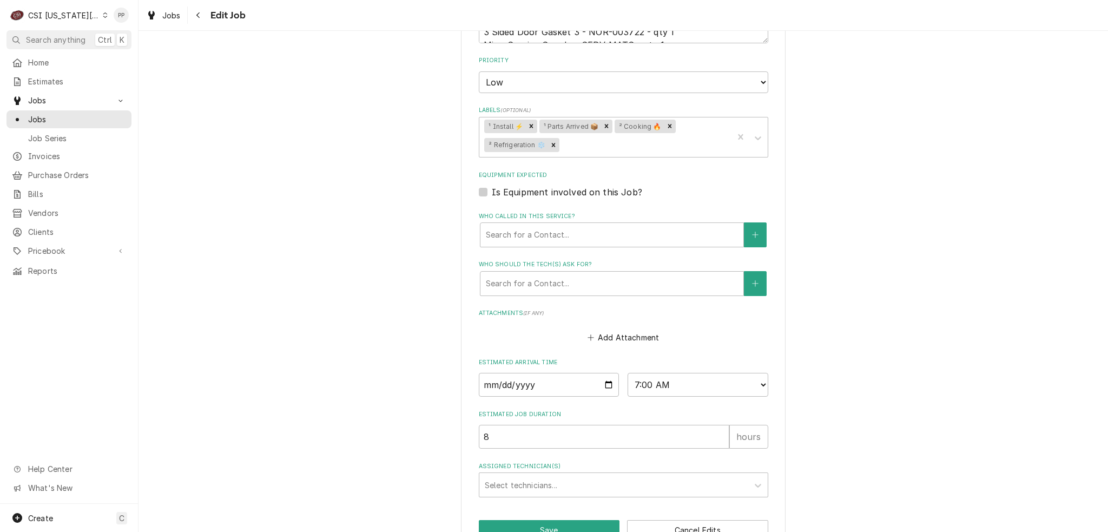
scroll to position [1035, 0]
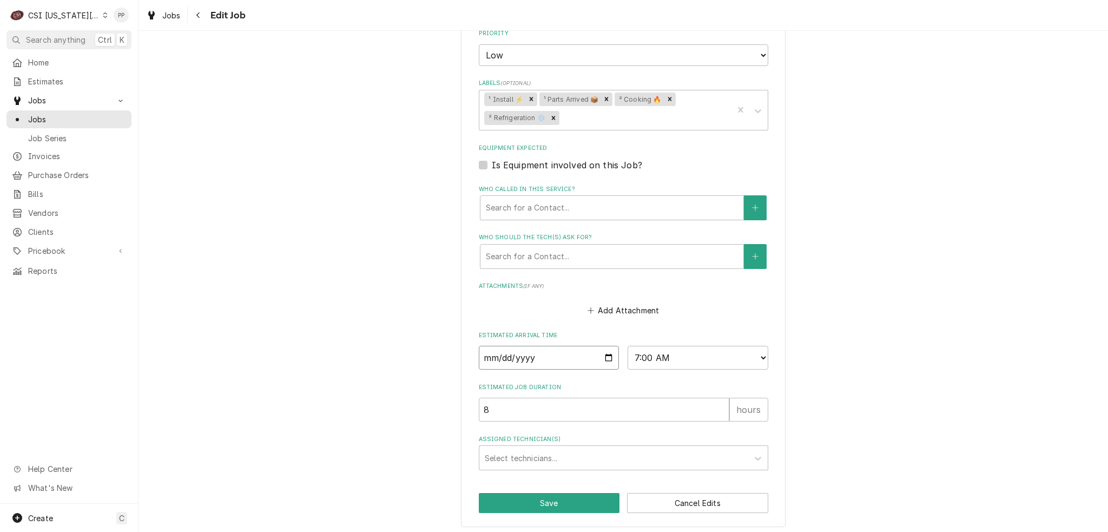
click at [601, 358] on input "[DATE]" at bounding box center [549, 358] width 141 height 24
type textarea "x"
type input "[DATE]"
click at [574, 493] on button "Save" at bounding box center [549, 503] width 141 height 20
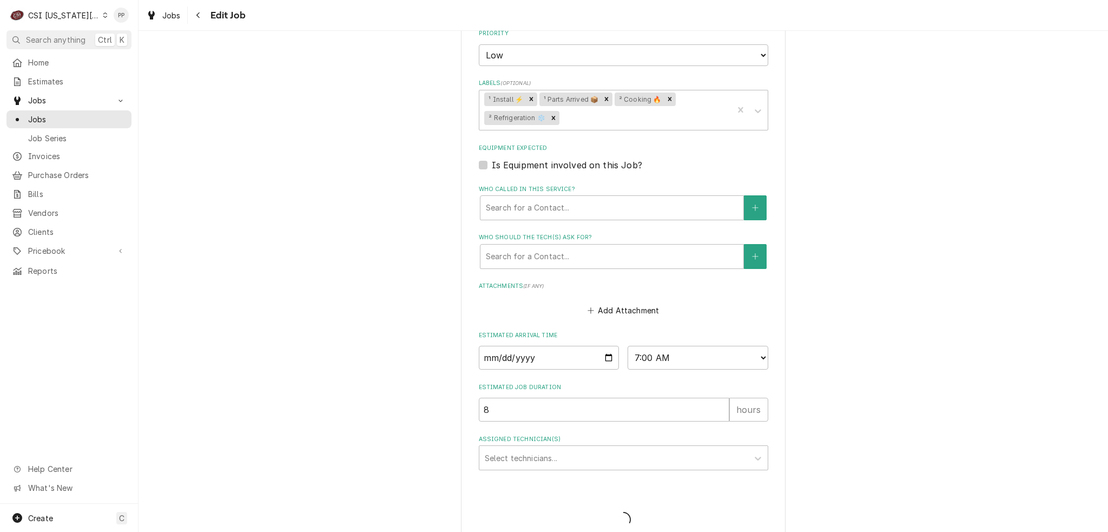
type textarea "x"
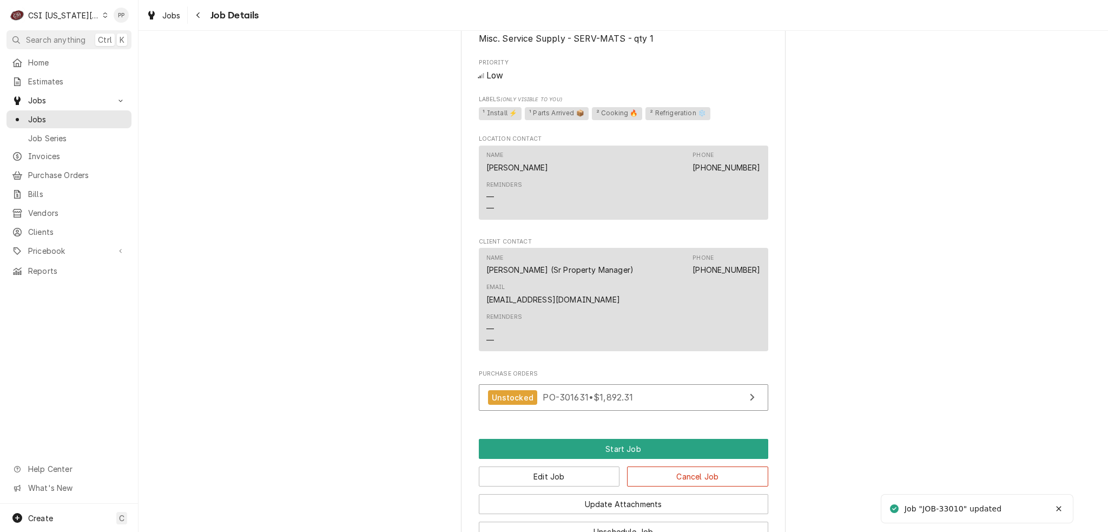
scroll to position [1242, 0]
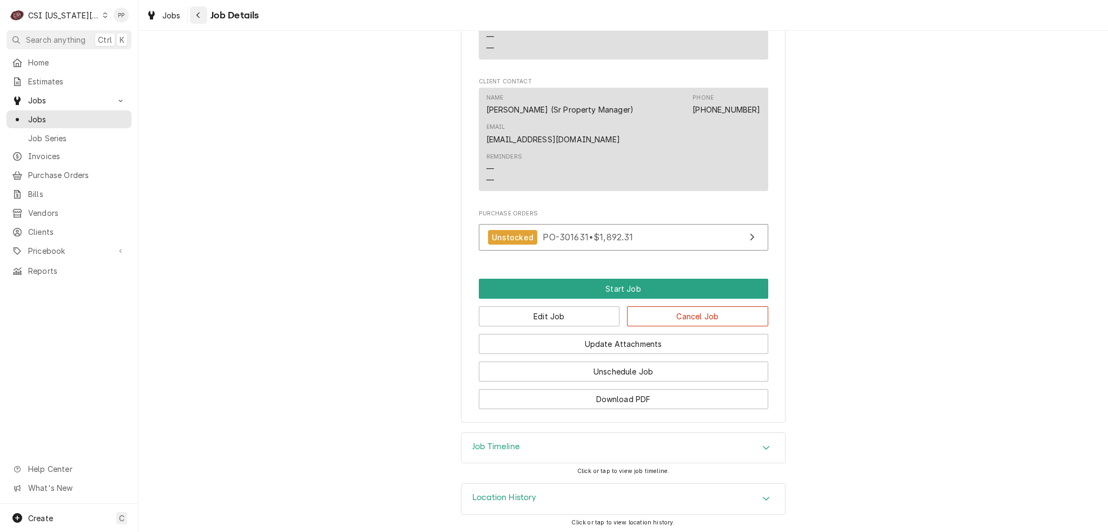
drag, startPoint x: 180, startPoint y: 10, endPoint x: 193, endPoint y: 17, distance: 14.8
click at [180, 10] on span "Jobs" at bounding box center [171, 15] width 18 height 11
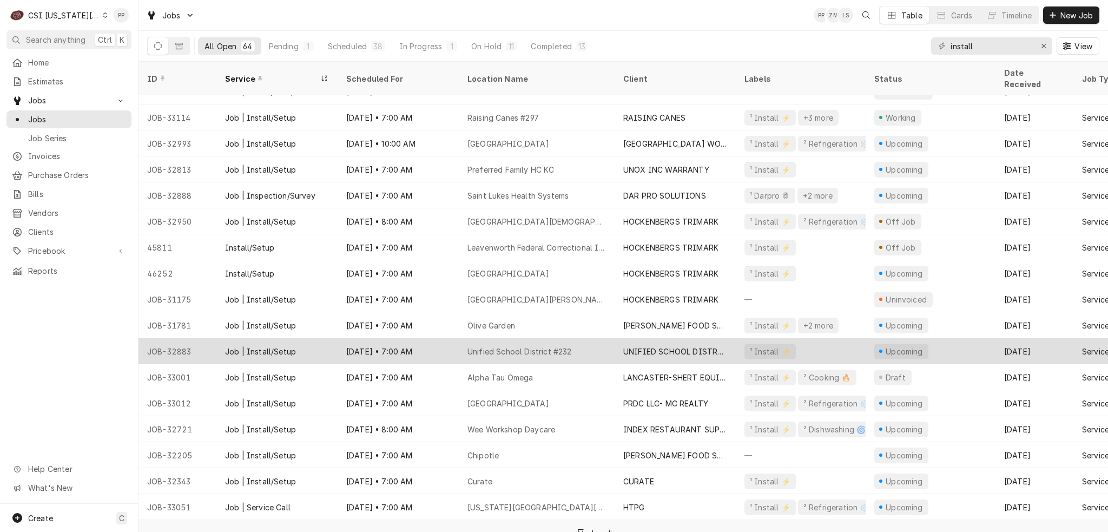
scroll to position [363, 0]
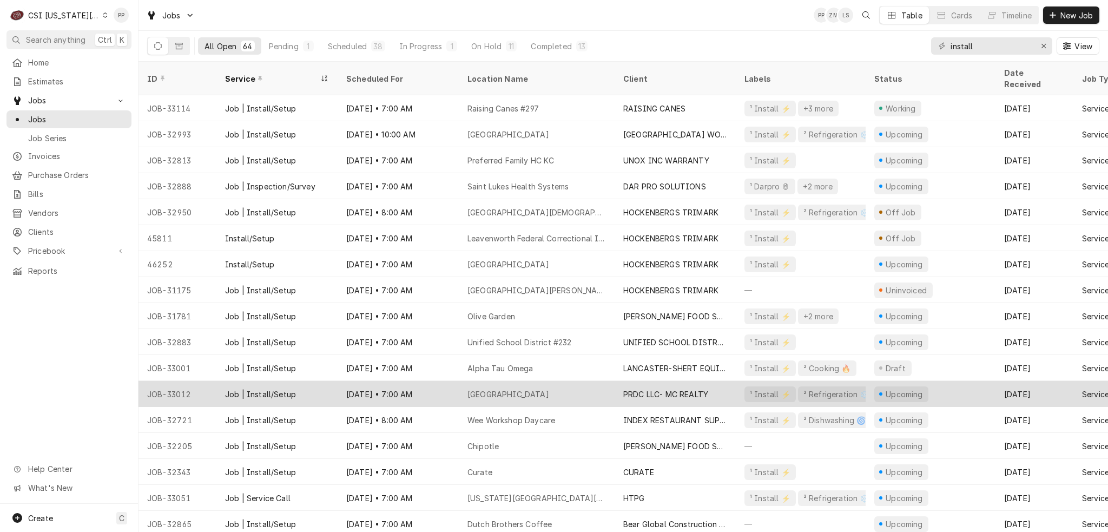
click at [536, 381] on div "[GEOGRAPHIC_DATA]" at bounding box center [537, 394] width 156 height 26
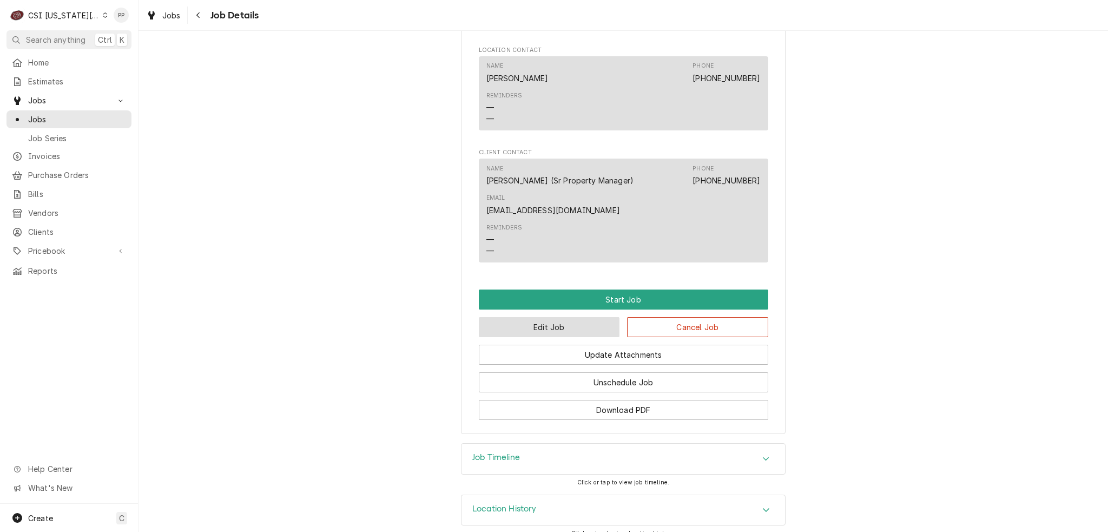
scroll to position [914, 0]
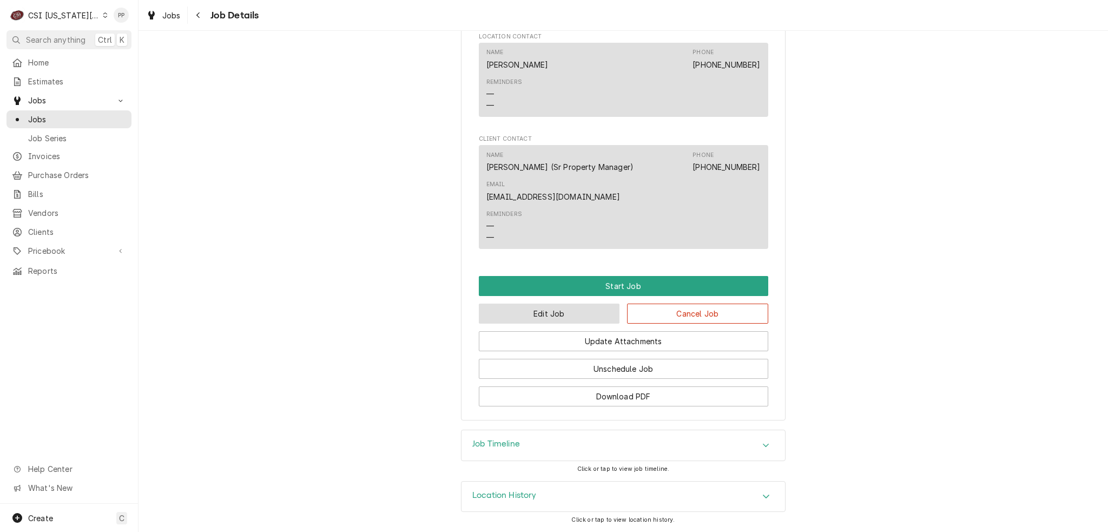
click at [556, 319] on button "Edit Job" at bounding box center [549, 313] width 141 height 20
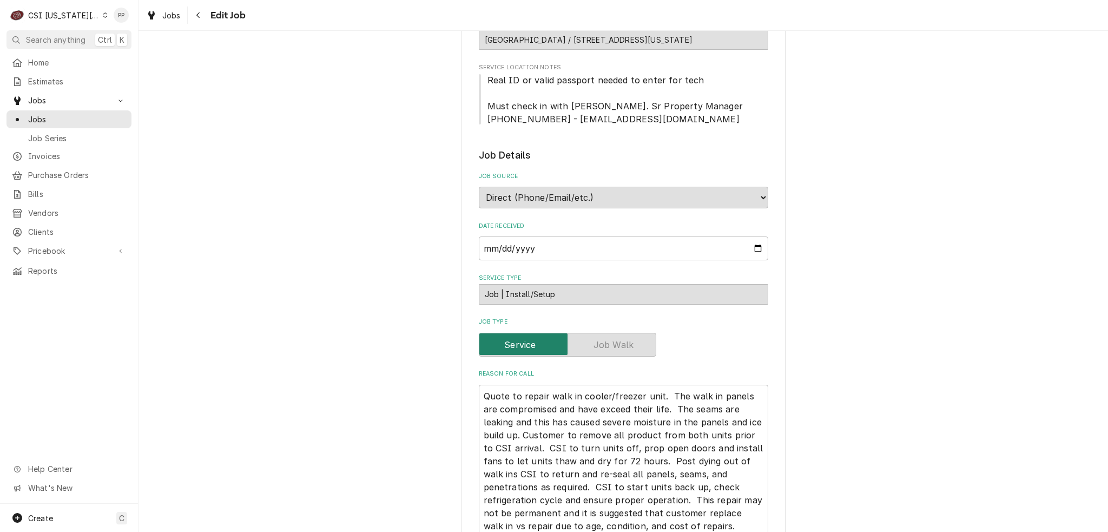
type textarea "x"
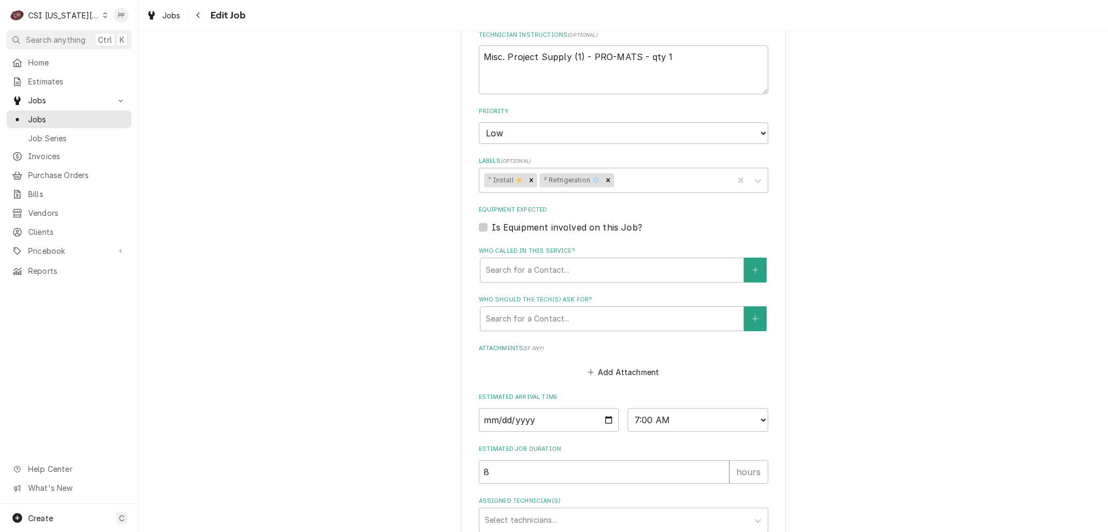
scroll to position [772, 0]
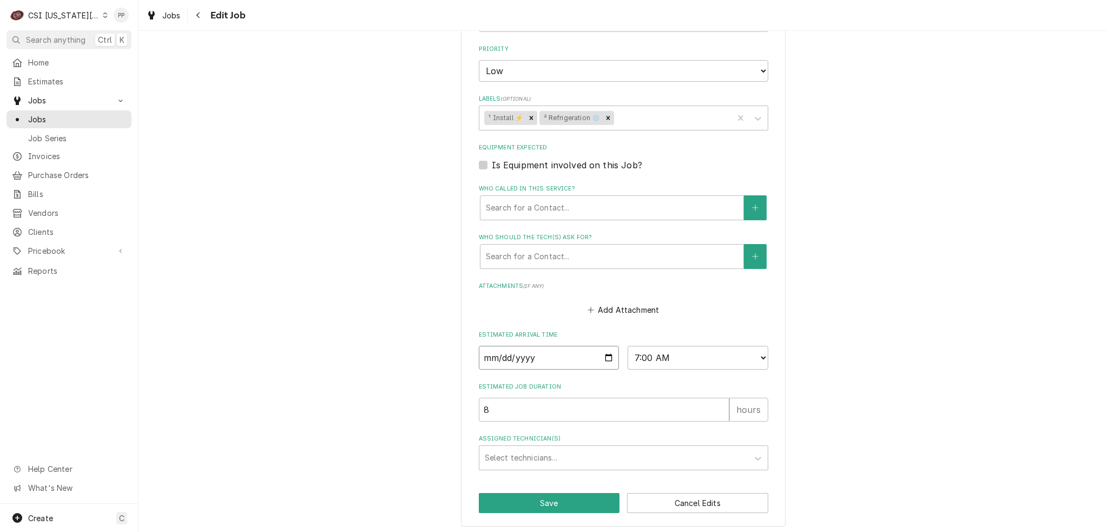
click at [602, 356] on input "[DATE]" at bounding box center [549, 358] width 141 height 24
type input "[DATE]"
click at [543, 494] on button "Save" at bounding box center [549, 503] width 141 height 20
type textarea "x"
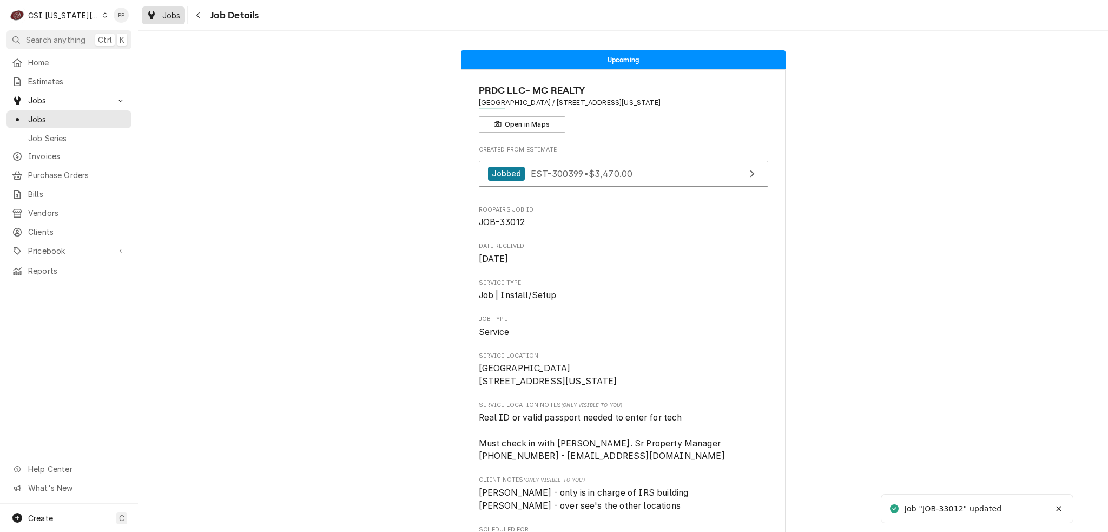
click at [153, 14] on icon "Dynamic Content Wrapper" at bounding box center [151, 15] width 6 height 9
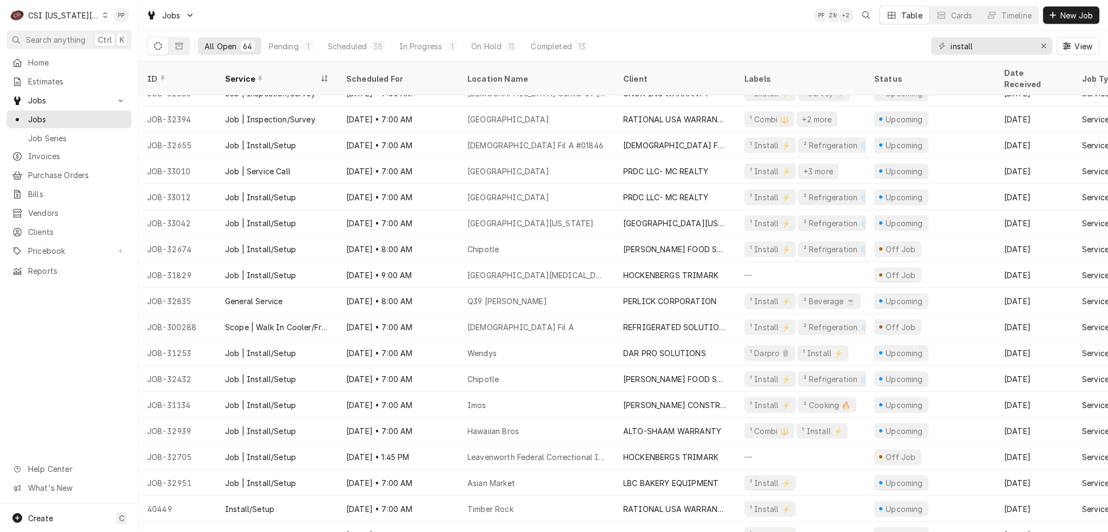
scroll to position [963, 0]
